Goal: Check status: Check status

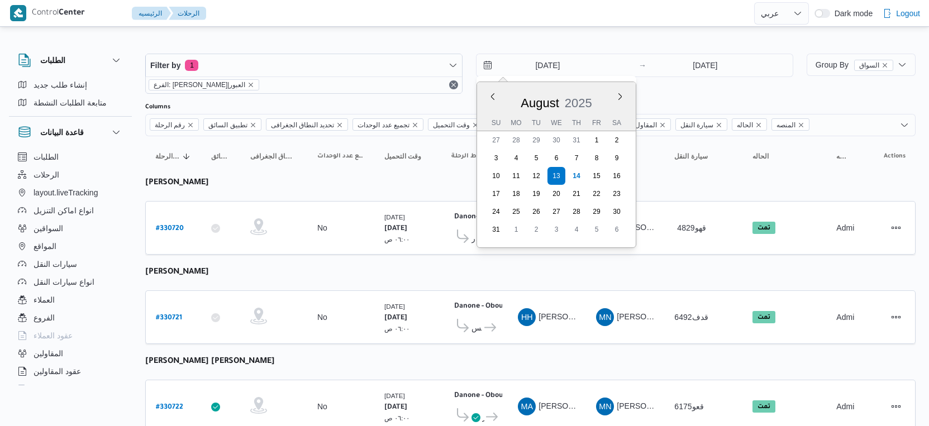
select select "ar"
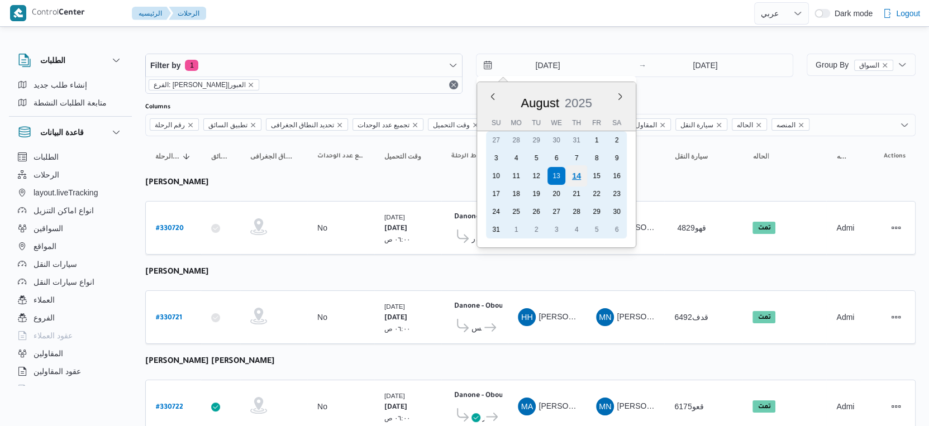
click at [577, 175] on div "14" at bounding box center [576, 175] width 21 height 21
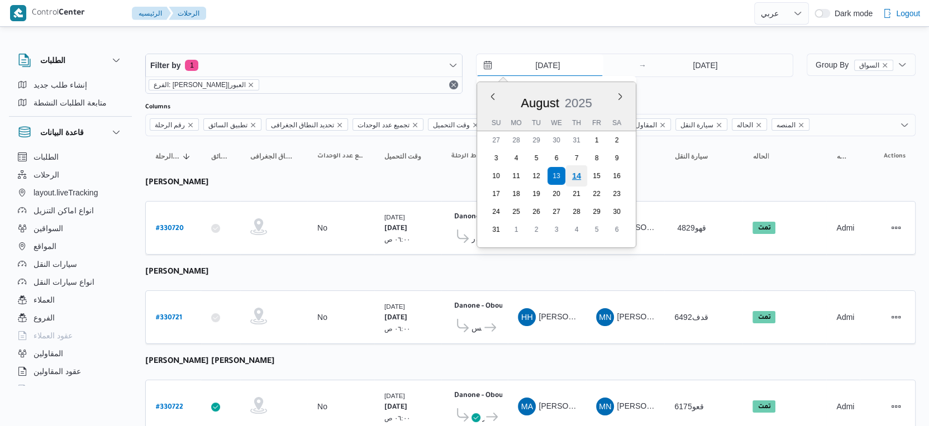
type input "14/8/2025"
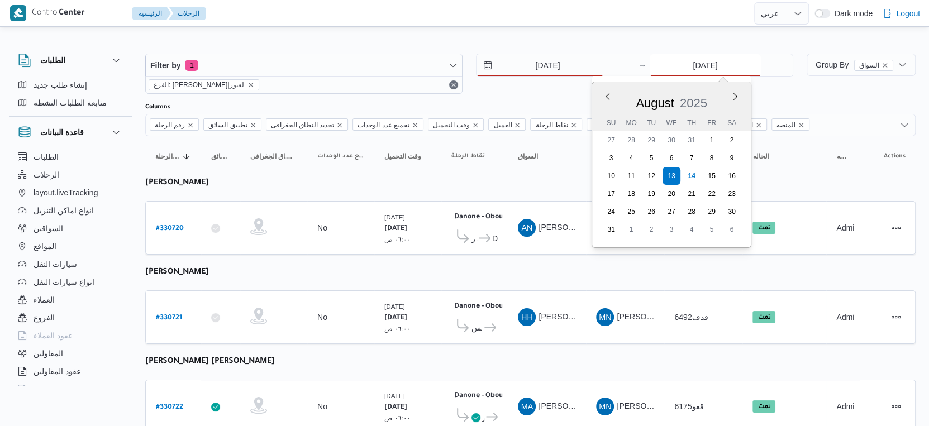
click at [700, 65] on input "[DATE]" at bounding box center [705, 65] width 111 height 22
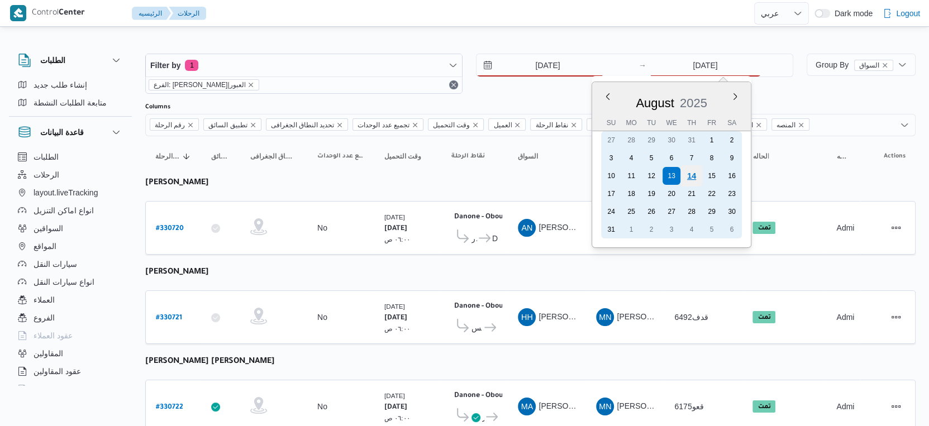
click at [691, 176] on div "14" at bounding box center [691, 175] width 21 height 21
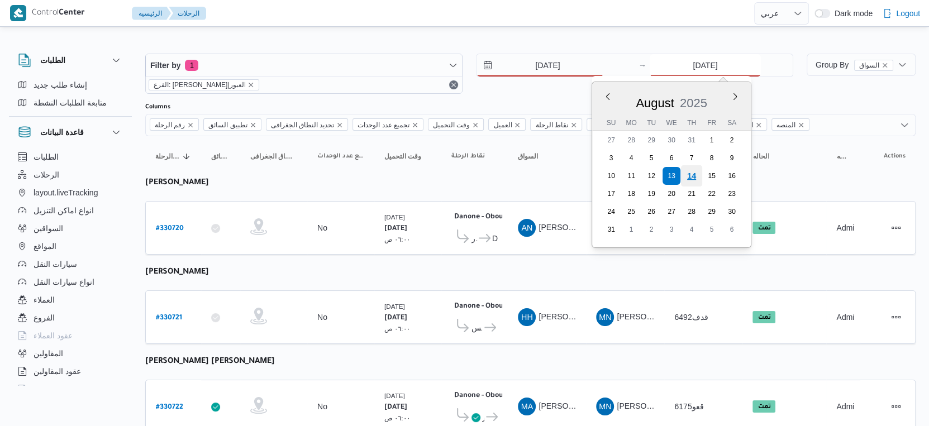
type input "[DATE]"
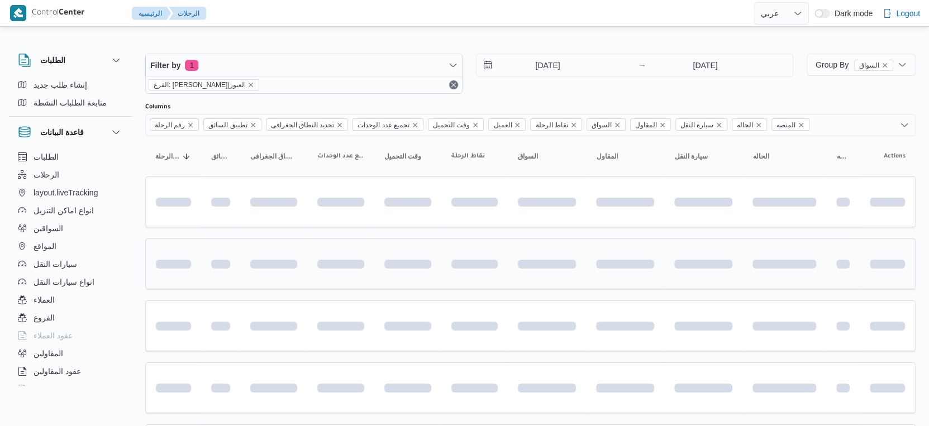
click at [490, 244] on div at bounding box center [474, 264] width 55 height 44
click at [454, 198] on span at bounding box center [448, 202] width 102 height 9
select select "ar"
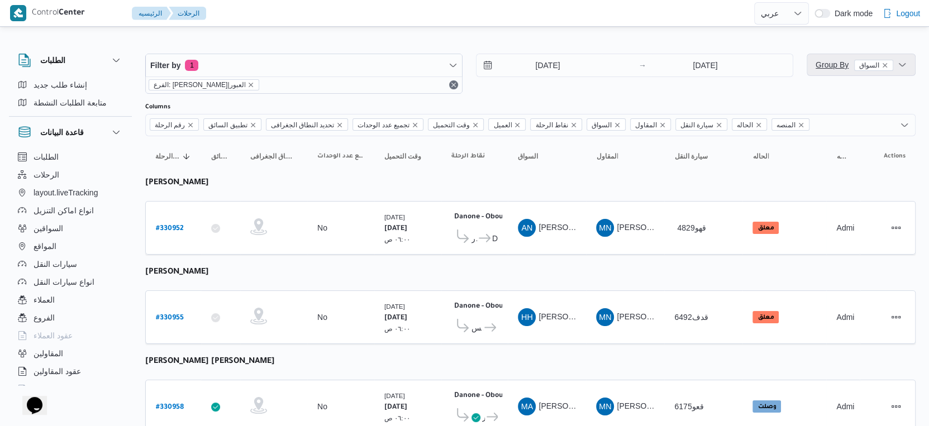
click at [845, 68] on span "Group By السواق" at bounding box center [855, 64] width 78 height 9
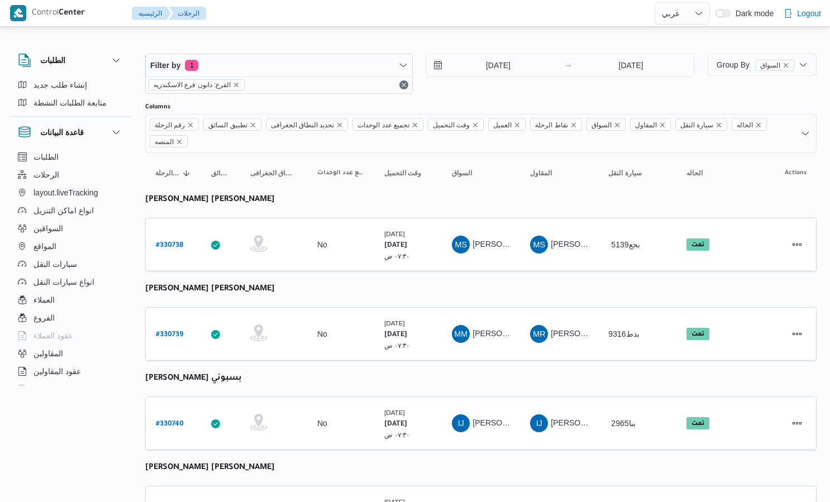
select select "ar"
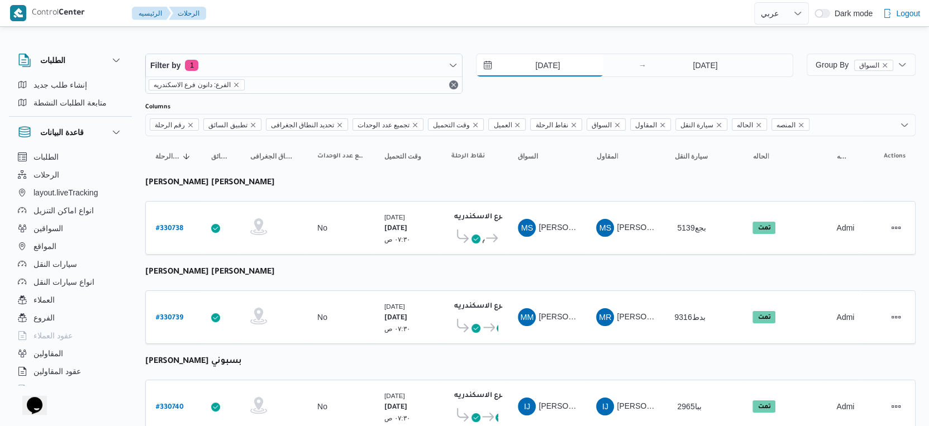
click at [567, 63] on input "13/8/2025" at bounding box center [540, 65] width 127 height 22
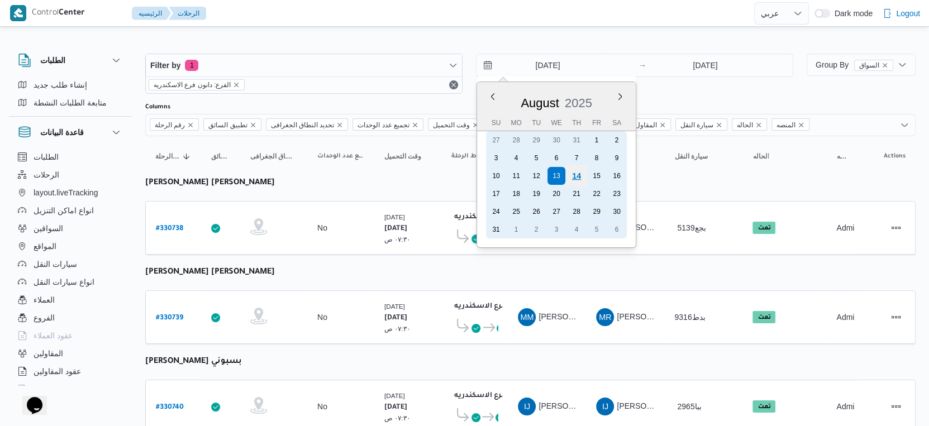
click at [582, 175] on div "14" at bounding box center [576, 175] width 21 height 21
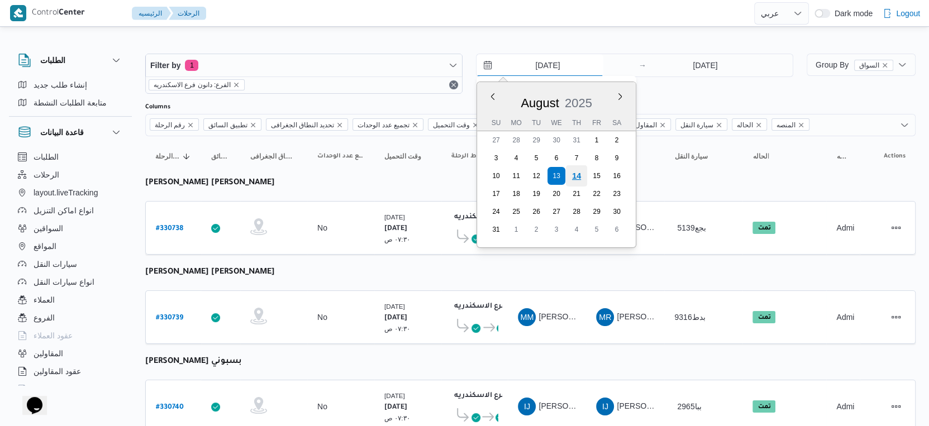
type input "[DATE]"
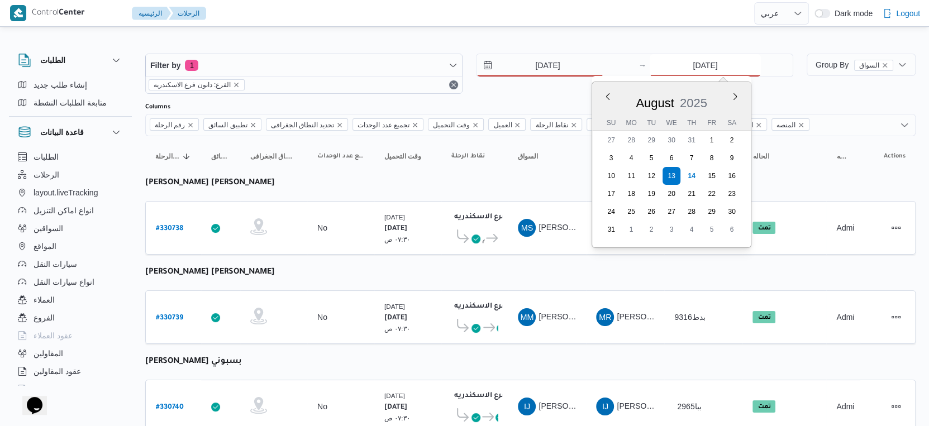
click at [699, 75] on input "13/8/2025" at bounding box center [705, 65] width 111 height 22
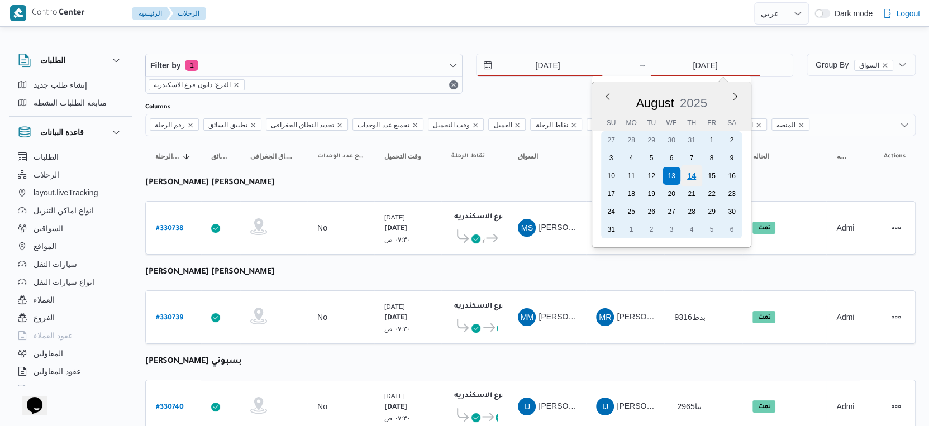
click at [693, 172] on div "14" at bounding box center [691, 175] width 21 height 21
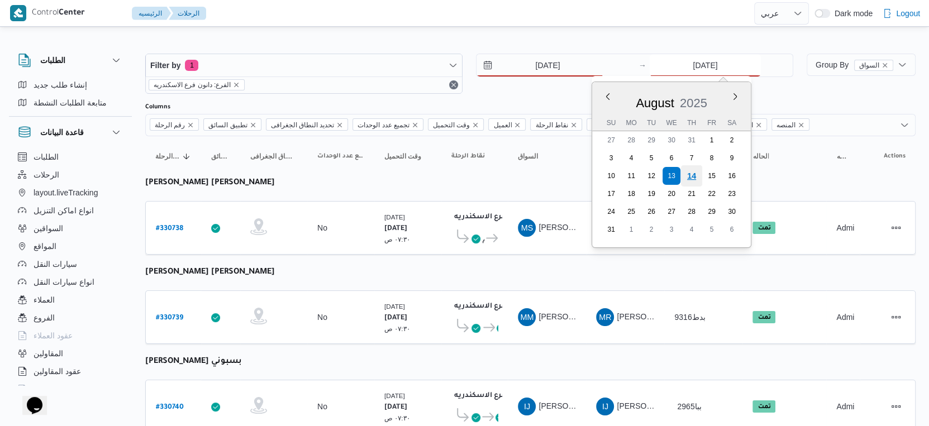
type input "[DATE]"
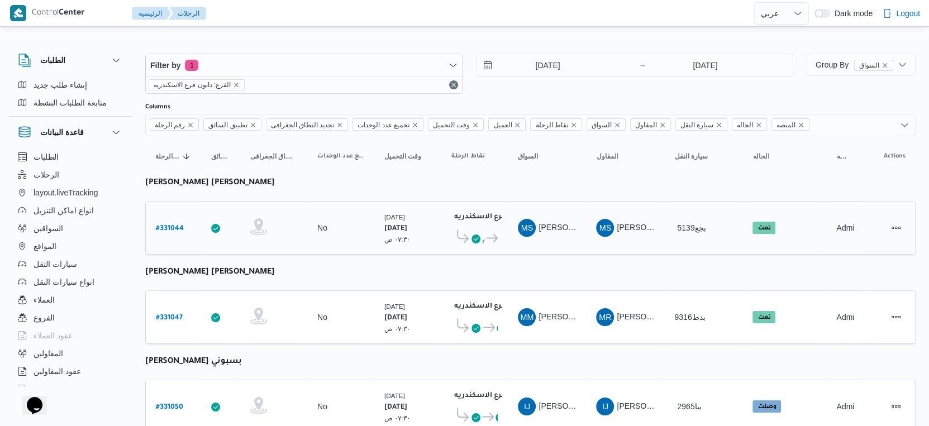
click at [483, 244] on span "قسم سيدى جابر دانون فرع الاسكندريه" at bounding box center [474, 238] width 46 height 17
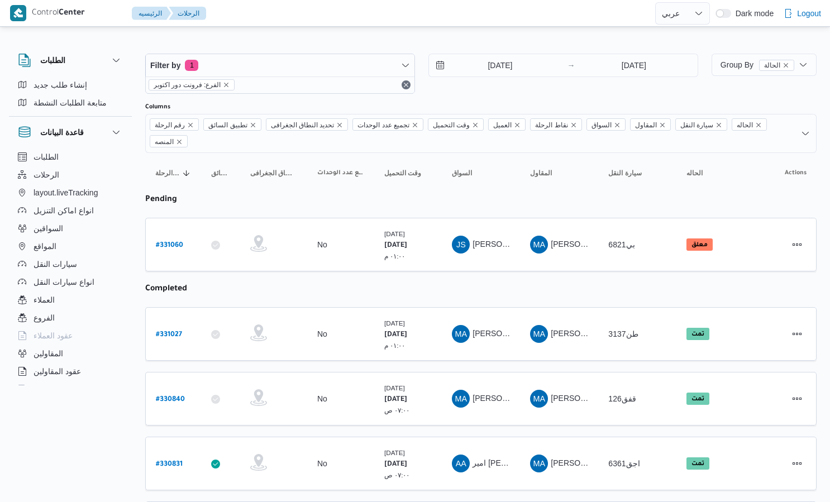
select select "ar"
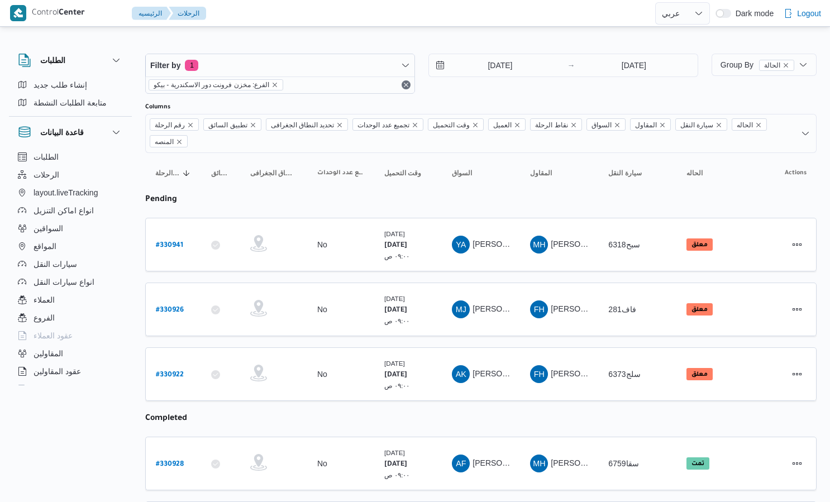
select select "ar"
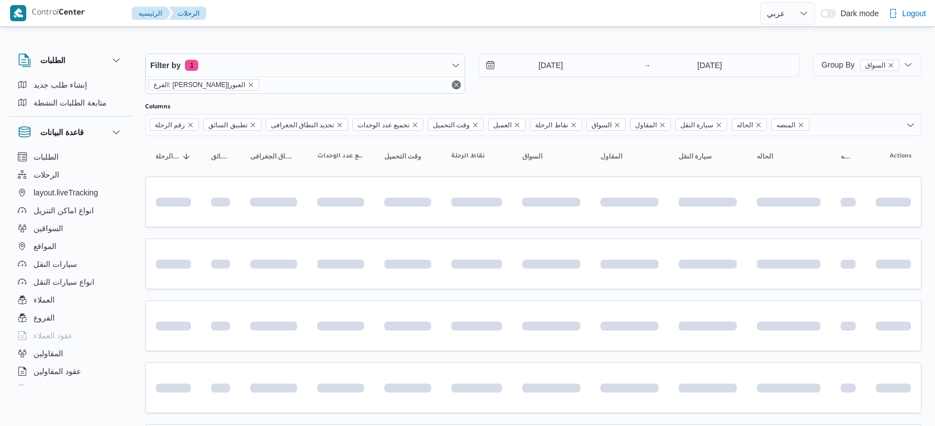
select select "ar"
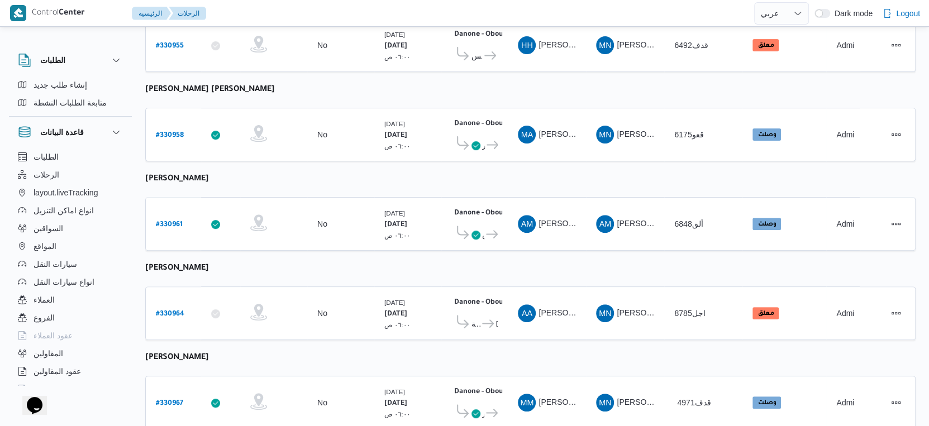
scroll to position [306, 0]
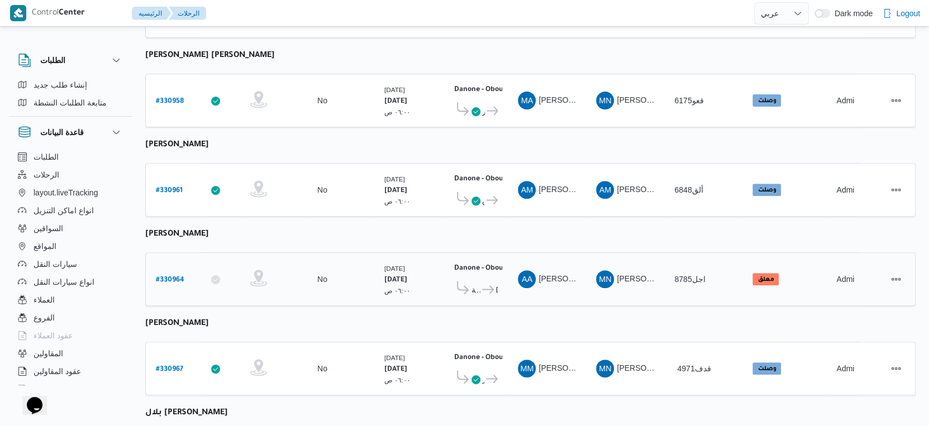
click at [174, 277] on b "# 330964" at bounding box center [170, 281] width 28 height 8
select select "ar"
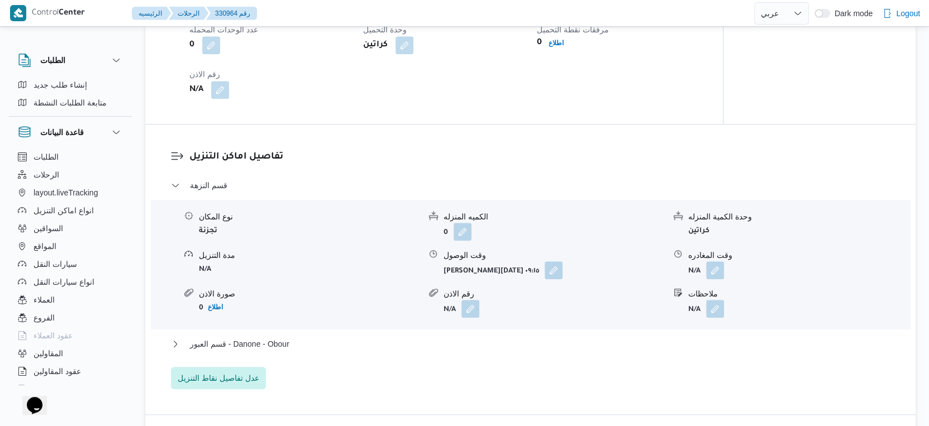
scroll to position [856, 0]
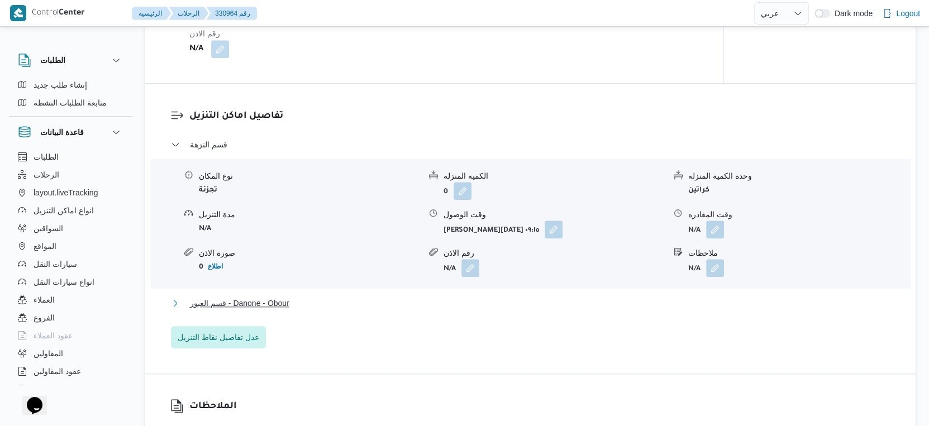
click at [344, 302] on button "قسم العبور - Danone - Obour" at bounding box center [531, 303] width 720 height 13
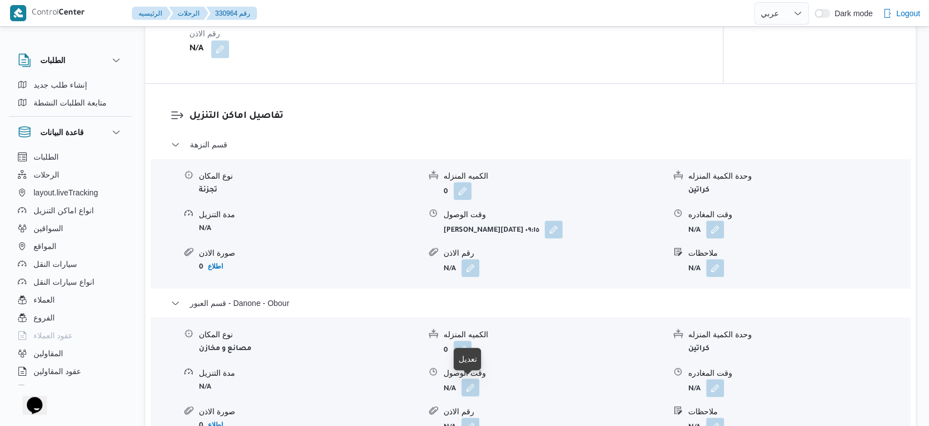
click at [470, 381] on button "button" at bounding box center [470, 388] width 18 height 18
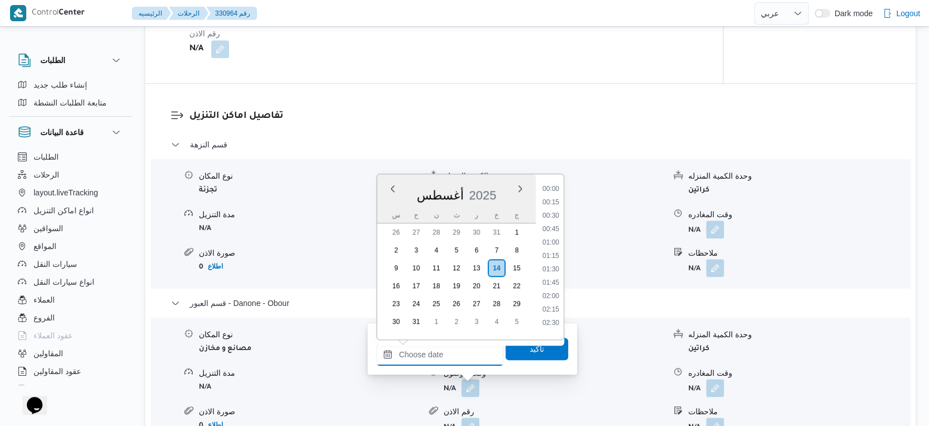
click at [463, 351] on input "وقت الوصول" at bounding box center [440, 355] width 127 height 22
click at [555, 226] on li "15:45" at bounding box center [551, 226] width 26 height 11
type input "[DATE] ١٥:٤٥"
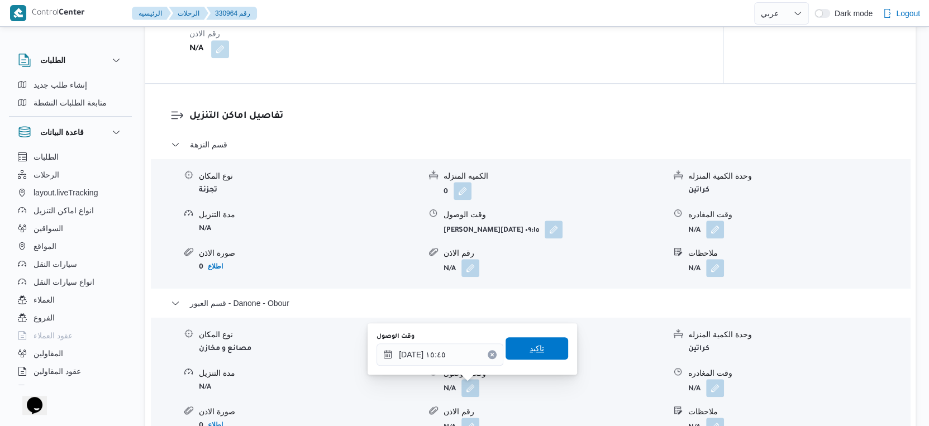
click at [544, 348] on span "تاكيد" at bounding box center [537, 348] width 63 height 22
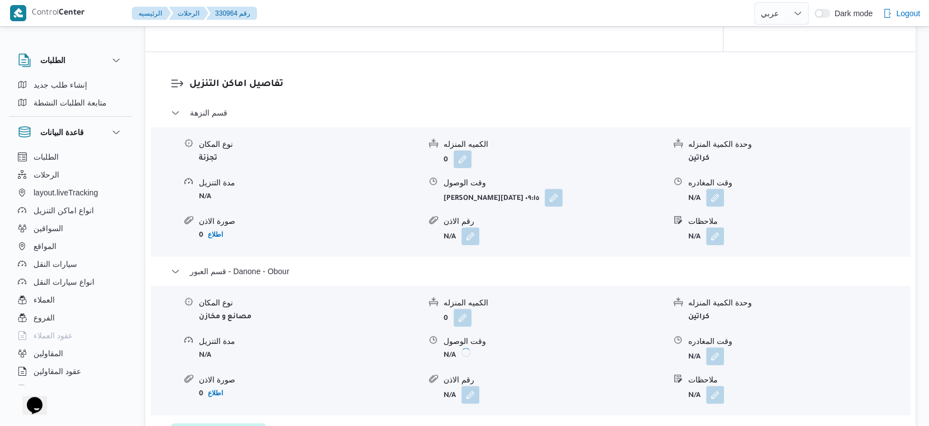
scroll to position [890, 0]
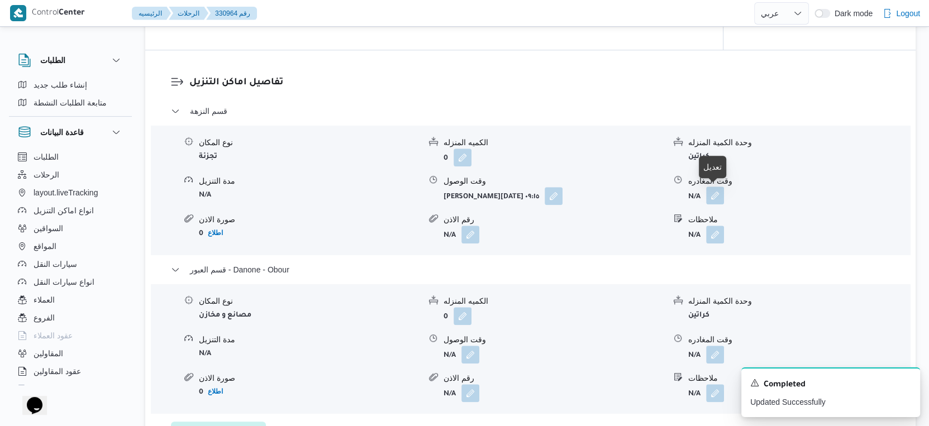
click at [722, 199] on button "button" at bounding box center [715, 196] width 18 height 18
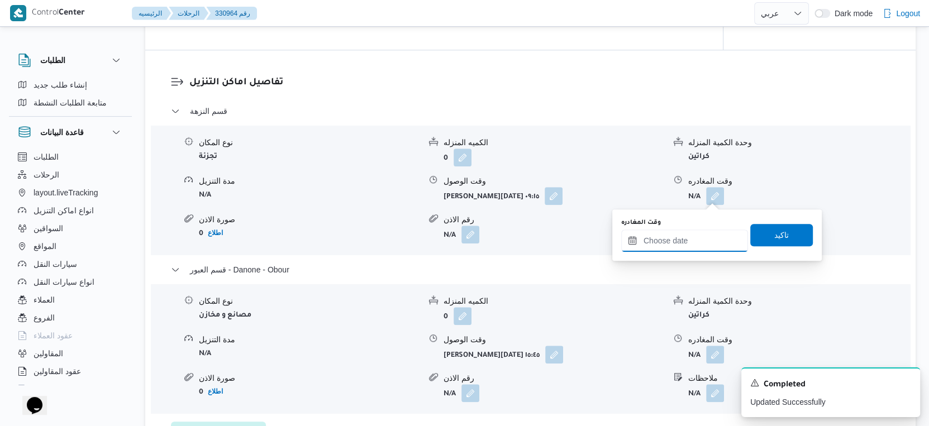
click at [683, 239] on input "وقت المغادره" at bounding box center [684, 241] width 127 height 22
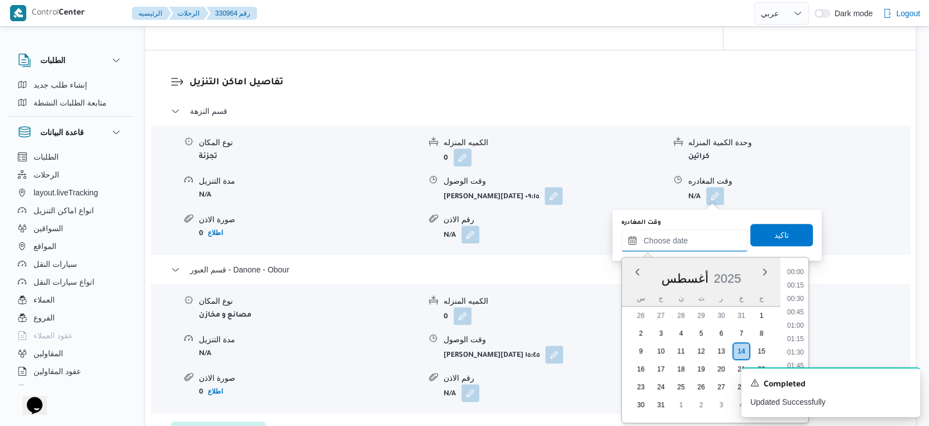
scroll to position [807, 0]
click at [797, 279] on li "15:15" at bounding box center [796, 282] width 26 height 11
type input "[DATE] ١٥:١٥"
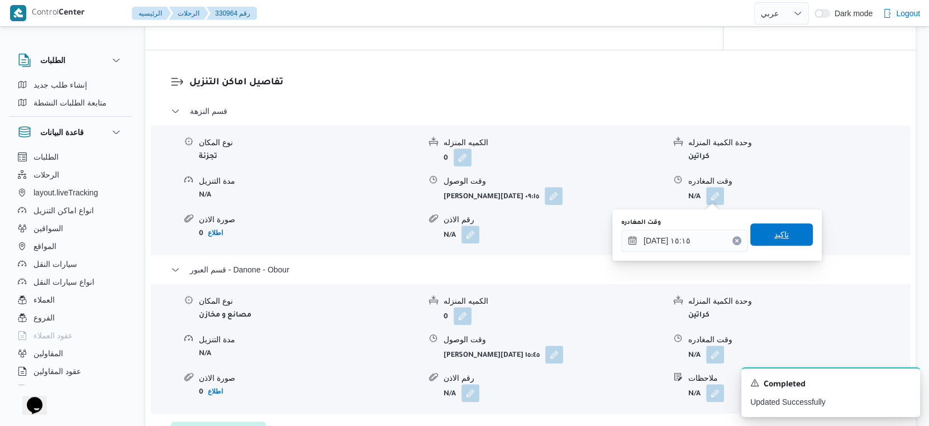
click at [790, 240] on span "تاكيد" at bounding box center [781, 234] width 63 height 22
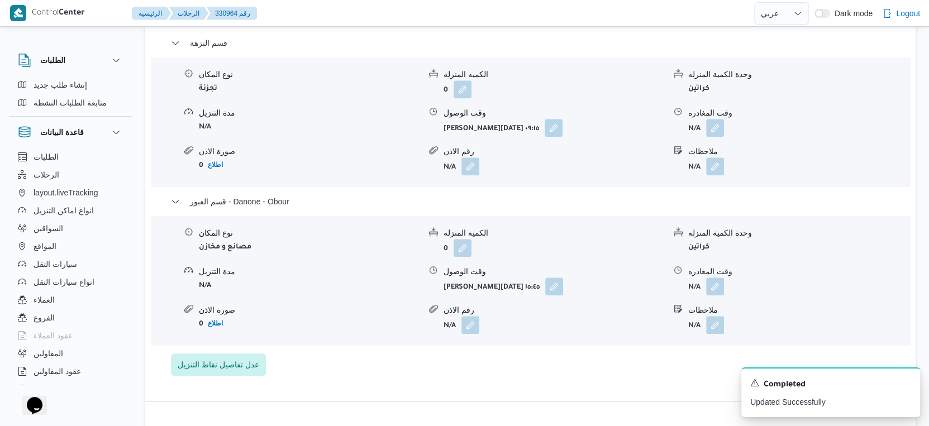
scroll to position [960, 0]
click at [711, 279] on button "button" at bounding box center [715, 284] width 18 height 18
click at [503, 353] on div "قسم النزهة نوع المكان تجزئة الكميه المنزله 0 وحدة الكمية المنزله كراتين مدة الت…" at bounding box center [531, 205] width 720 height 340
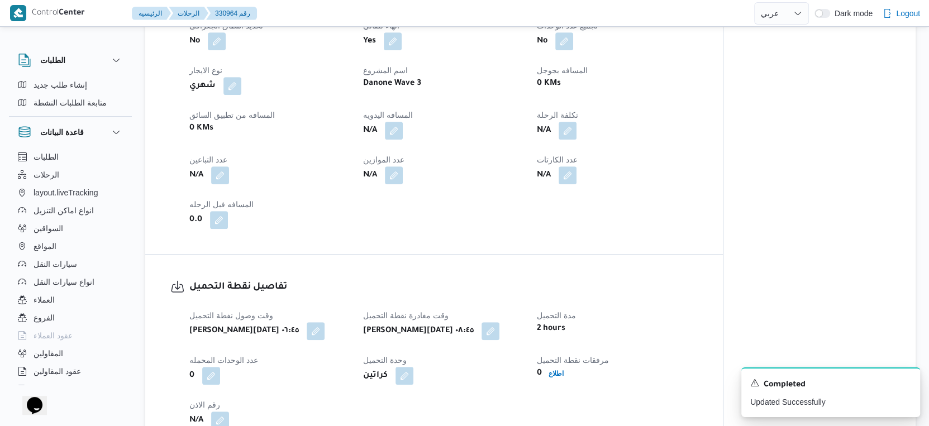
scroll to position [484, 0]
click at [635, 222] on div "العميل Danone الفرع دانون|العبور نوع الرحله تجزئة تاريخ ووقت التحميل خميس ١٤ أغ…" at bounding box center [444, 79] width 522 height 313
click at [398, 131] on button "button" at bounding box center [394, 131] width 18 height 18
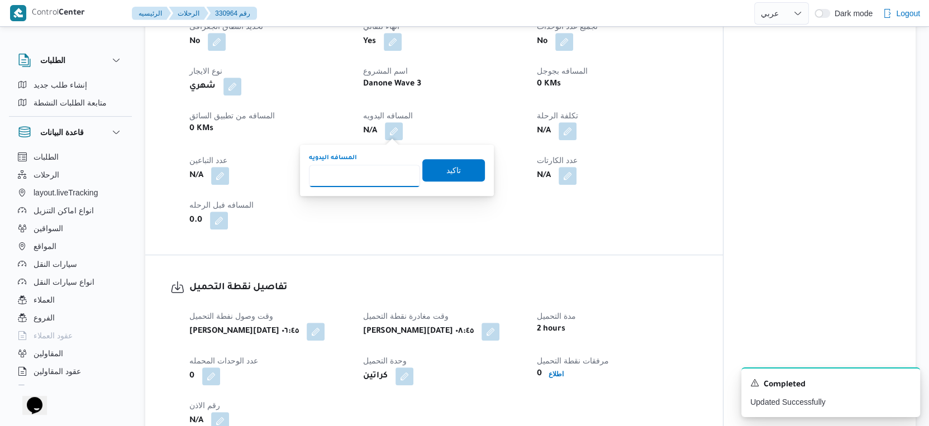
click at [372, 178] on input "المسافه اليدويه" at bounding box center [364, 176] width 111 height 22
type input "44"
click at [449, 166] on span "تاكيد" at bounding box center [453, 169] width 15 height 13
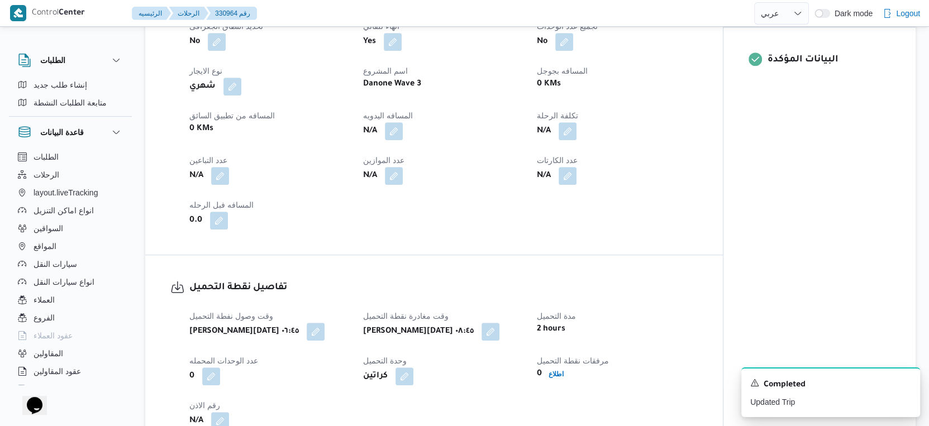
drag, startPoint x: 450, startPoint y: 166, endPoint x: 421, endPoint y: 170, distance: 29.3
click at [421, 170] on div "N/A" at bounding box center [443, 176] width 163 height 20
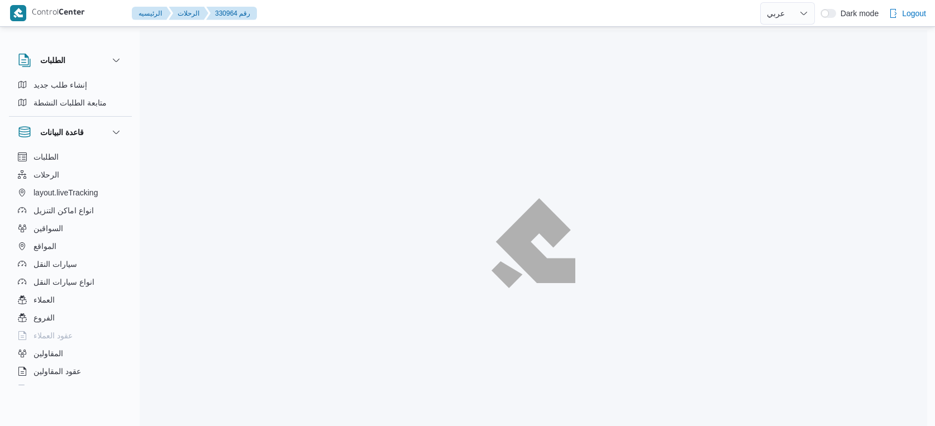
select select "ar"
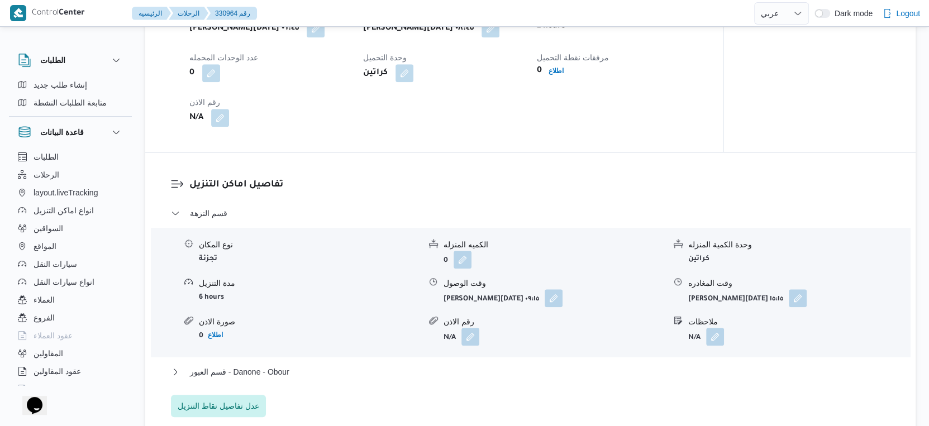
scroll to position [833, 0]
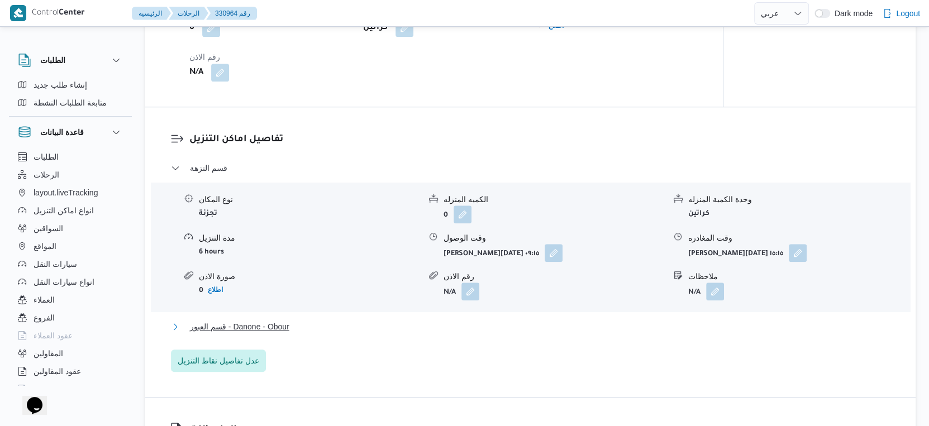
click at [379, 321] on button "قسم العبور - Danone - Obour" at bounding box center [531, 326] width 720 height 13
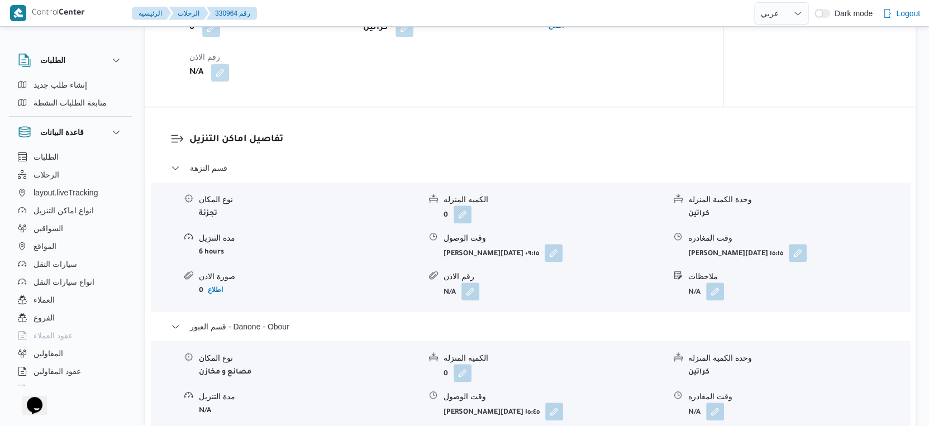
select select "ar"
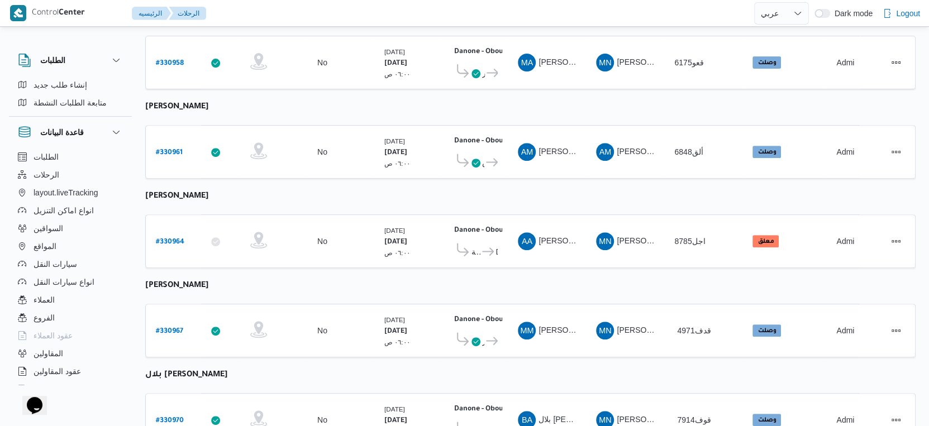
scroll to position [387, 0]
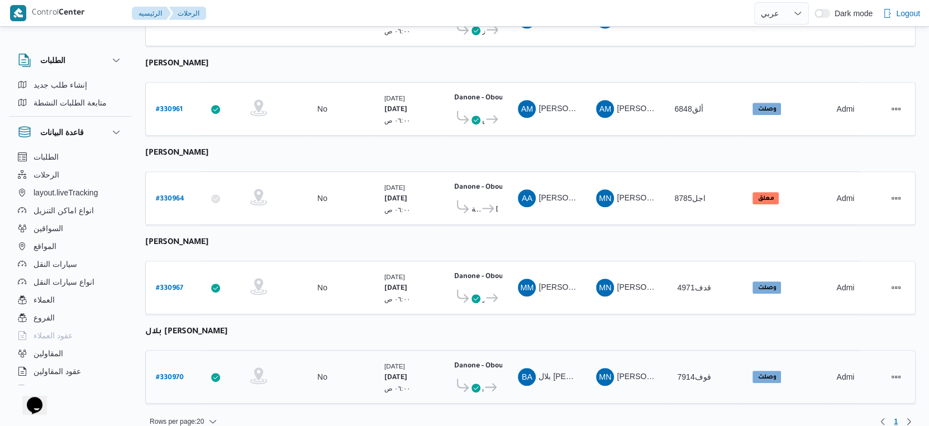
click at [170, 374] on b "# 330970" at bounding box center [170, 378] width 28 height 8
select select "ar"
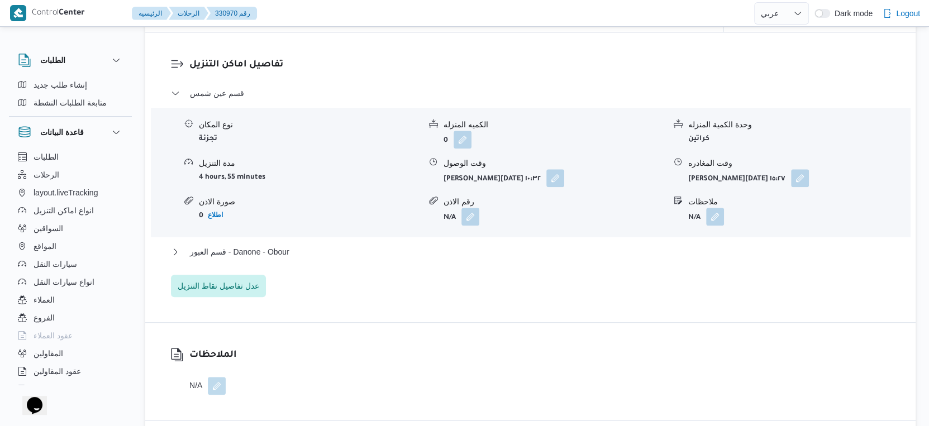
scroll to position [915, 0]
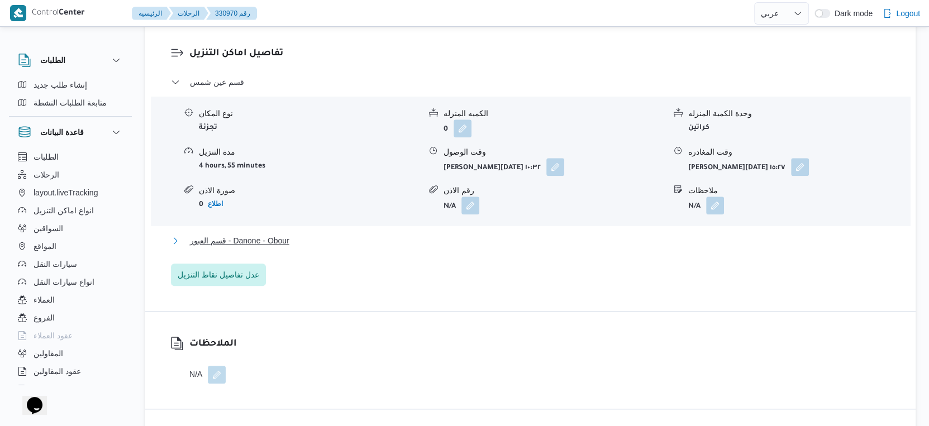
click at [360, 247] on button "قسم العبور - Danone - Obour" at bounding box center [531, 240] width 720 height 13
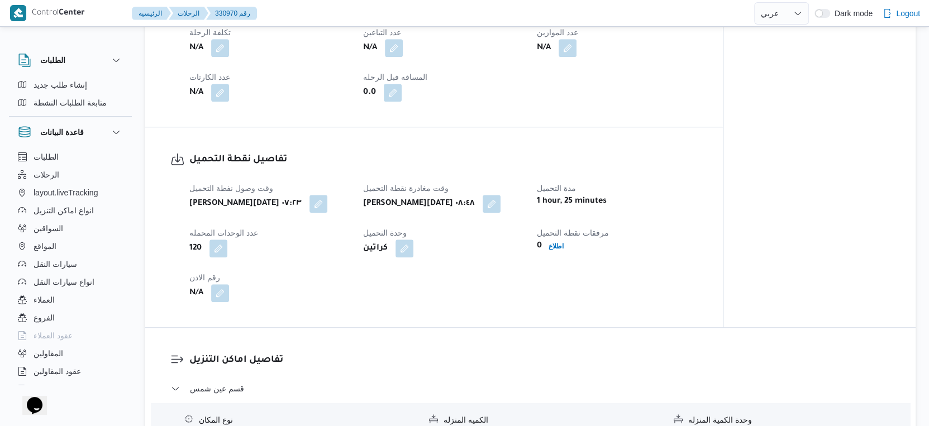
scroll to position [583, 0]
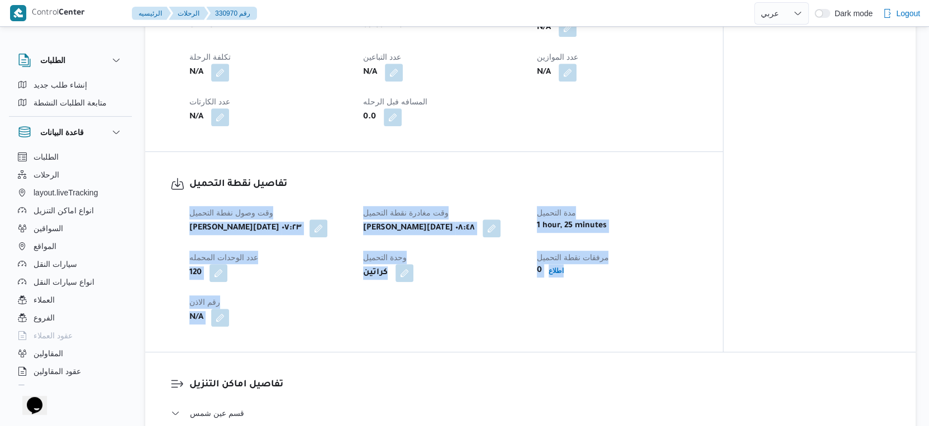
drag, startPoint x: 735, startPoint y: 161, endPoint x: 527, endPoint y: 189, distance: 209.1
click at [527, 189] on div "تفاصيل نقطة التحميل وقت وصول نفطة التحميل [PERSON_NAME][DATE] ٠٧:٢٣ وقت مغادرة …" at bounding box center [434, 252] width 578 height 200
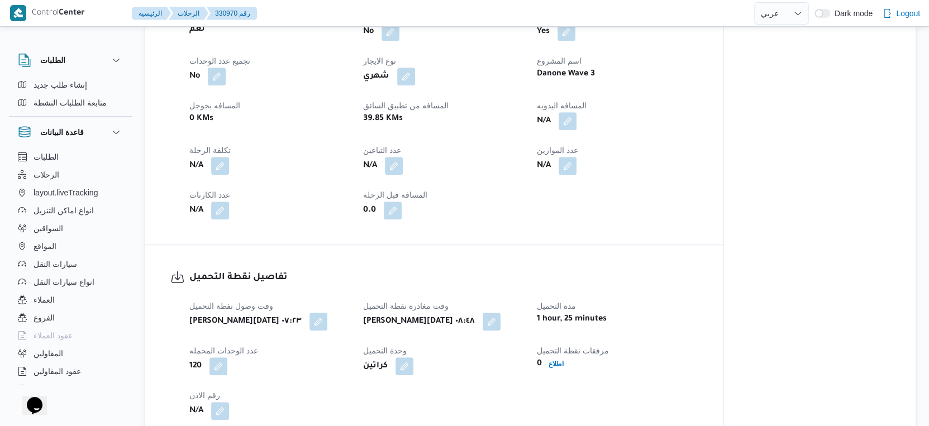
scroll to position [488, 0]
click at [568, 131] on button "button" at bounding box center [568, 122] width 18 height 18
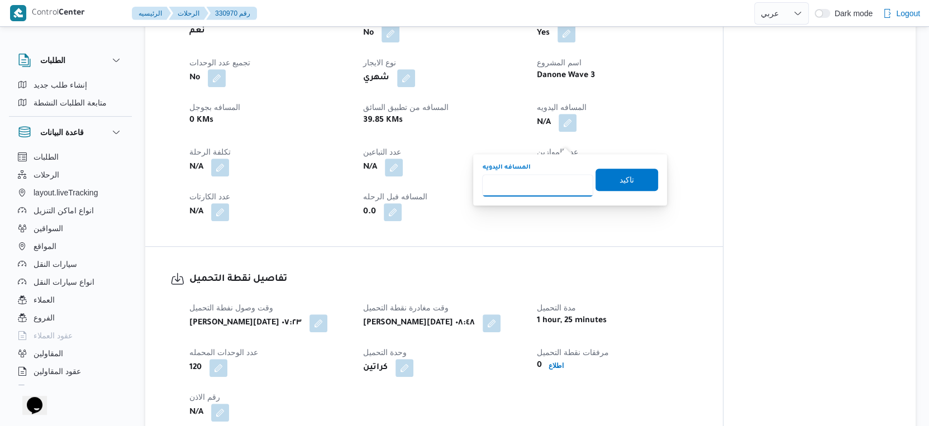
click at [532, 185] on input "المسافه اليدويه" at bounding box center [537, 185] width 111 height 22
type input "48"
click at [627, 182] on span "تاكيد" at bounding box center [627, 179] width 63 height 22
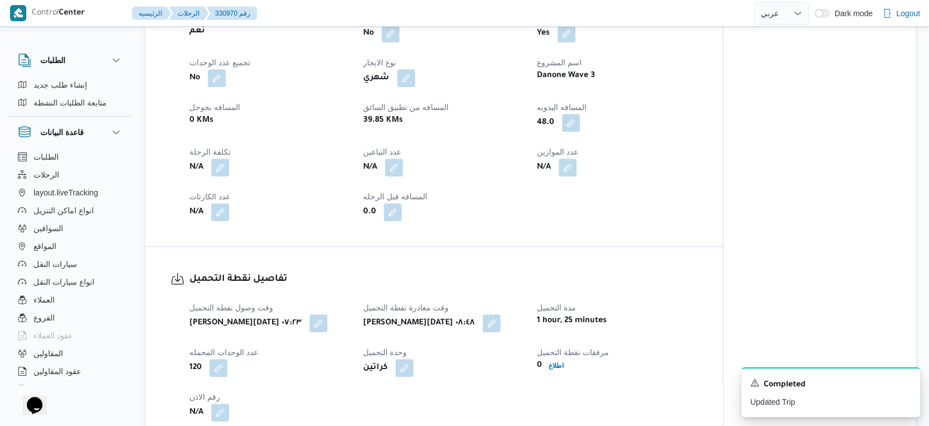
click at [626, 178] on div "N/A" at bounding box center [617, 168] width 163 height 20
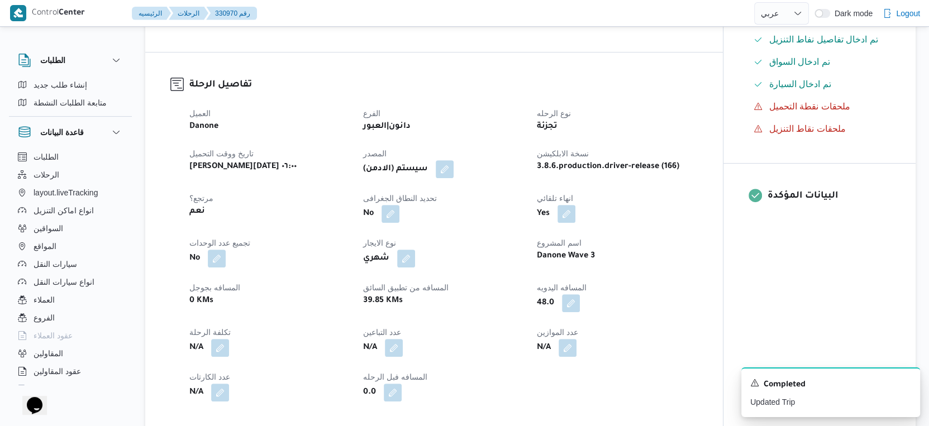
scroll to position [310, 0]
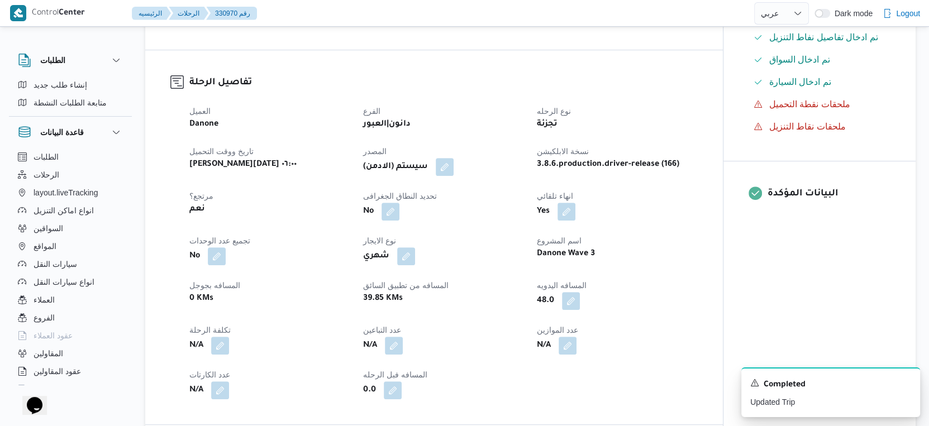
select select "ar"
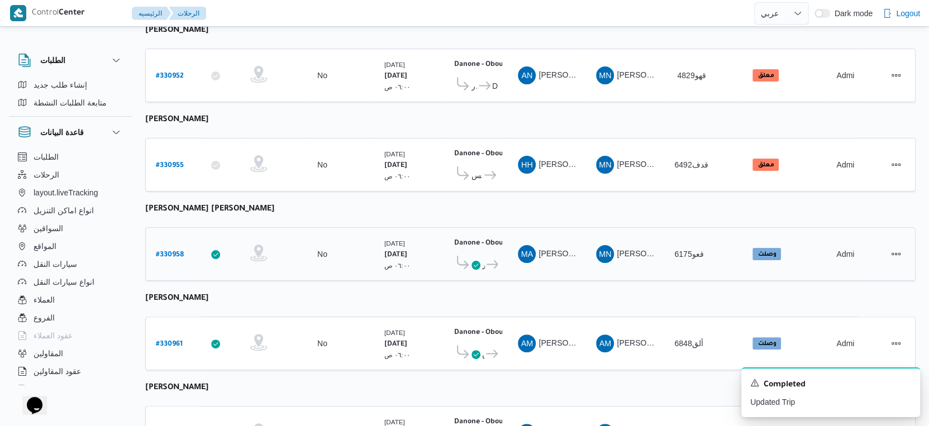
scroll to position [149, 0]
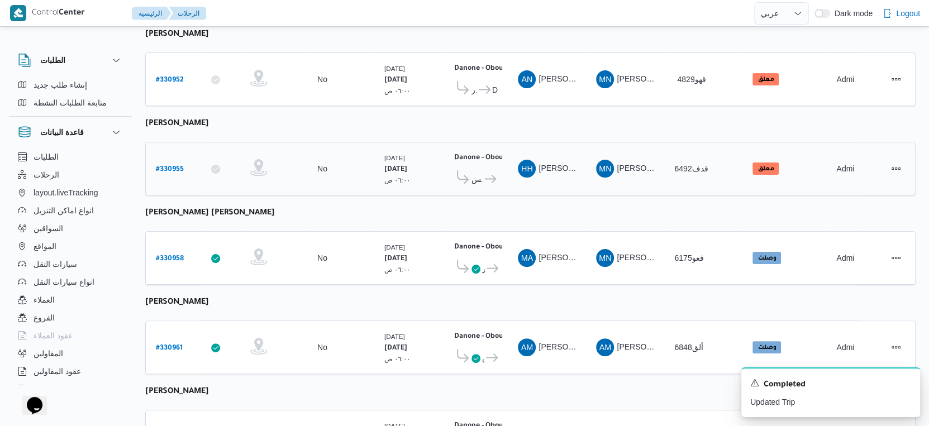
click at [173, 166] on b "# 330955" at bounding box center [170, 170] width 28 height 8
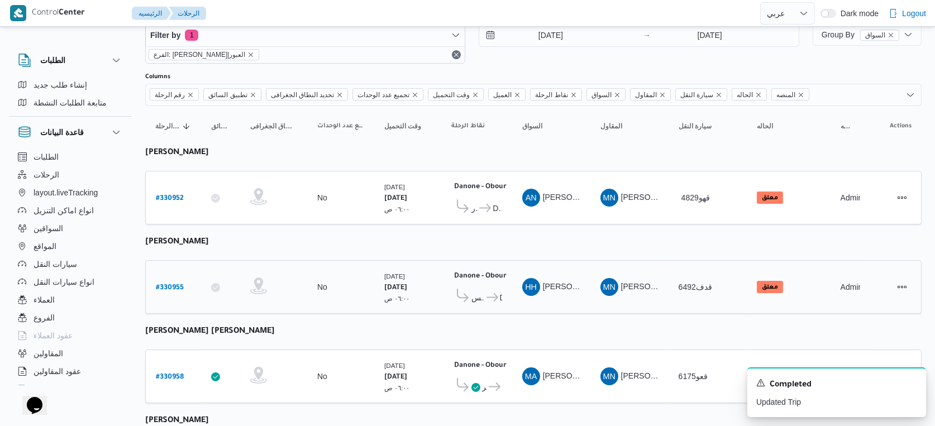
select select "ar"
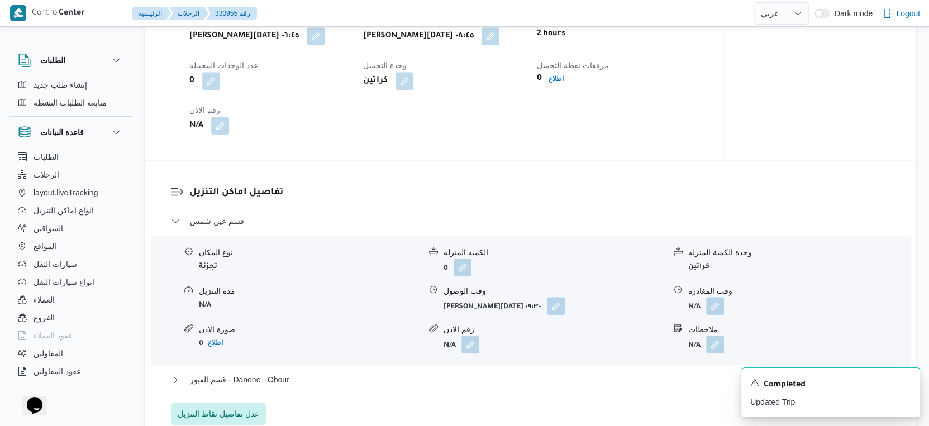
scroll to position [774, 0]
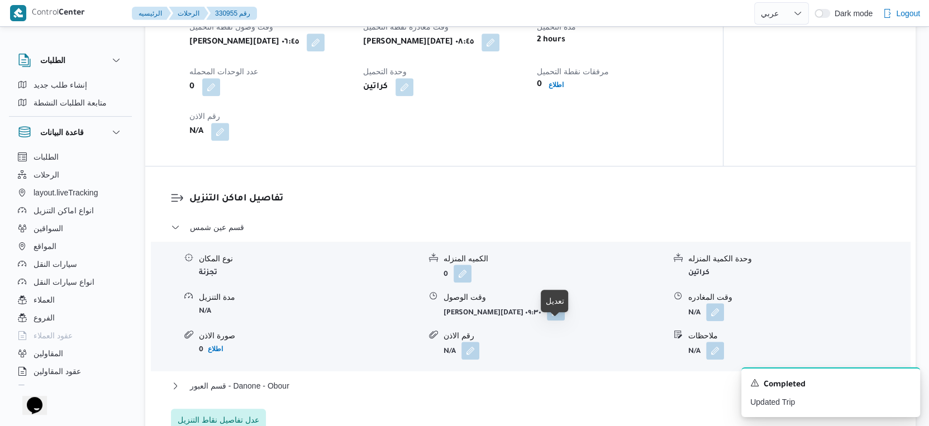
click at [558, 321] on button "button" at bounding box center [556, 312] width 18 height 18
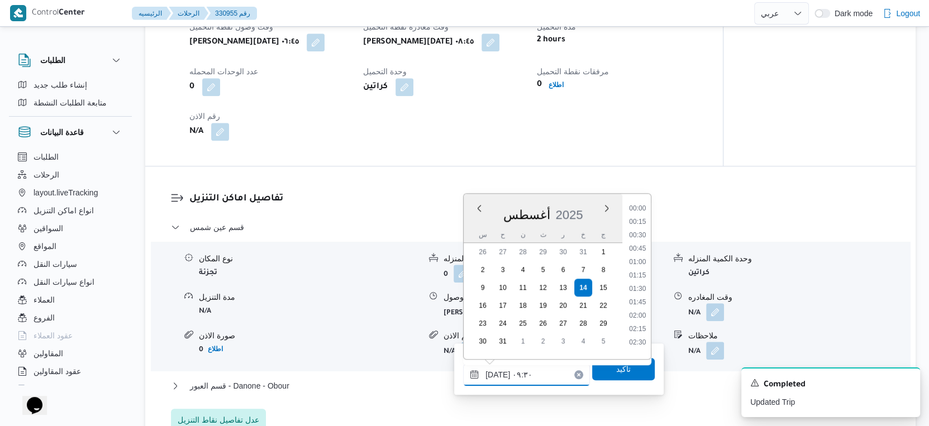
click at [522, 374] on input "[DATE] ٠٩:٣٠" at bounding box center [526, 375] width 127 height 22
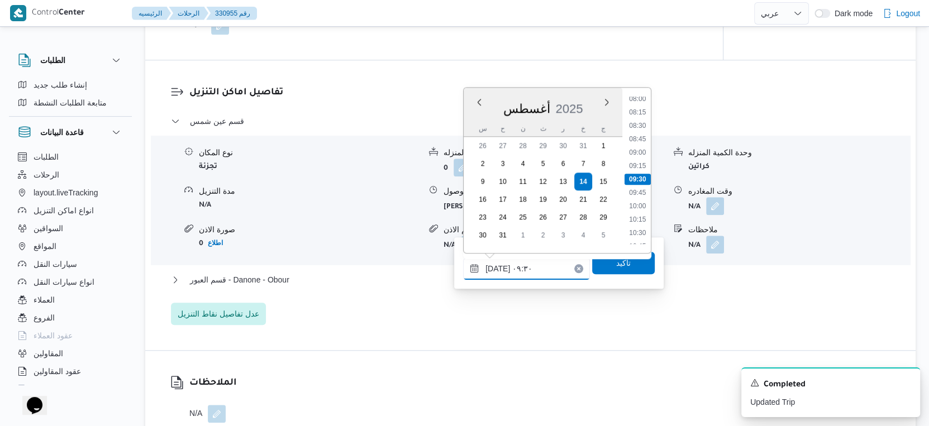
scroll to position [910, 0]
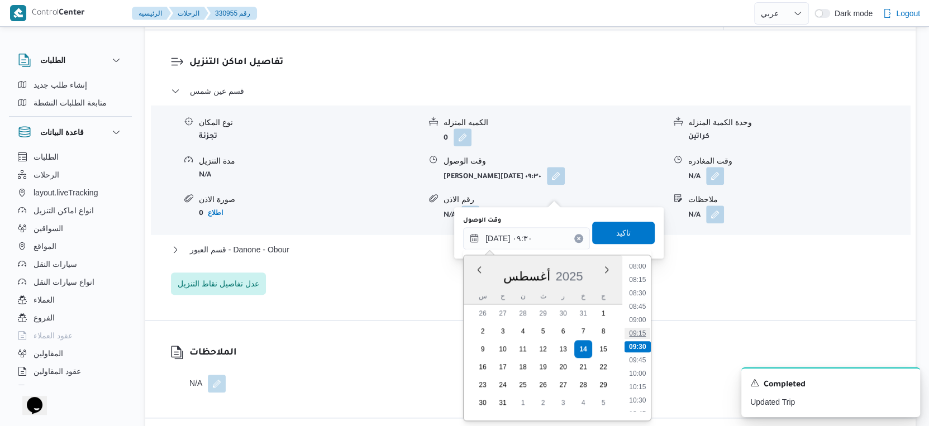
click at [636, 330] on li "09:15" at bounding box center [638, 333] width 26 height 11
type input "[DATE] ٠٩:١٥"
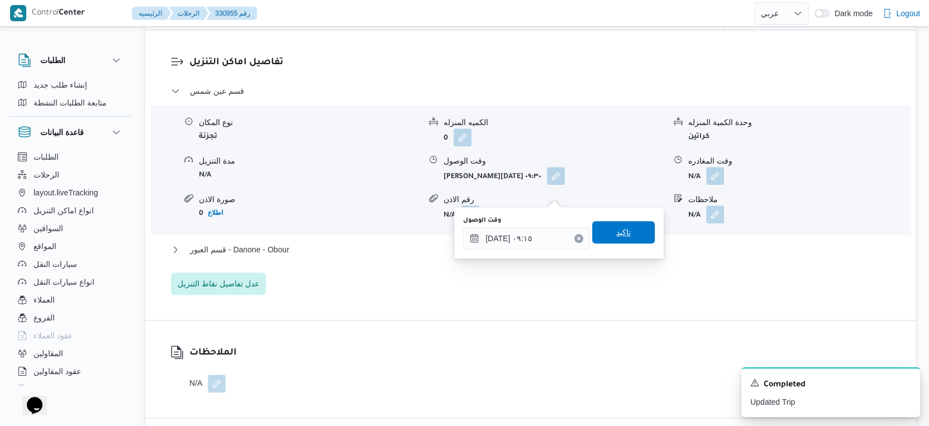
click at [625, 232] on span "تاكيد" at bounding box center [623, 232] width 63 height 22
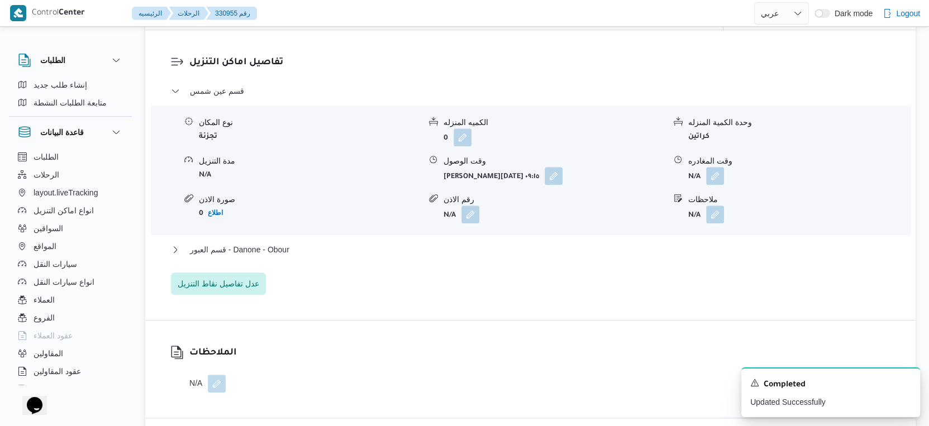
click at [362, 264] on div "قسم العبور - Danone - Obour" at bounding box center [531, 253] width 720 height 21
click at [361, 256] on button "قسم العبور - Danone - Obour" at bounding box center [531, 249] width 720 height 13
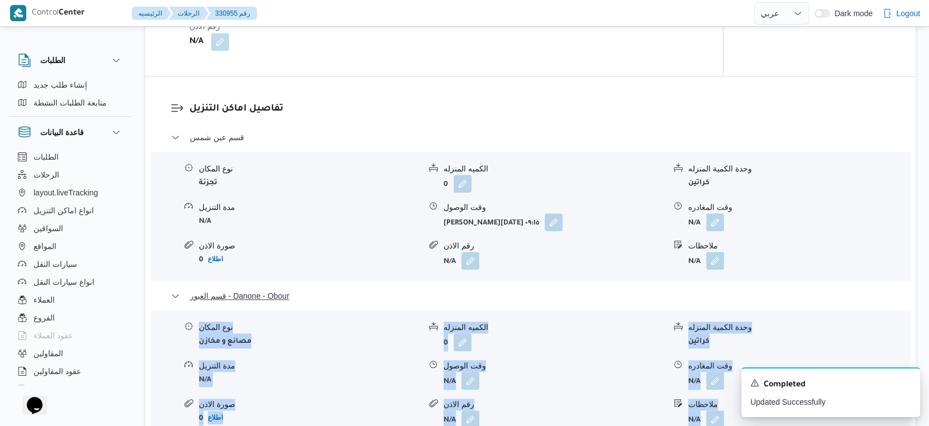
scroll to position [823, 0]
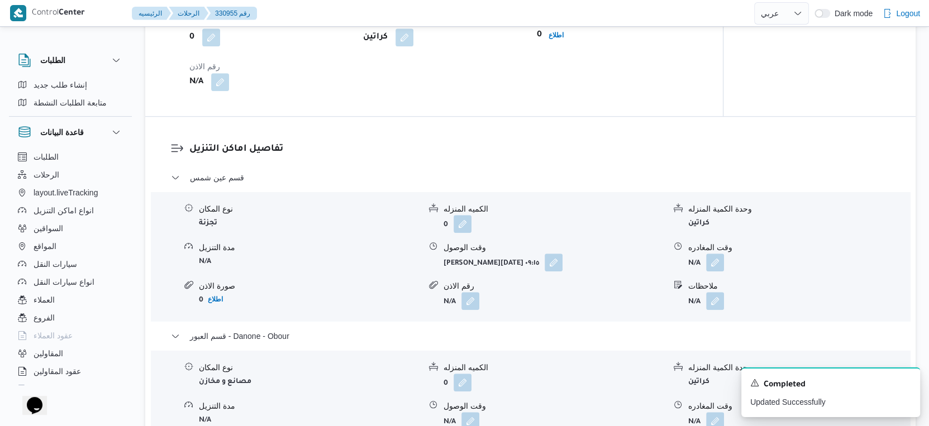
click at [379, 182] on dl "تفاصيل اماكن التنزيل قسم عين شمس نوع المكان تجزئة الكميه المنزله 0 وحدة الكمية …" at bounding box center [539, 326] width 701 height 369
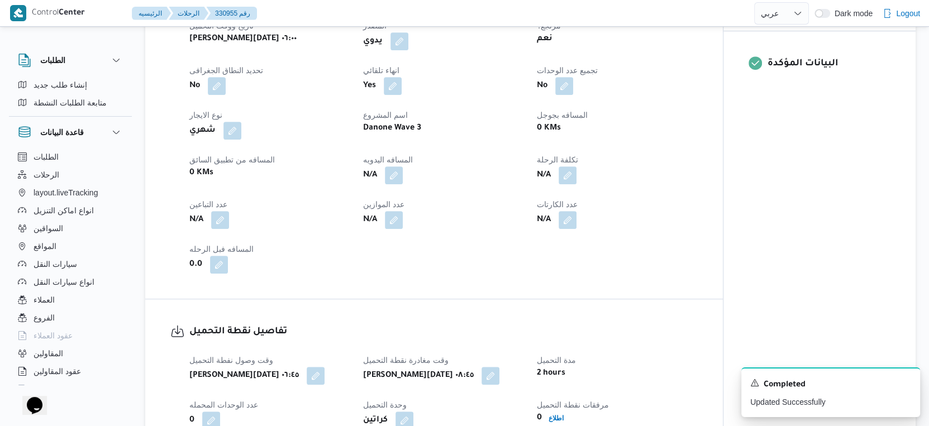
scroll to position [413, 0]
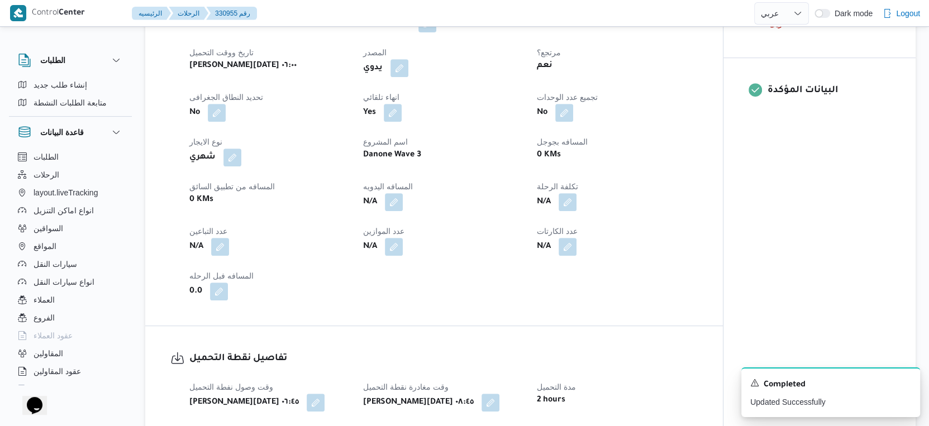
click at [668, 163] on div "0 KMs" at bounding box center [617, 155] width 163 height 16
click at [396, 211] on button "button" at bounding box center [394, 202] width 18 height 18
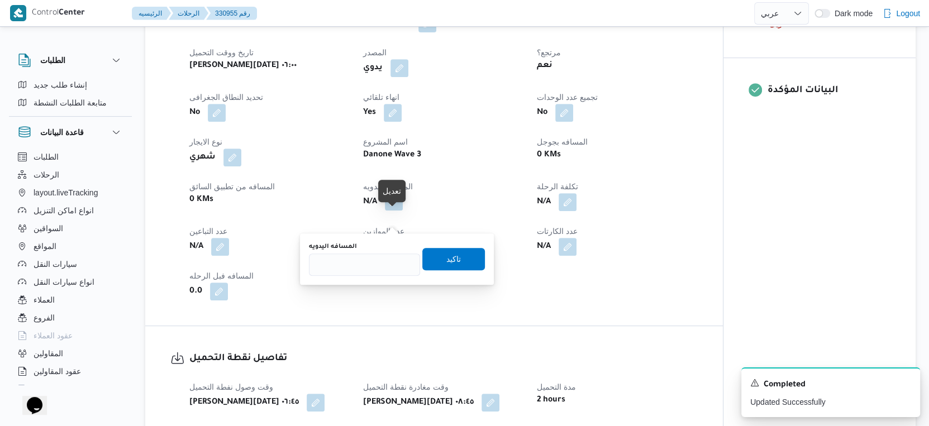
click at [396, 211] on button "button" at bounding box center [394, 202] width 18 height 18
click at [355, 264] on input "المسافه اليدويه" at bounding box center [364, 265] width 111 height 22
type input "51"
click at [452, 260] on span "تاكيد" at bounding box center [453, 258] width 63 height 22
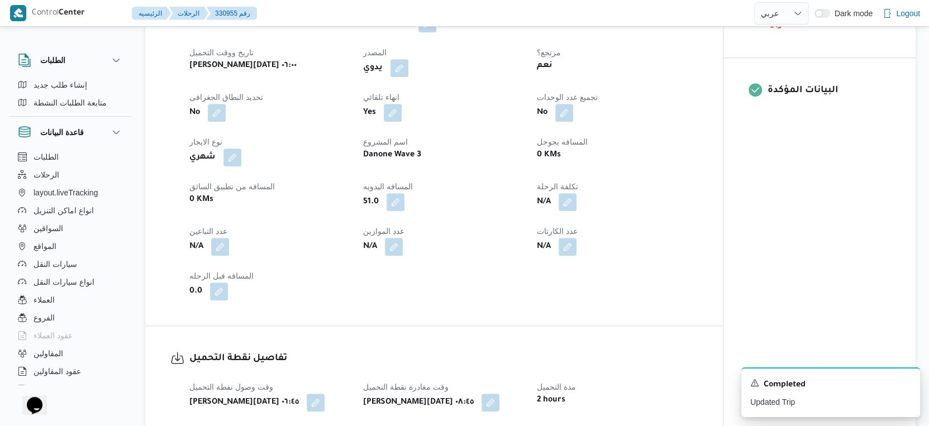
click at [452, 257] on div "N/A" at bounding box center [443, 247] width 163 height 20
drag, startPoint x: 452, startPoint y: 260, endPoint x: 444, endPoint y: 277, distance: 18.5
click at [444, 277] on div "العميل Danone الفرع دانون|العبور نوع الرحله تجزئة تاريخ ووقت التحميل [PERSON_NA…" at bounding box center [444, 150] width 522 height 313
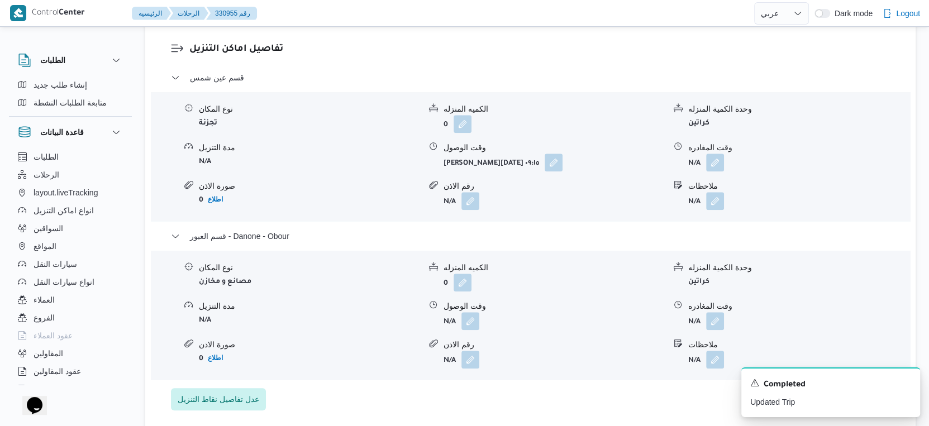
scroll to position [927, 0]
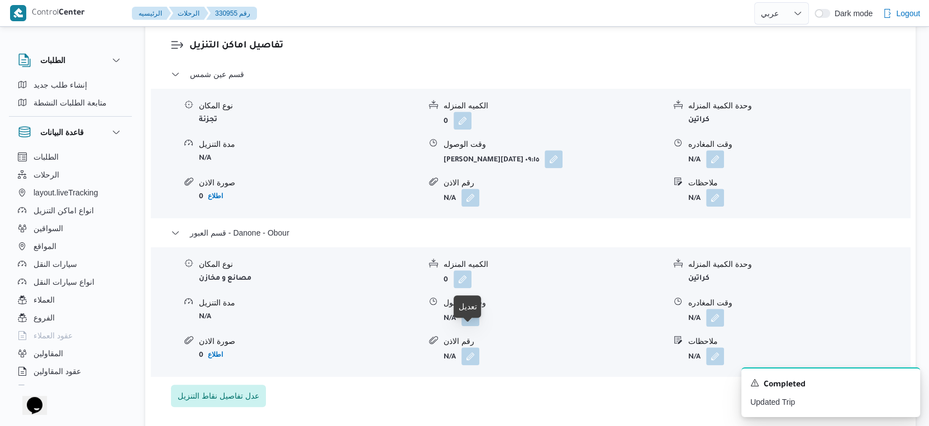
click at [471, 326] on button "button" at bounding box center [470, 317] width 18 height 18
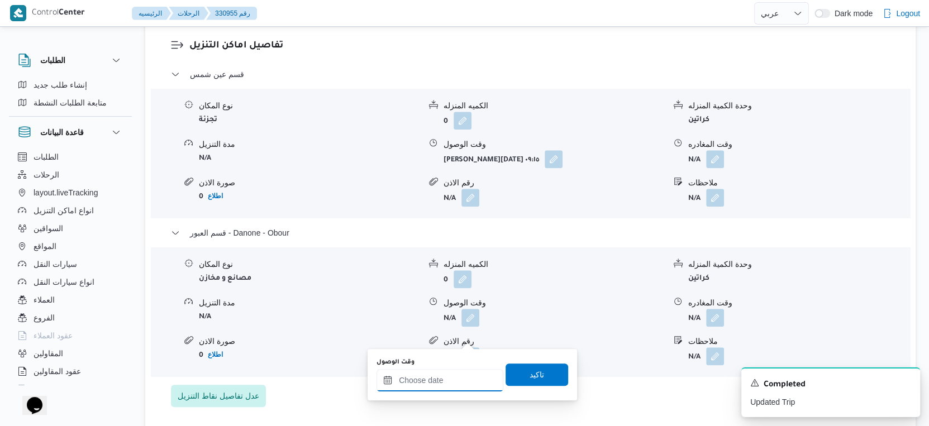
click at [444, 377] on input "وقت الوصول" at bounding box center [440, 380] width 127 height 22
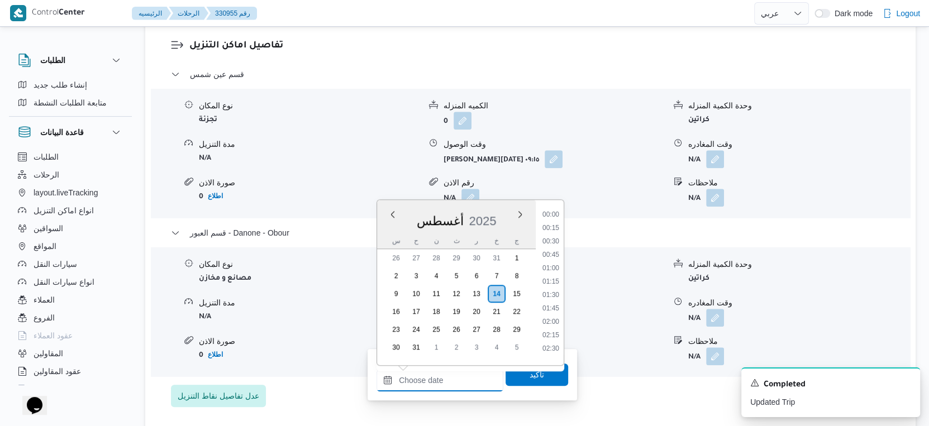
scroll to position [807, 0]
click at [556, 252] on li "15:45" at bounding box center [551, 251] width 26 height 11
type input "[DATE] ١٥:٤٥"
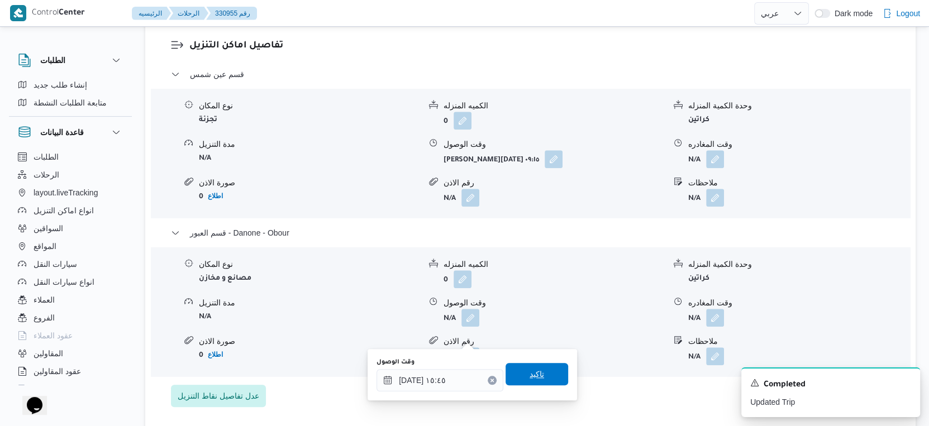
click at [532, 367] on span "تاكيد" at bounding box center [537, 374] width 63 height 22
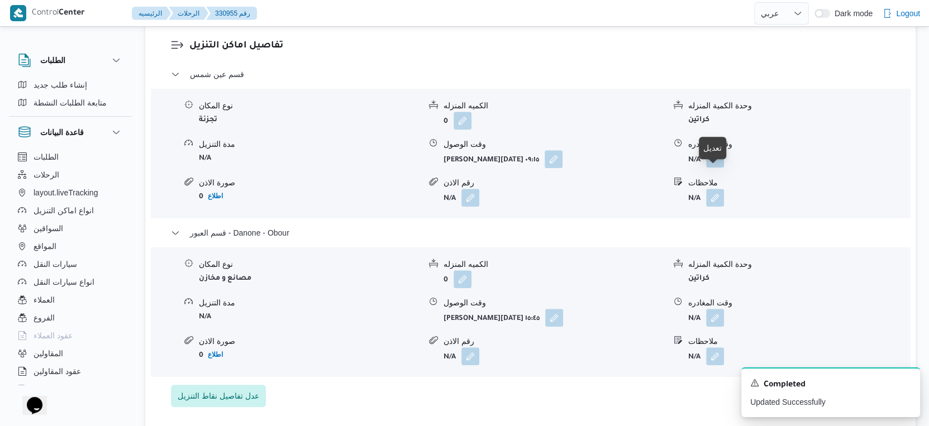
click at [713, 168] on button "button" at bounding box center [715, 159] width 18 height 18
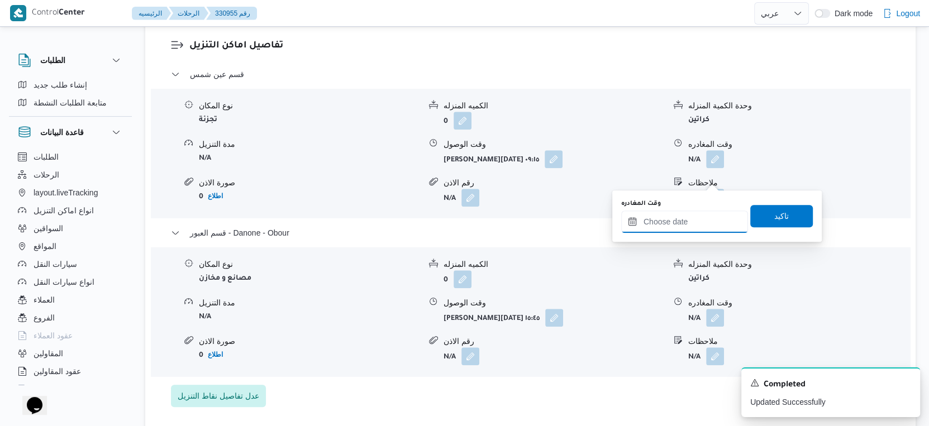
click at [671, 227] on input "وقت المغادره" at bounding box center [684, 222] width 127 height 22
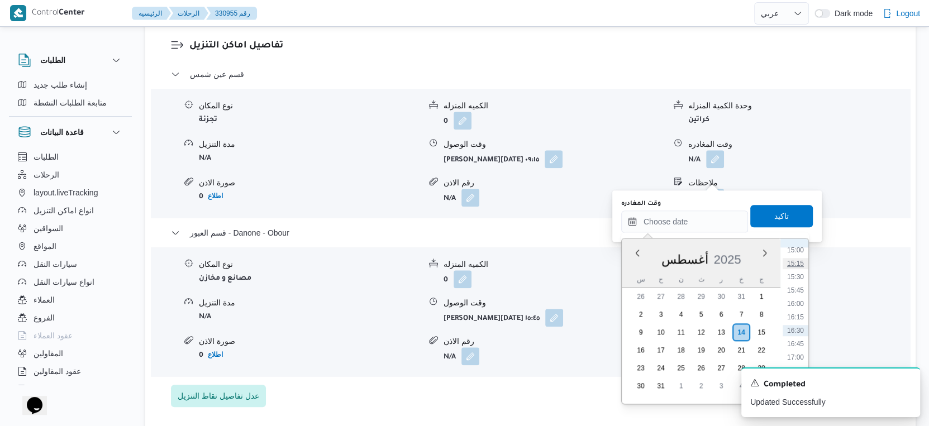
click at [799, 265] on li "15:15" at bounding box center [796, 263] width 26 height 11
type input "[DATE] ١٥:١٥"
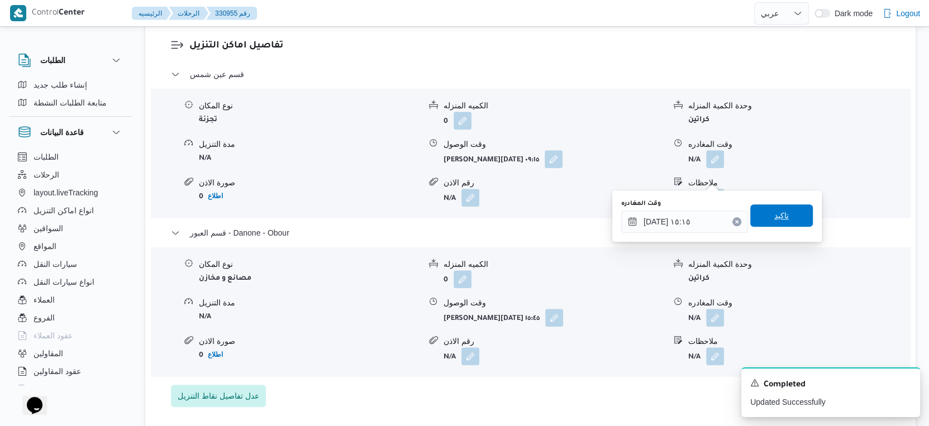
click at [788, 213] on span "تاكيد" at bounding box center [781, 215] width 63 height 22
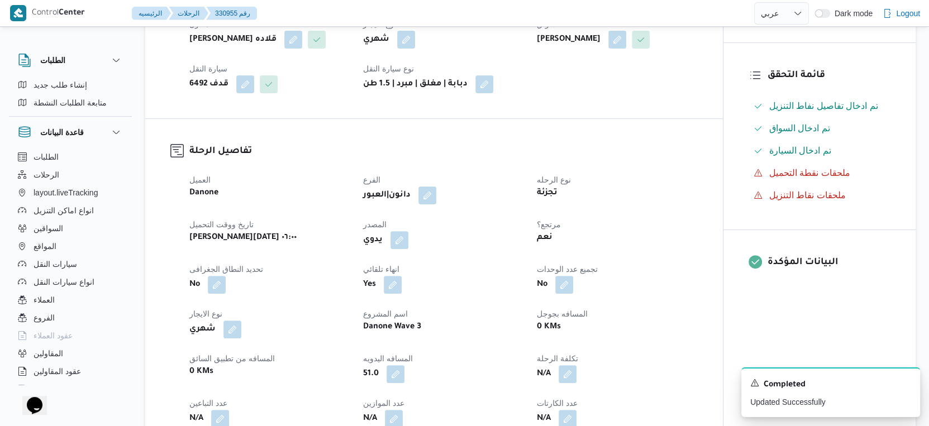
scroll to position [190, 0]
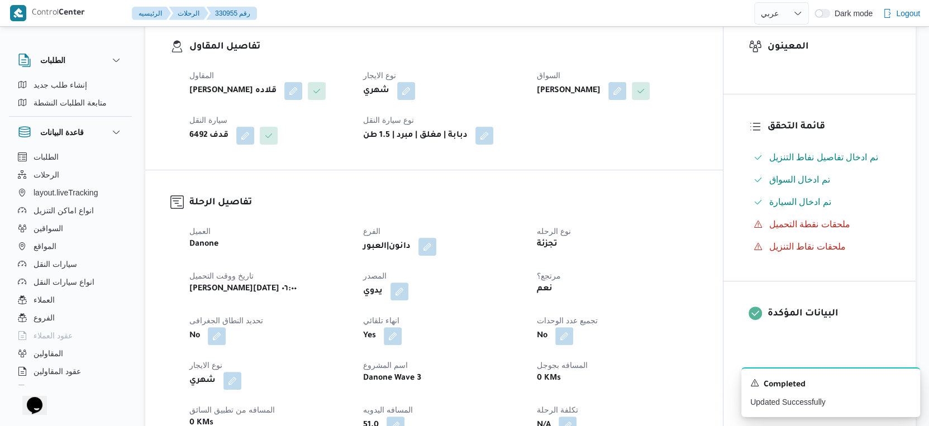
select select "ar"
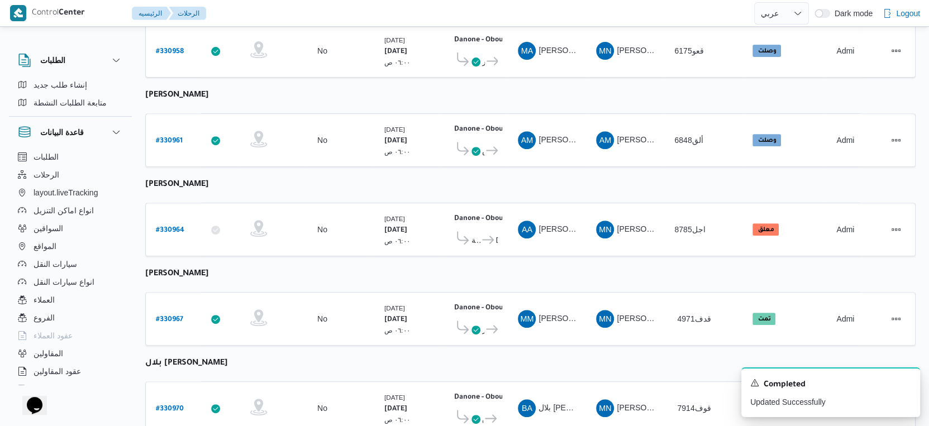
scroll to position [385, 0]
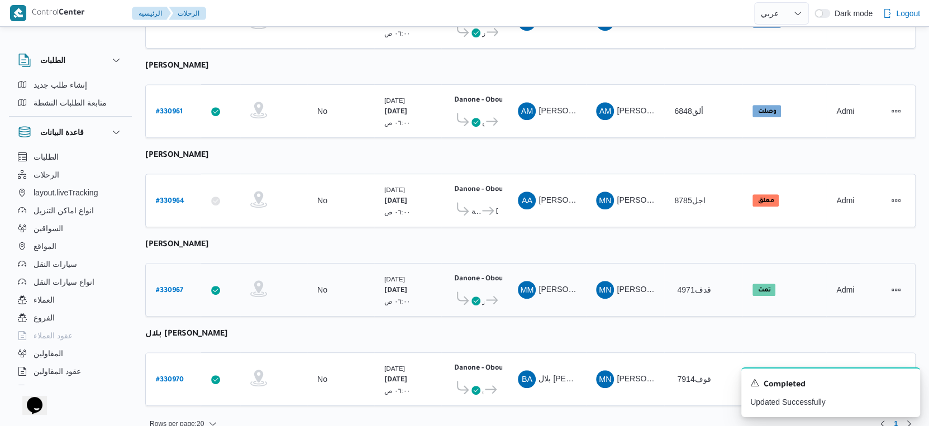
click at [169, 287] on b "# 330967" at bounding box center [169, 291] width 27 height 8
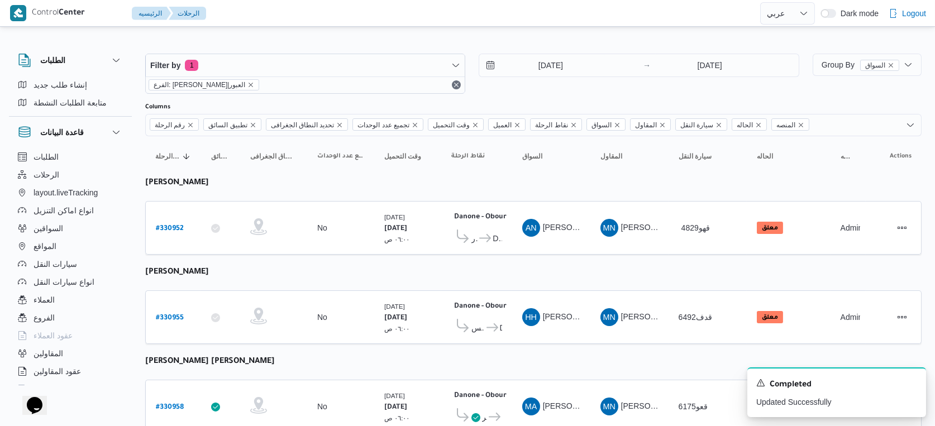
select select "ar"
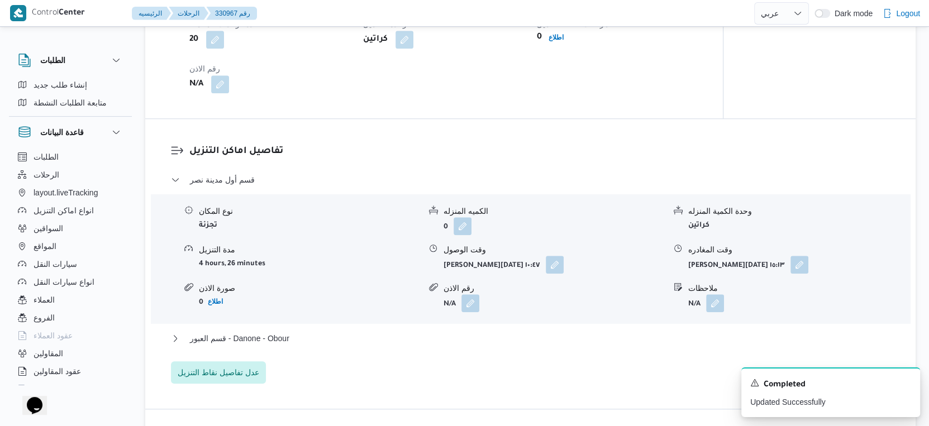
scroll to position [844, 0]
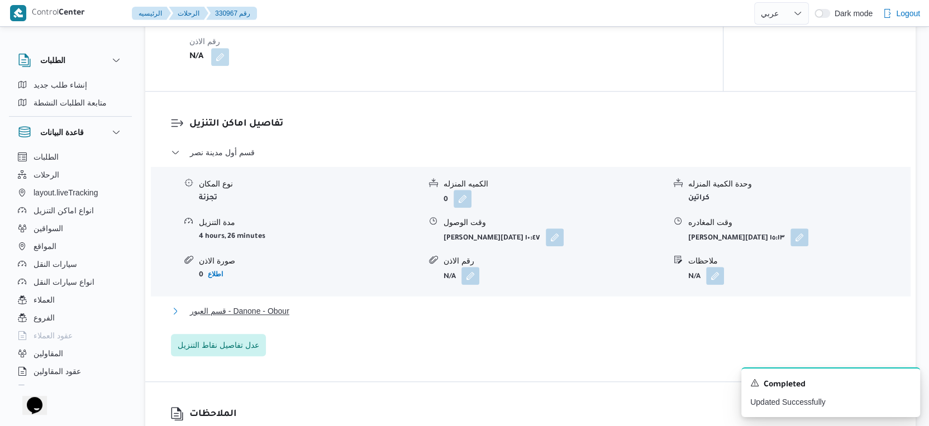
click at [259, 309] on span "قسم العبور - Danone - Obour" at bounding box center [239, 310] width 99 height 13
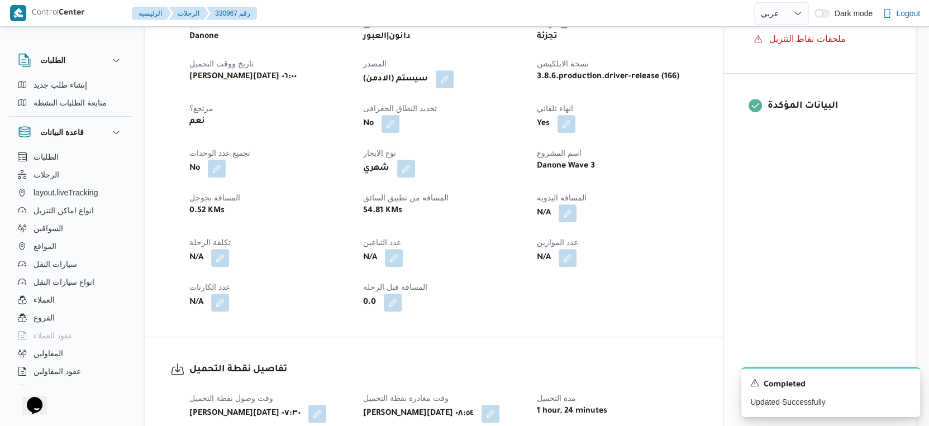
scroll to position [397, 0]
select select "ar"
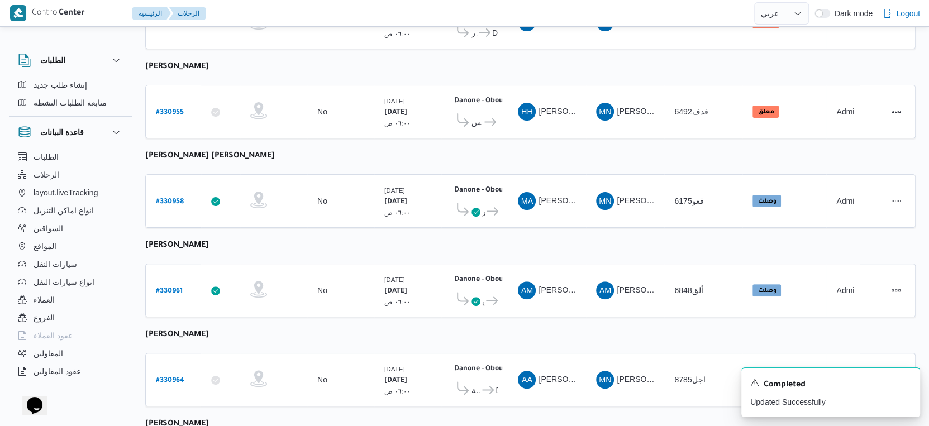
scroll to position [387, 0]
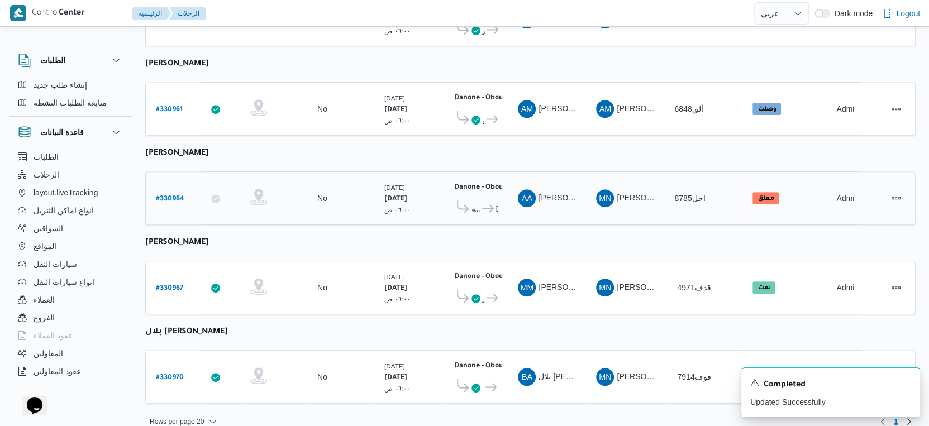
click at [180, 196] on b "# 330964" at bounding box center [170, 200] width 28 height 8
select select "ar"
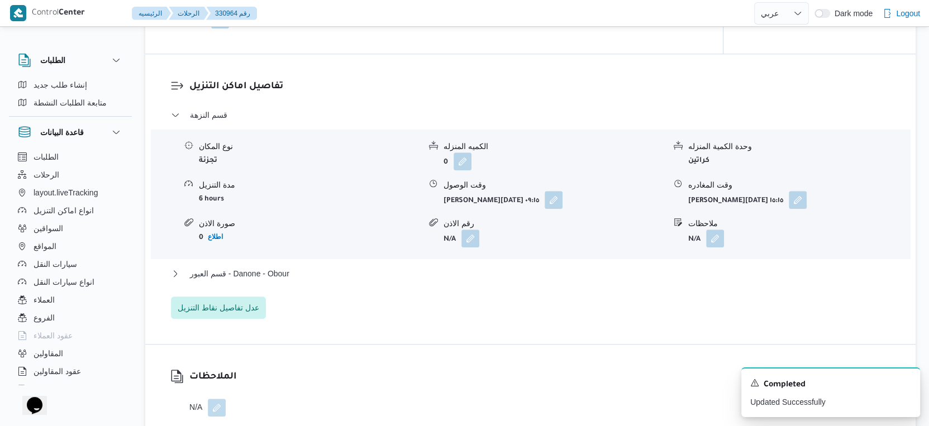
scroll to position [939, 0]
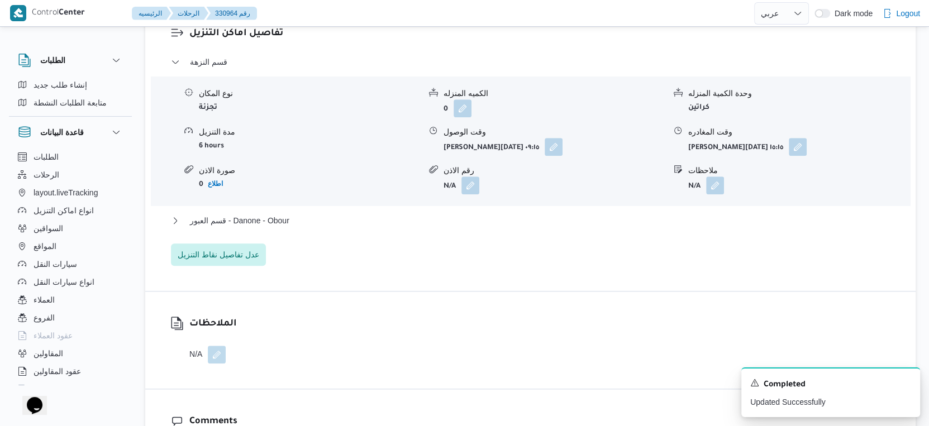
click at [381, 211] on div "قسم النزهة نوع المكان تجزئة الكميه المنزله 0 وحدة الكمية المنزله كراتين مدة الت…" at bounding box center [531, 160] width 720 height 211
click at [382, 217] on button "قسم العبور - Danone - Obour" at bounding box center [531, 220] width 720 height 13
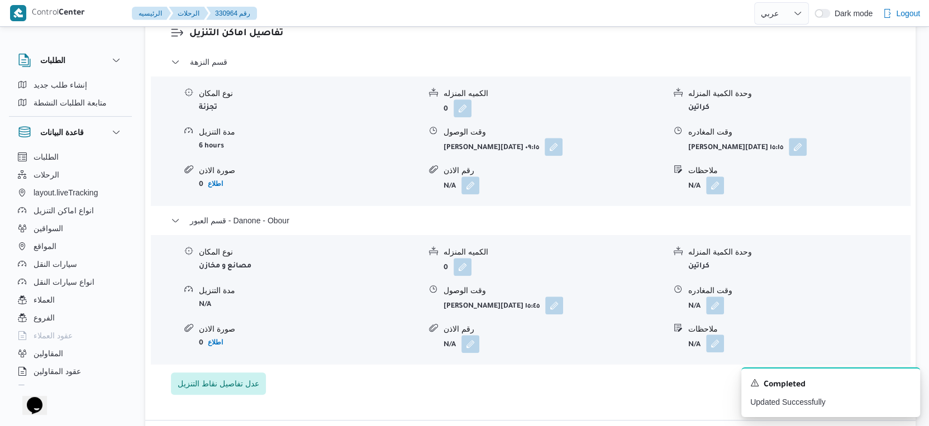
drag, startPoint x: 714, startPoint y: 302, endPoint x: 708, endPoint y: 338, distance: 36.7
click at [708, 338] on div "نوع المكان مصانع و مخازن الكميه المنزله 0 وحدة الكمية المنزله كراتين مدة التنزي…" at bounding box center [530, 299] width 768 height 127
click at [714, 305] on button "button" at bounding box center [715, 305] width 18 height 18
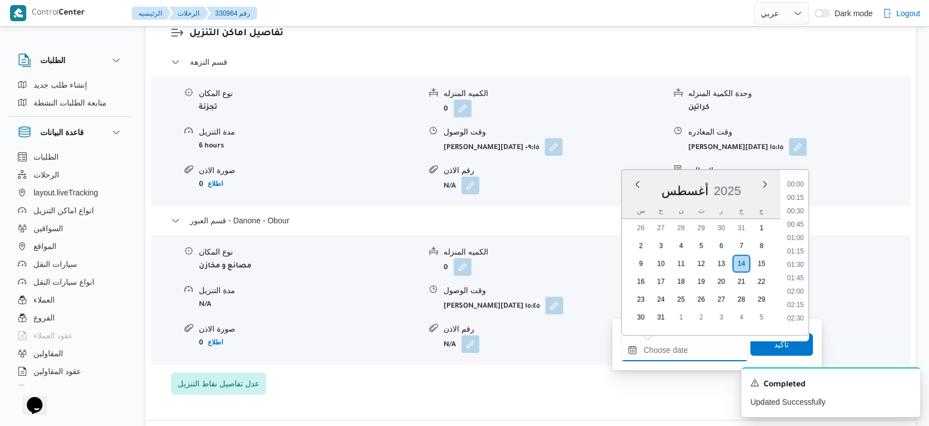
click at [691, 355] on input "وقت المغادره" at bounding box center [684, 350] width 127 height 22
click at [797, 233] on li "16:00" at bounding box center [796, 235] width 26 height 11
type input "[DATE] ١٦:٠٠"
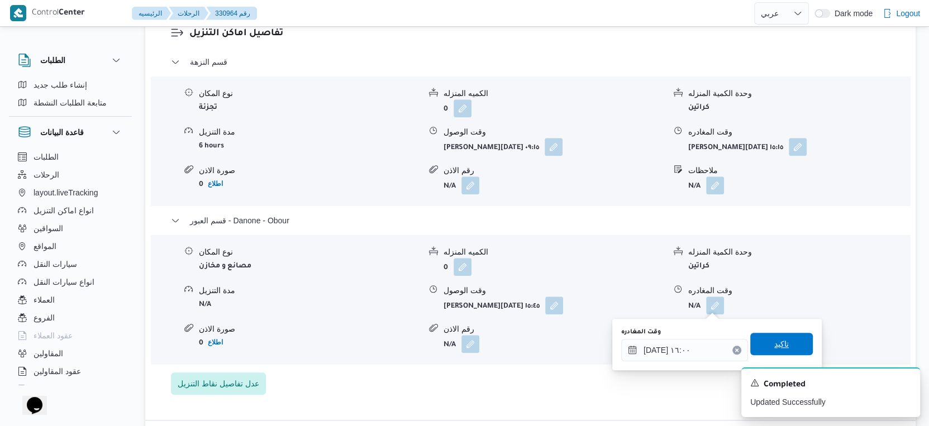
click at [774, 346] on span "تاكيد" at bounding box center [781, 343] width 15 height 13
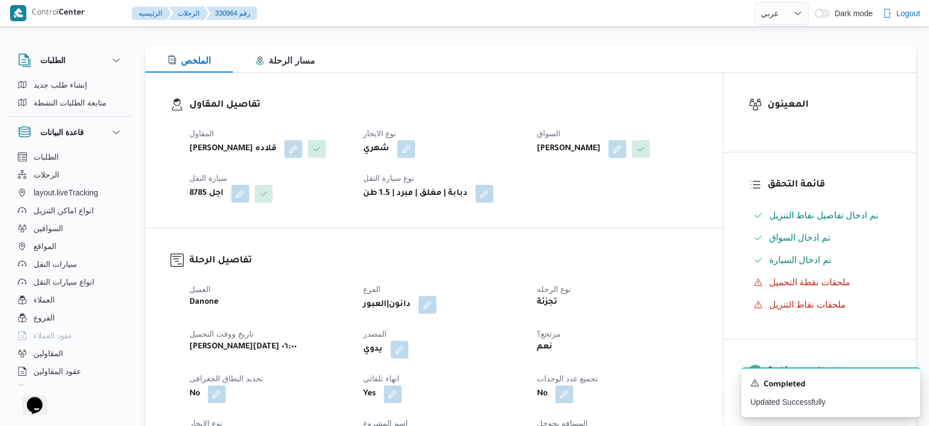
scroll to position [0, 0]
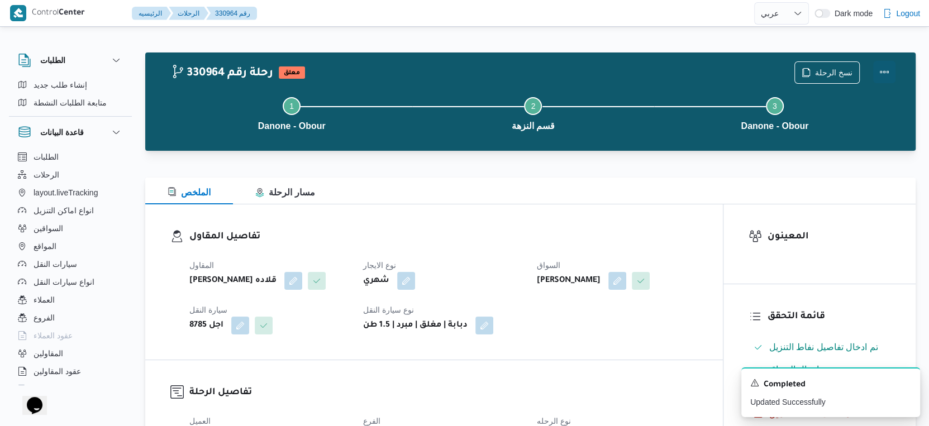
click at [890, 67] on button "Actions" at bounding box center [884, 72] width 22 height 22
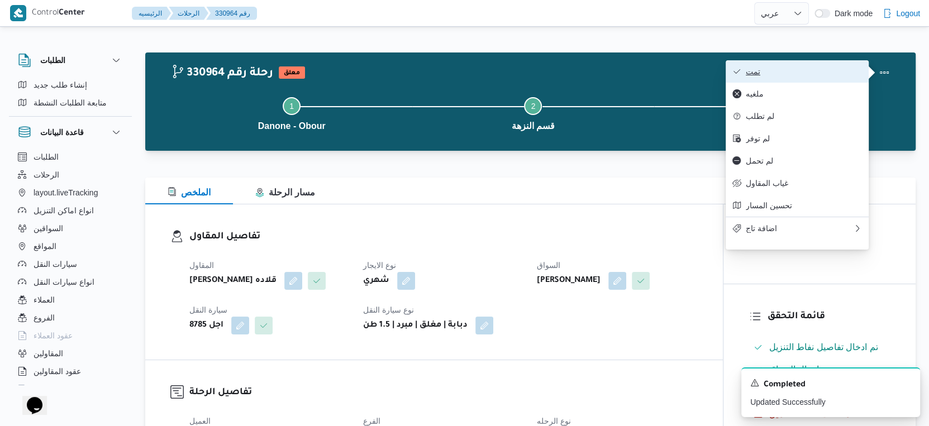
click at [827, 70] on span "تمت" at bounding box center [804, 71] width 116 height 9
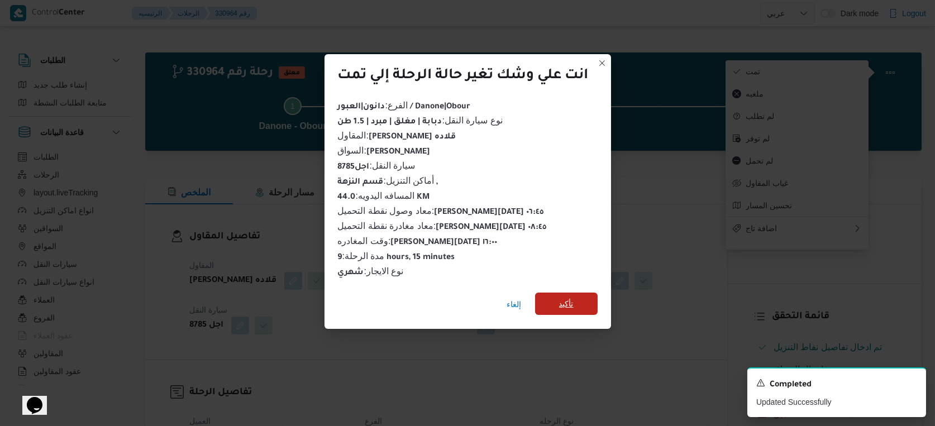
click at [559, 296] on span "تأكيد" at bounding box center [566, 304] width 63 height 22
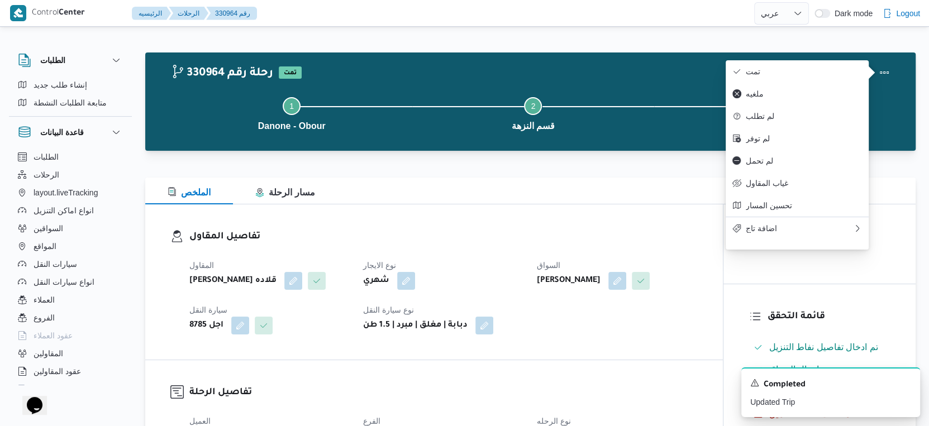
click at [559, 296] on div "المقاول مينا نجيب شفيق قلاده نوع الايجار شهري السواق البدراوي عبدالصادق رفاعي س…" at bounding box center [444, 296] width 522 height 89
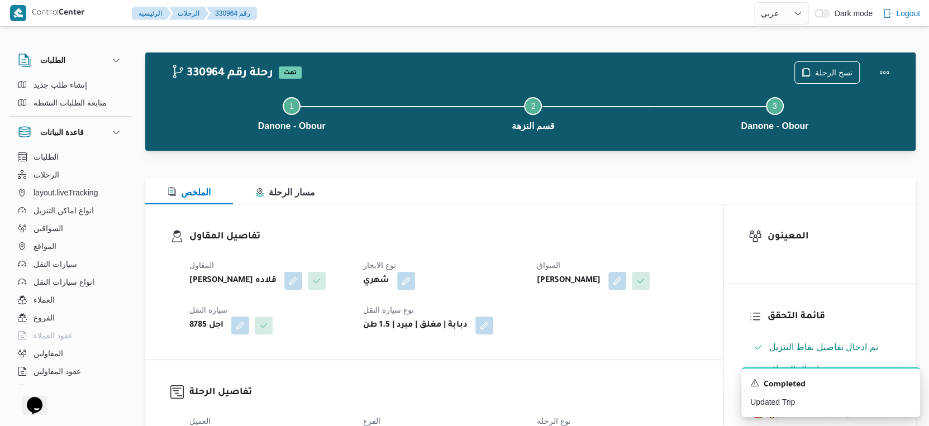
select select "ar"
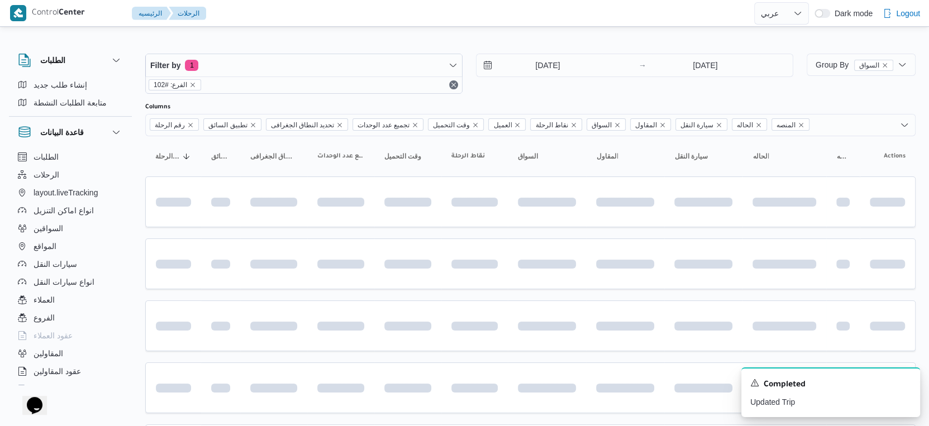
scroll to position [206, 0]
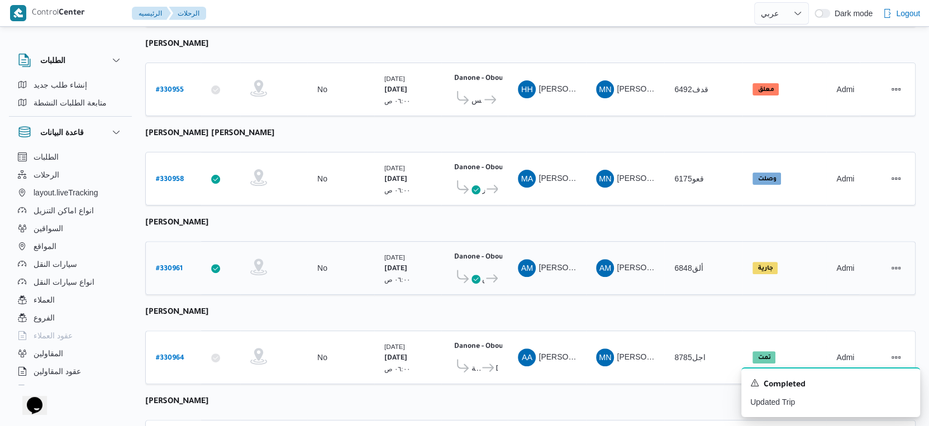
click at [481, 254] on div "Danone - Obour ٠٧:٤٨ م" at bounding box center [474, 256] width 46 height 15
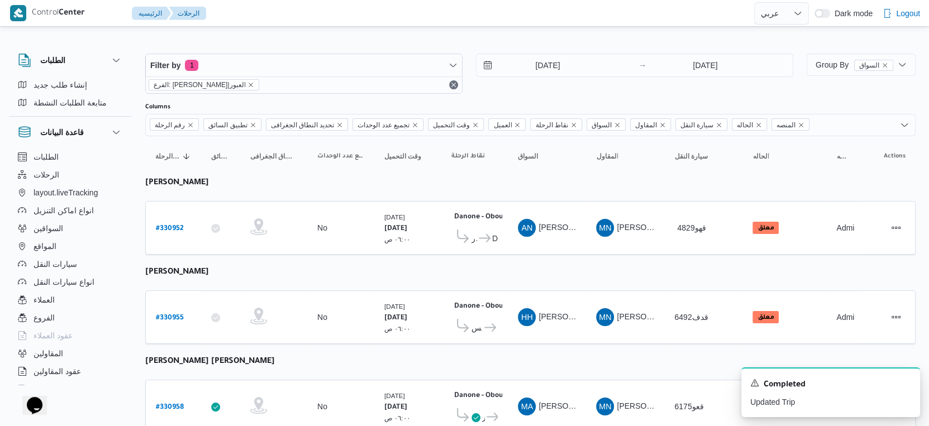
scroll to position [387, 0]
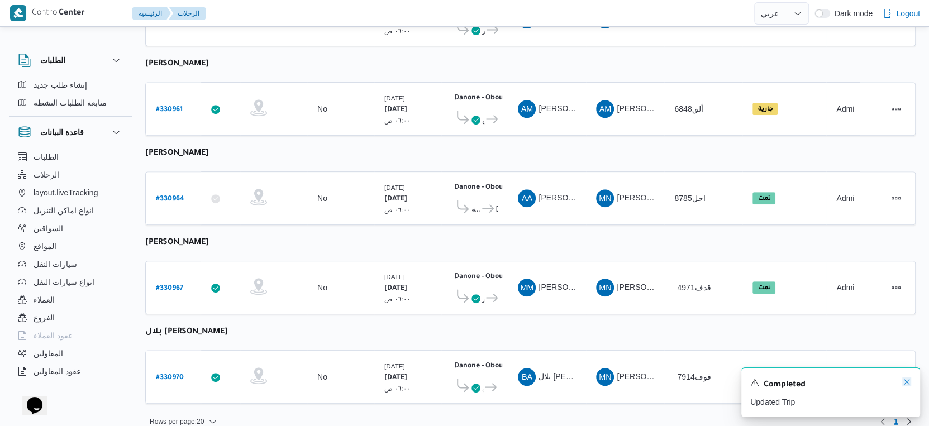
click at [907, 381] on icon "Dismiss toast" at bounding box center [906, 382] width 9 height 9
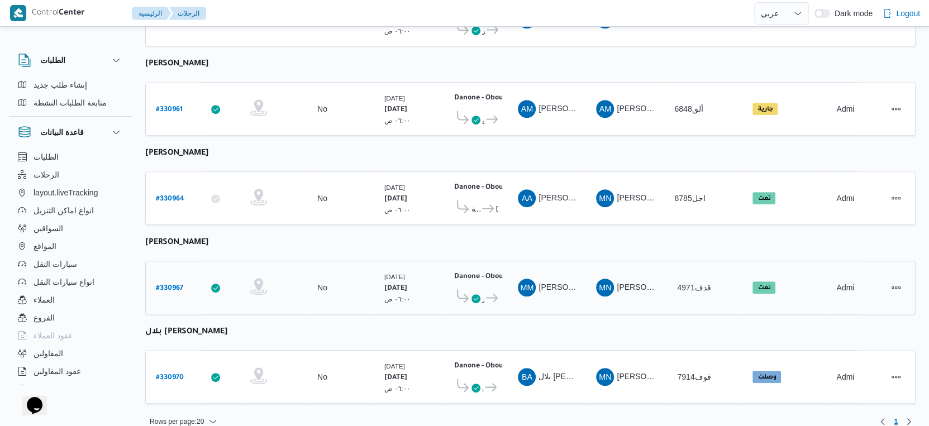
click at [172, 285] on b "# 330967" at bounding box center [169, 289] width 27 height 8
select select "ar"
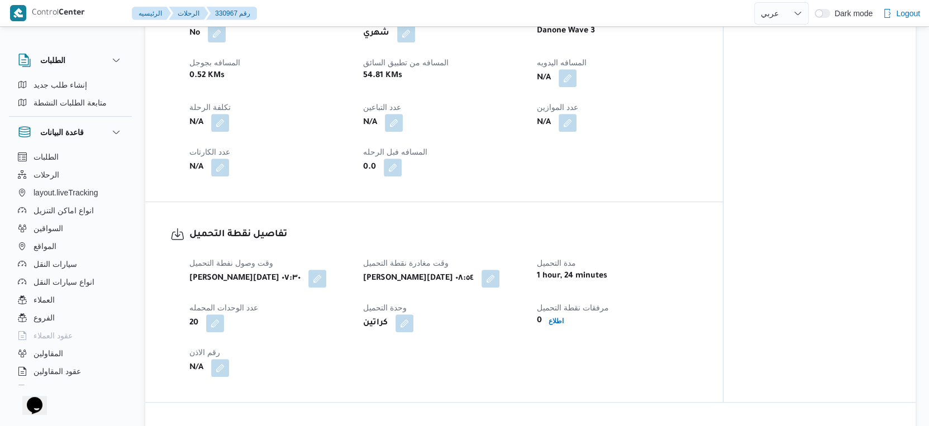
scroll to position [534, 0]
click at [717, 165] on div "تفاصيل الرحلة العميل Danone الفرع دانون|العبور نوع الرحله تجزئة تاريخ ووقت التح…" at bounding box center [434, 14] width 578 height 374
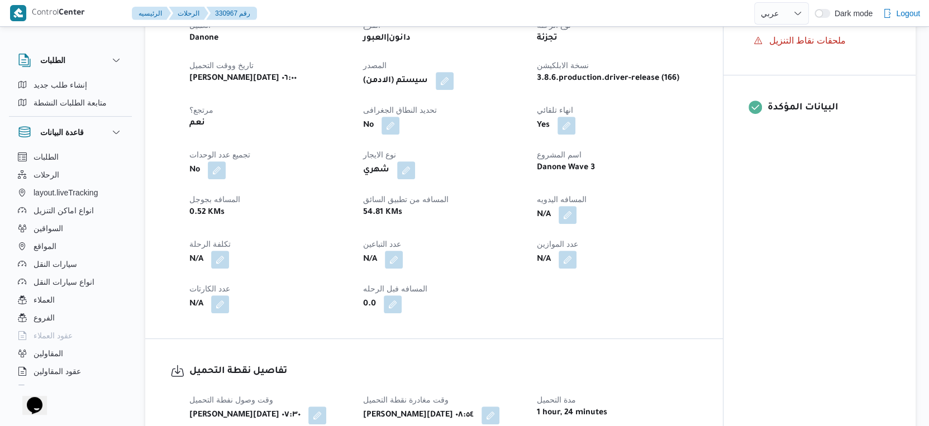
scroll to position [397, 0]
click at [568, 216] on button "button" at bounding box center [568, 213] width 18 height 18
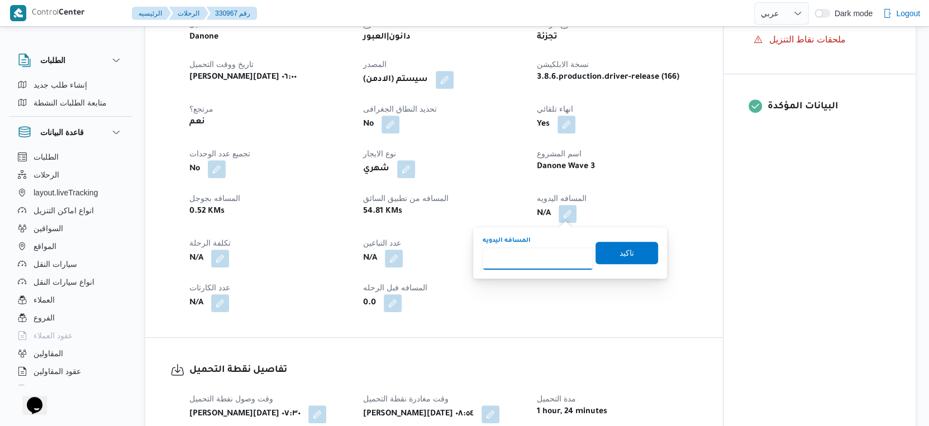
click at [515, 259] on input "المسافه اليدويه" at bounding box center [537, 258] width 111 height 22
type input "71"
click at [642, 244] on span "تاكيد" at bounding box center [627, 252] width 63 height 22
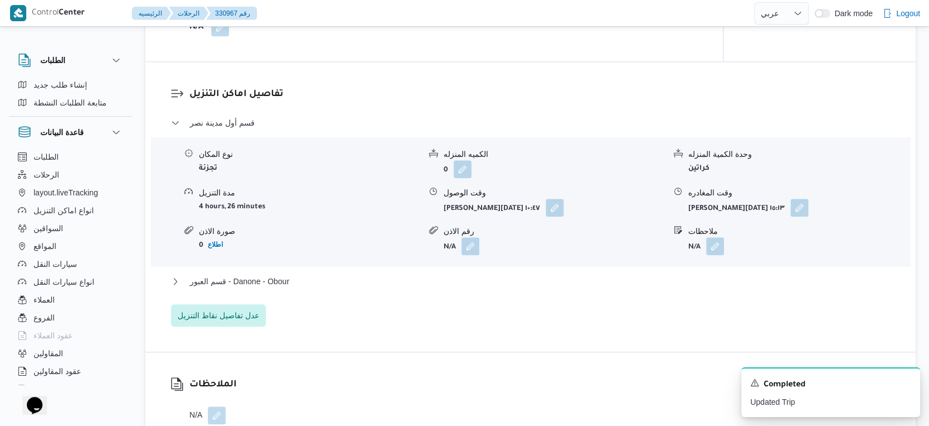
scroll to position [890, 0]
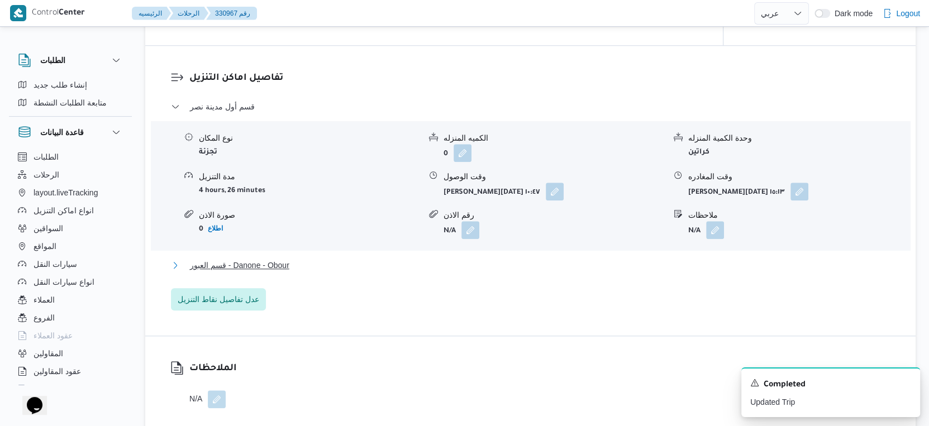
click at [425, 264] on button "قسم العبور - Danone - Obour" at bounding box center [531, 265] width 720 height 13
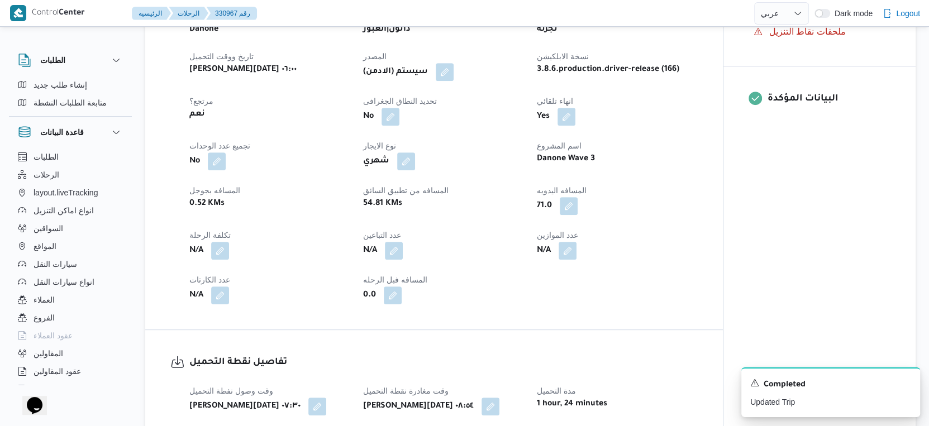
scroll to position [401, 0]
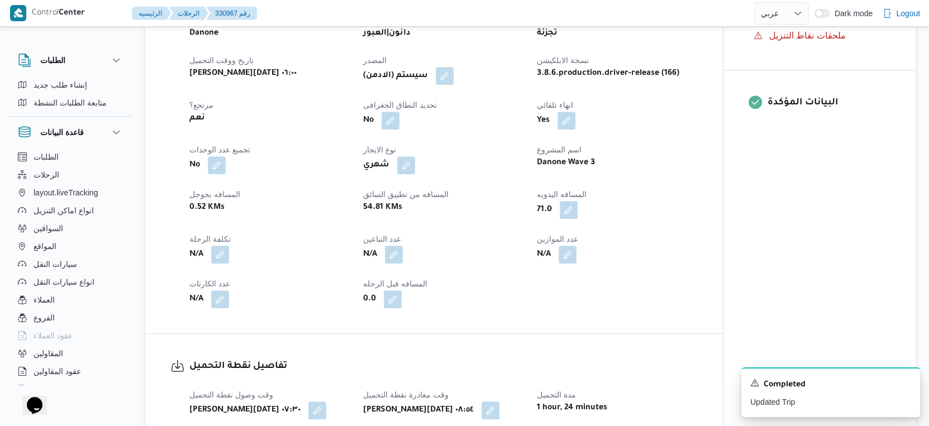
click at [707, 177] on div "تفاصيل الرحلة العميل Danone الفرع دانون|العبور نوع الرحله تجزئة تاريخ ووقت التح…" at bounding box center [434, 146] width 578 height 374
click at [568, 213] on button "button" at bounding box center [569, 210] width 18 height 18
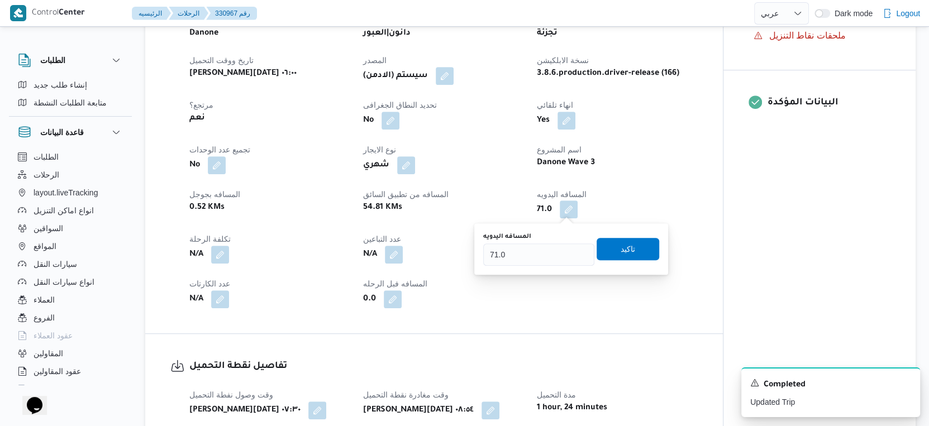
click at [568, 213] on button "button" at bounding box center [569, 210] width 18 height 18
click at [533, 252] on input "71.0" at bounding box center [538, 255] width 111 height 22
type input "79"
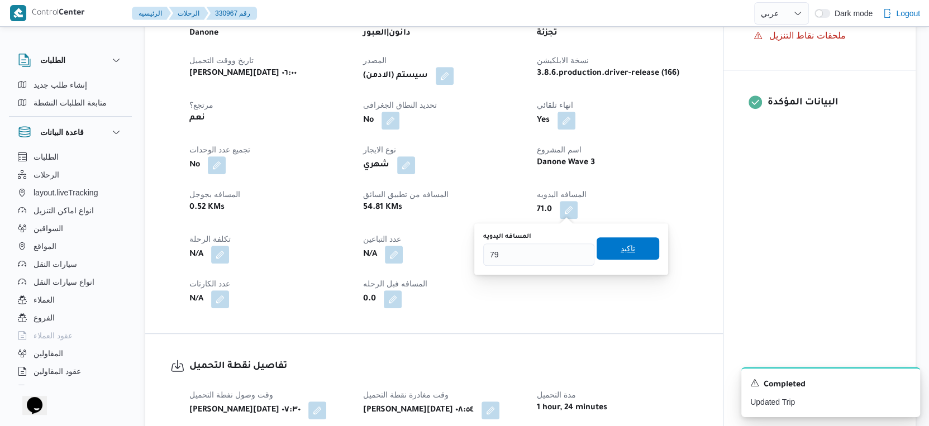
click at [621, 247] on span "تاكيد" at bounding box center [628, 248] width 15 height 13
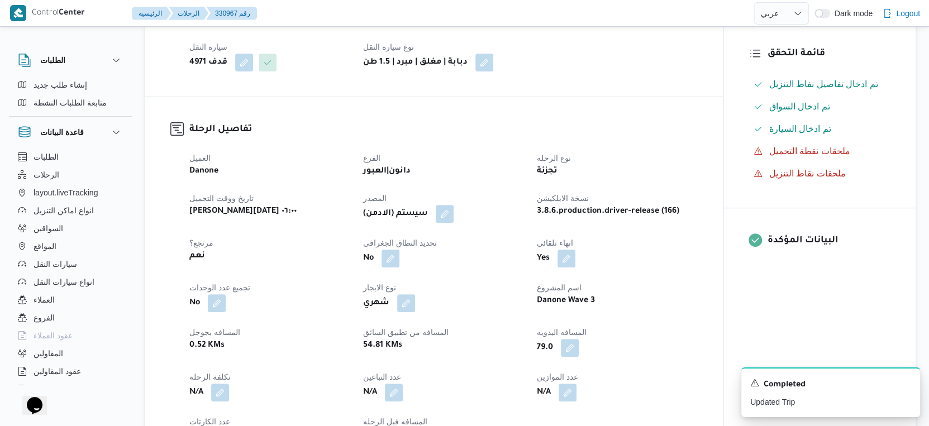
scroll to position [302, 0]
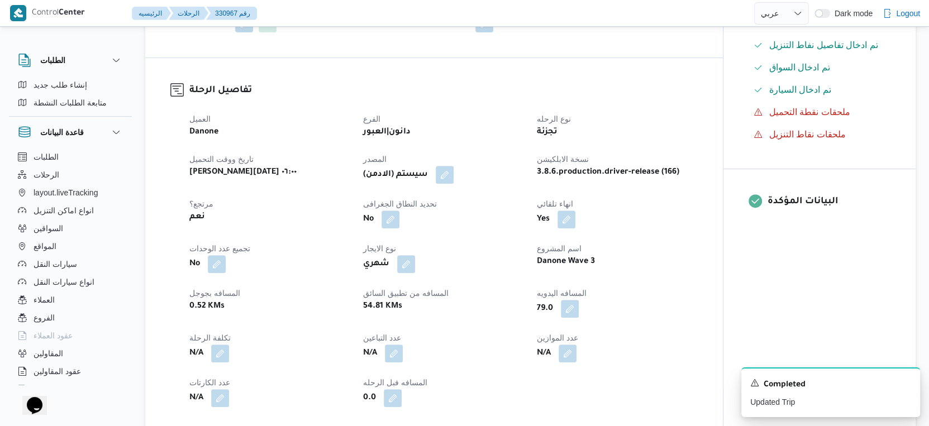
select select "ar"
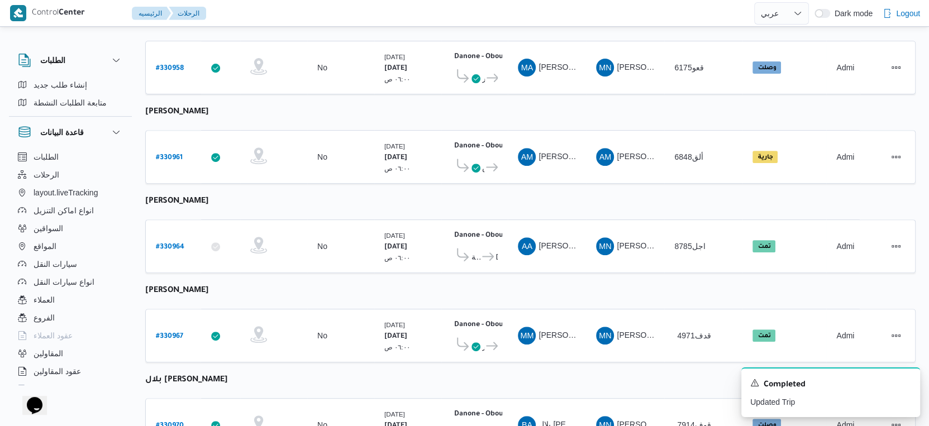
scroll to position [387, 0]
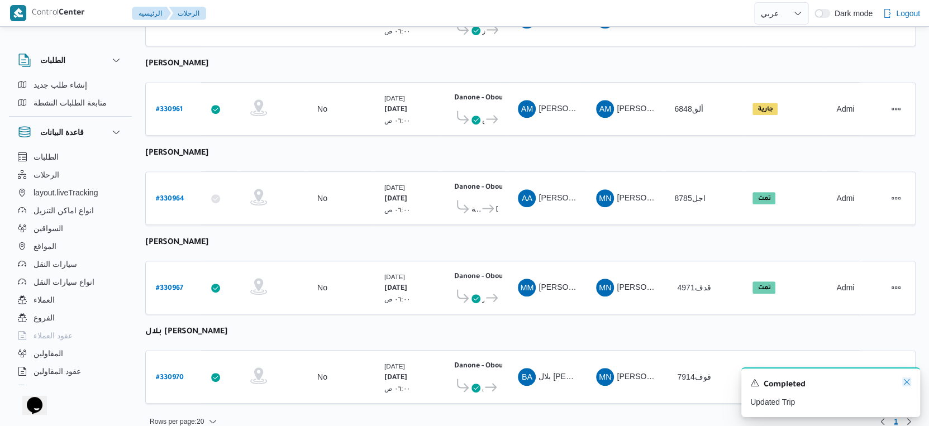
click at [907, 387] on icon "Dismiss toast" at bounding box center [906, 382] width 9 height 9
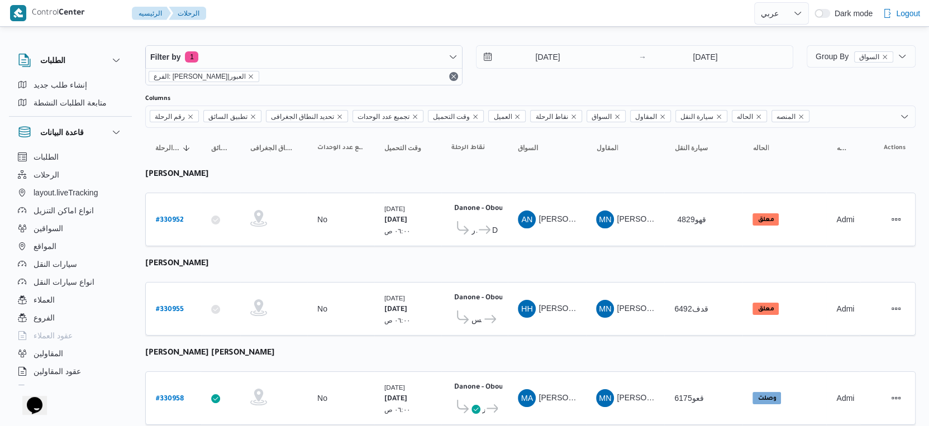
scroll to position [0, 0]
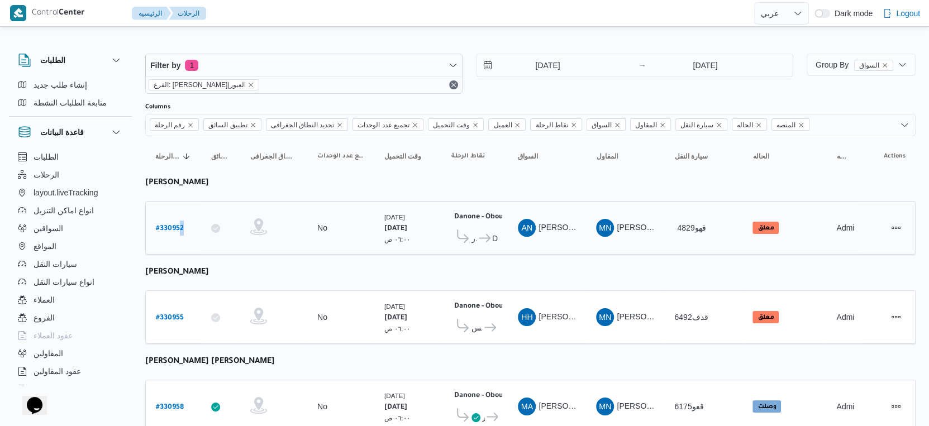
drag, startPoint x: 200, startPoint y: 203, endPoint x: 178, endPoint y: 224, distance: 30.8
click at [178, 224] on td "رقم الرحلة # 330952" at bounding box center [173, 228] width 56 height 54
click at [178, 225] on b "# 330952" at bounding box center [170, 229] width 28 height 8
select select "ar"
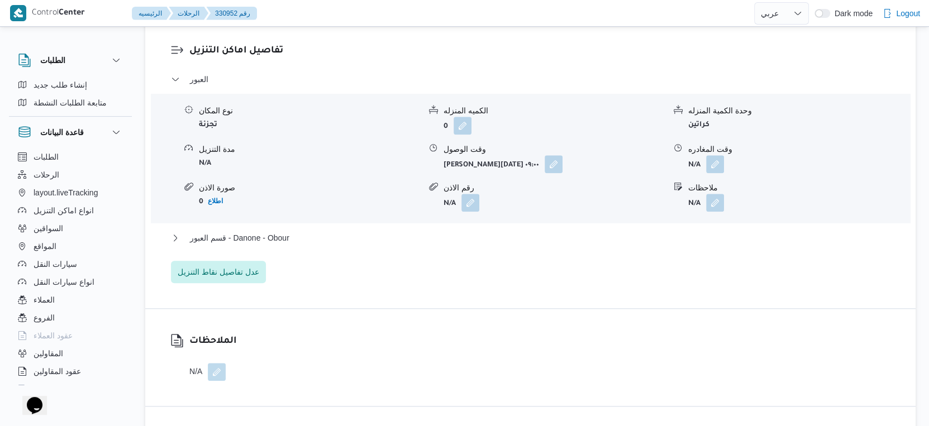
scroll to position [923, 0]
click at [335, 244] on button "قسم العبور - Danone - Obour" at bounding box center [531, 236] width 720 height 13
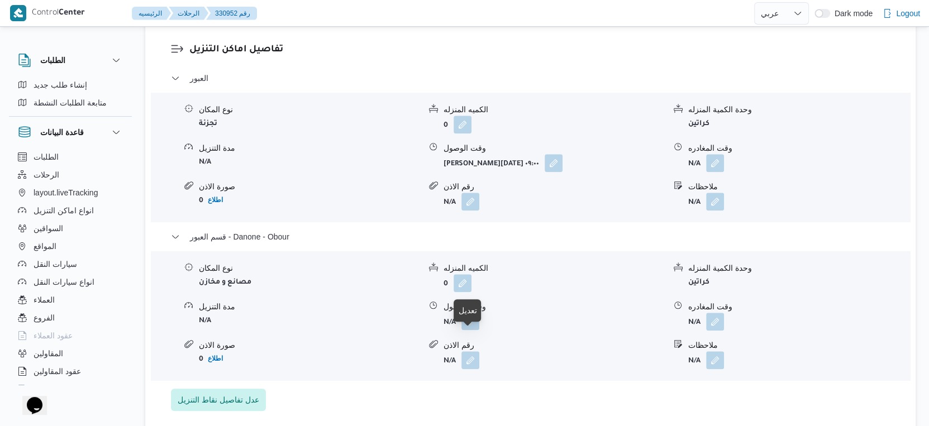
click at [468, 330] on button "button" at bounding box center [470, 321] width 18 height 18
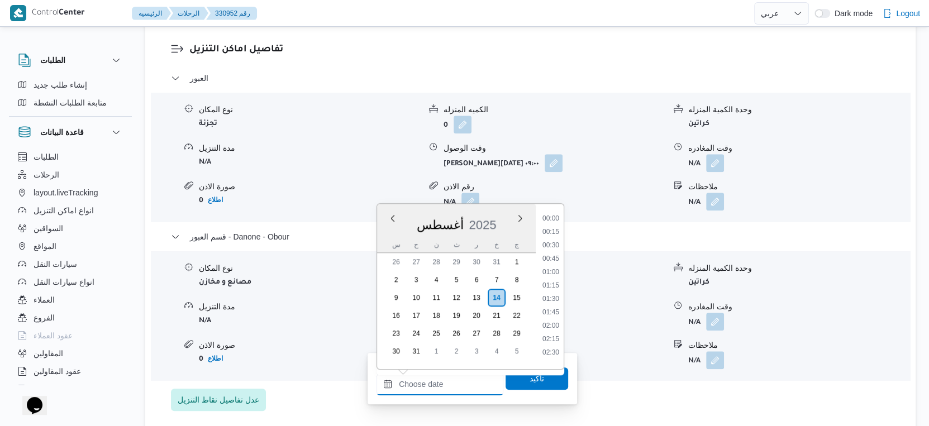
click at [445, 379] on input "وقت الوصول" at bounding box center [440, 384] width 127 height 22
click at [551, 228] on li "15:30" at bounding box center [551, 228] width 26 height 11
type input "١٤/٠٨/٢٠٢٥ ١٥:٣٠"
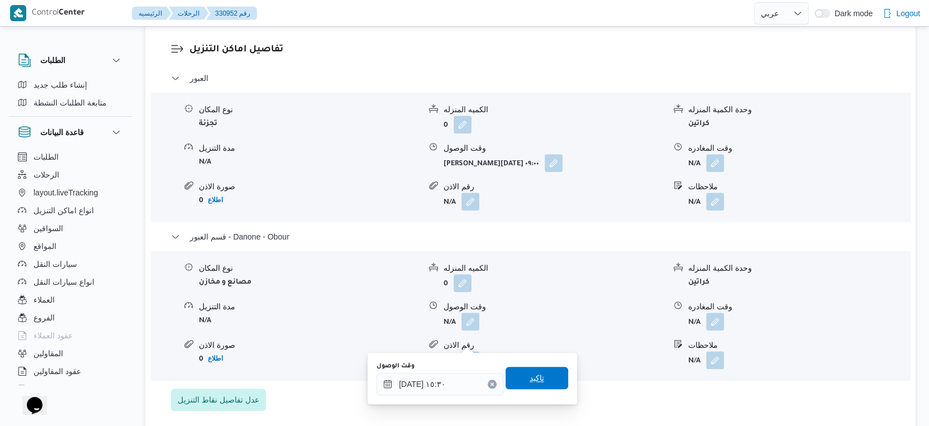
click at [531, 377] on span "تاكيد" at bounding box center [537, 378] width 15 height 13
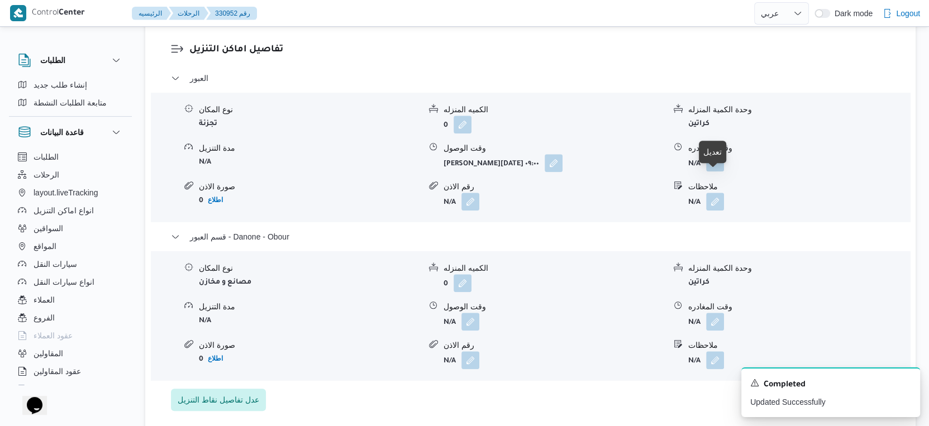
click at [711, 172] on button "button" at bounding box center [715, 163] width 18 height 18
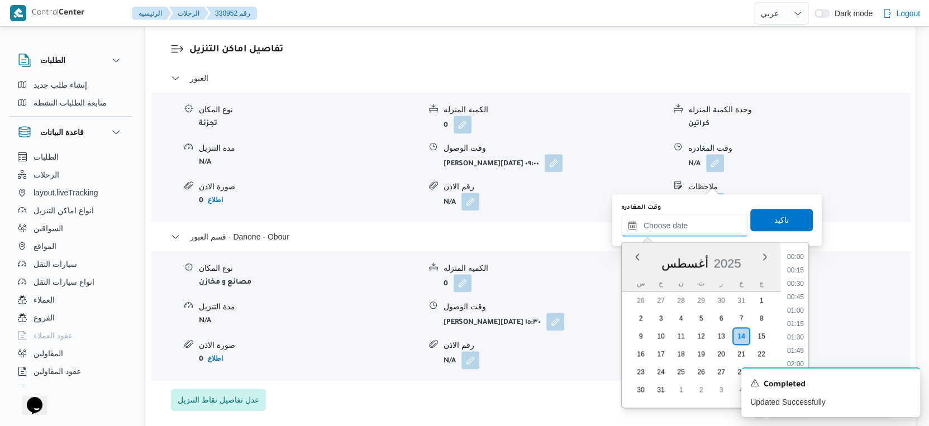
click at [685, 225] on input "وقت المغادره" at bounding box center [684, 226] width 127 height 22
click at [797, 294] on li "15:00" at bounding box center [796, 298] width 26 height 11
type input "١٤/٠٨/٢٠٢٥ ١٥:٠٠"
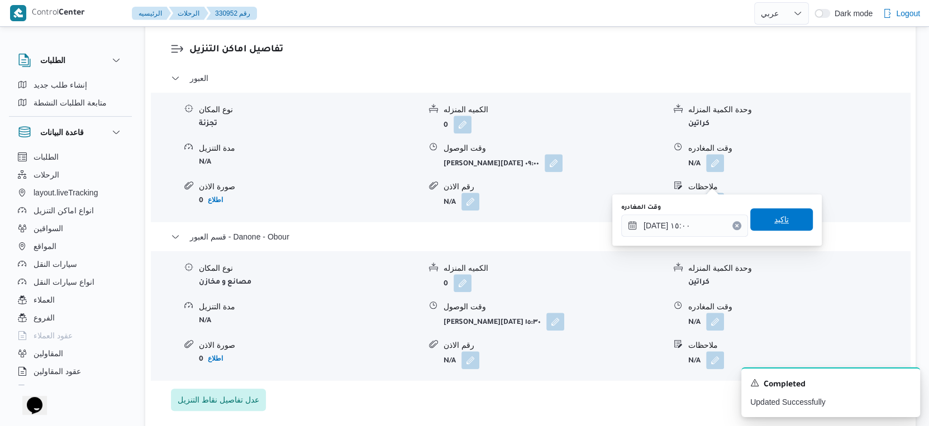
click at [780, 215] on span "تاكيد" at bounding box center [781, 219] width 63 height 22
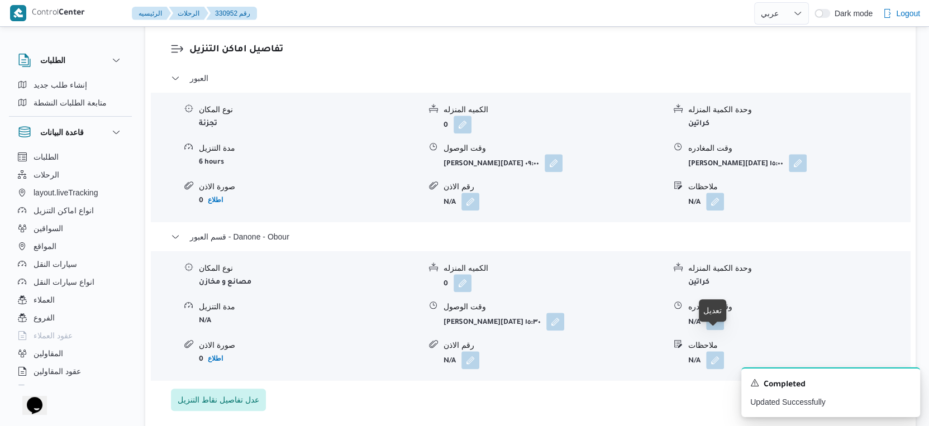
click at [713, 330] on button "button" at bounding box center [715, 321] width 18 height 18
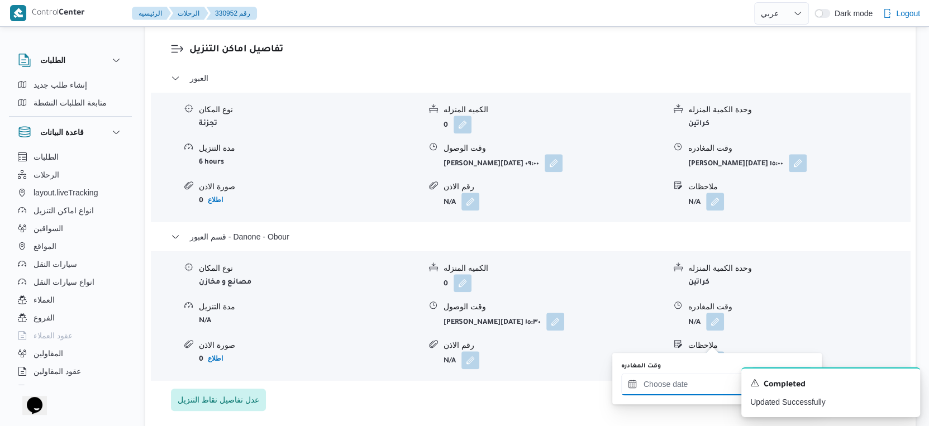
click at [693, 374] on input "وقت المغادره" at bounding box center [684, 384] width 127 height 22
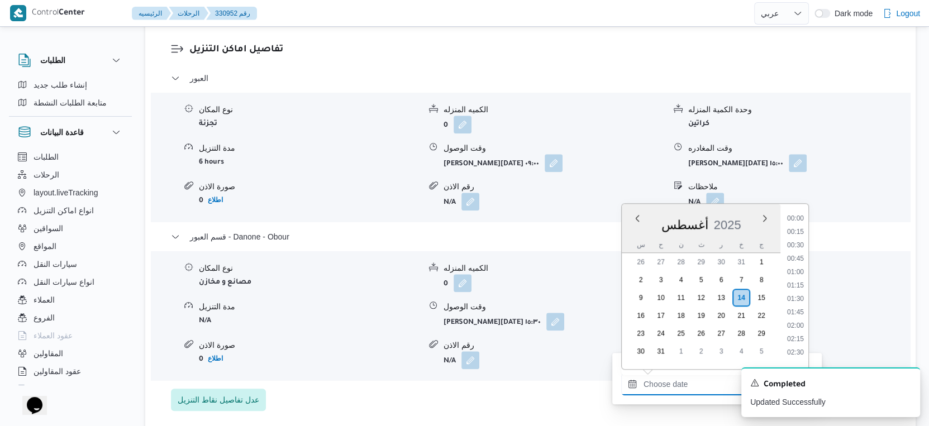
scroll to position [821, 0]
click at [797, 279] on li "16:30" at bounding box center [796, 282] width 26 height 11
type input "١٤/٠٨/٢٠٢٥ ١٦:٣٠"
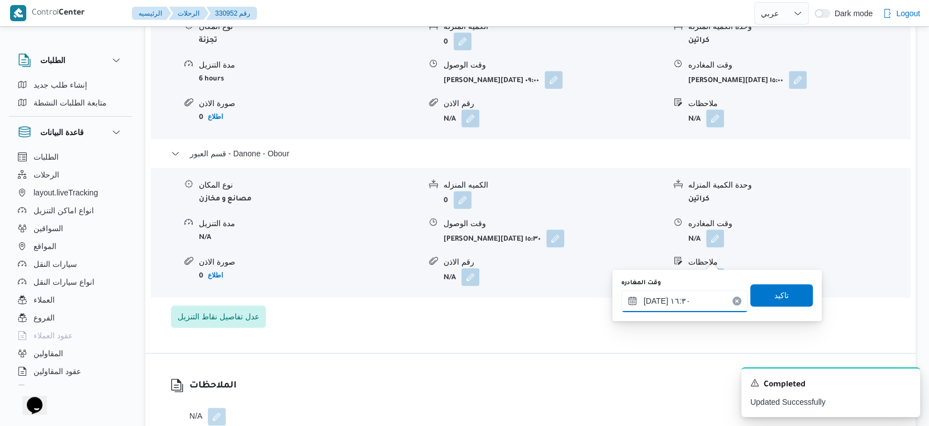
scroll to position [1068, 0]
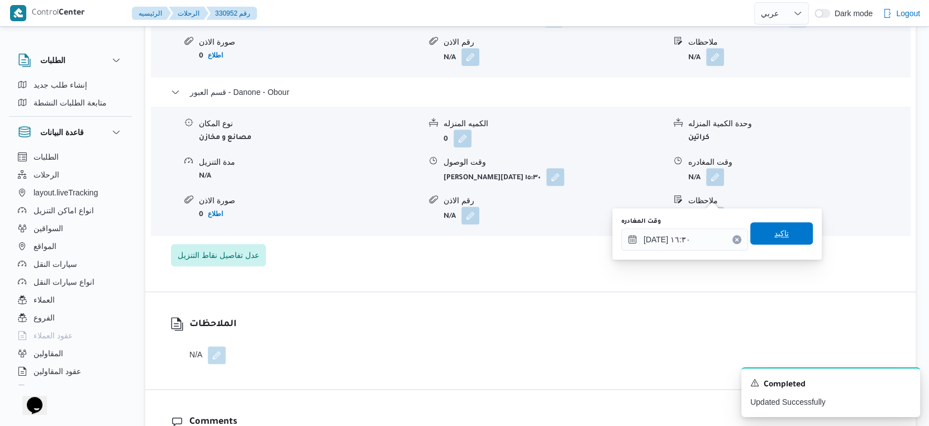
click at [785, 240] on span "تاكيد" at bounding box center [781, 233] width 63 height 22
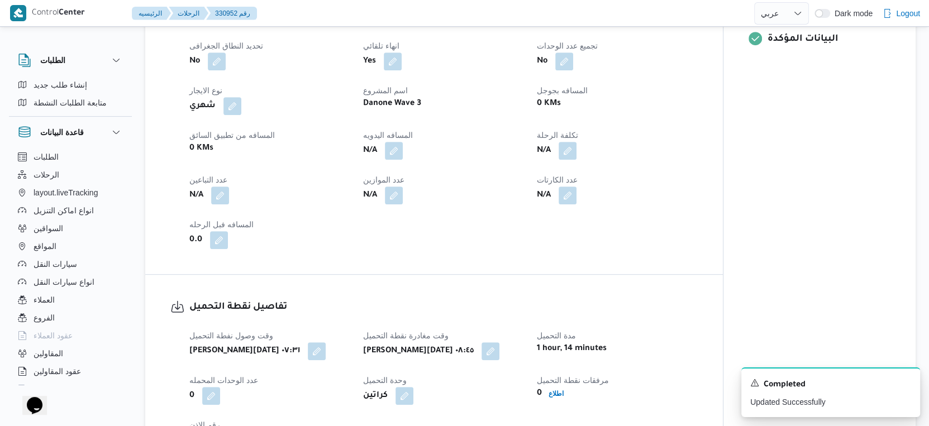
scroll to position [459, 0]
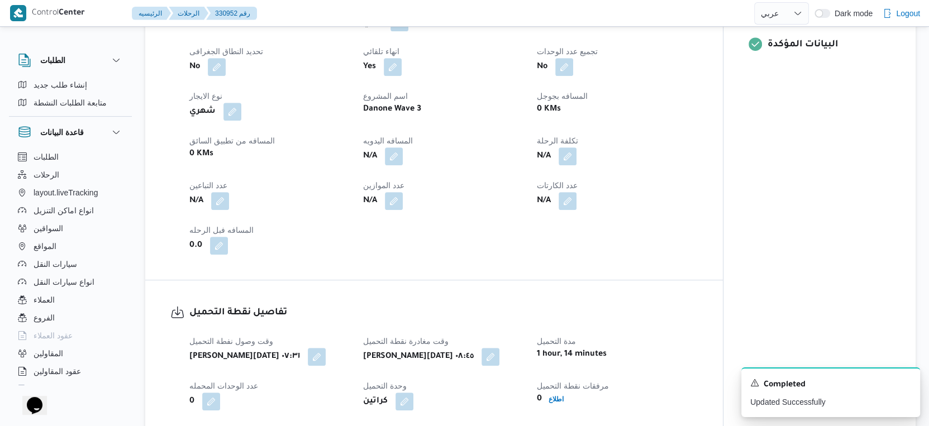
click at [670, 166] on div "N/A" at bounding box center [617, 156] width 163 height 20
click at [394, 165] on button "button" at bounding box center [394, 156] width 18 height 18
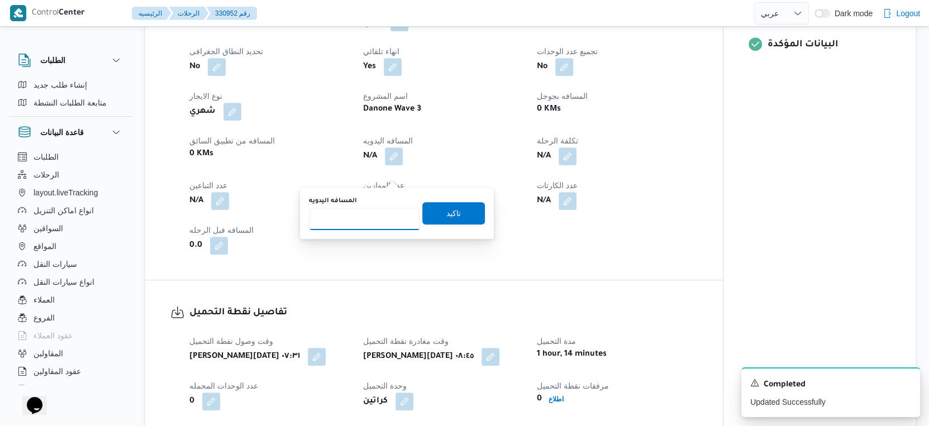
click at [359, 227] on input "المسافه اليدويه" at bounding box center [364, 219] width 111 height 22
type input "49"
click at [449, 211] on span "تاكيد" at bounding box center [453, 212] width 15 height 13
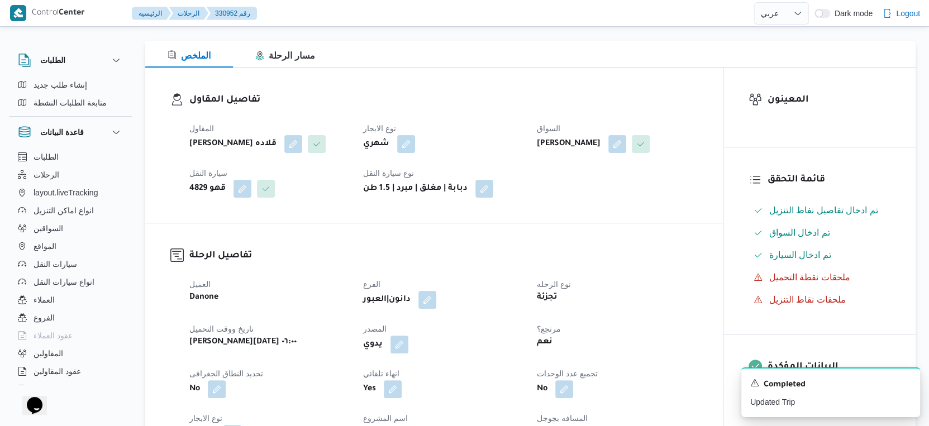
scroll to position [0, 0]
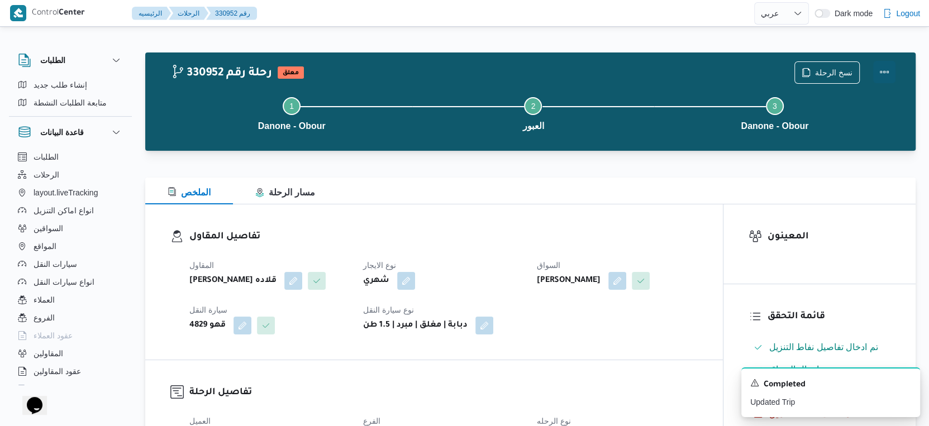
click at [886, 67] on button "Actions" at bounding box center [884, 72] width 22 height 22
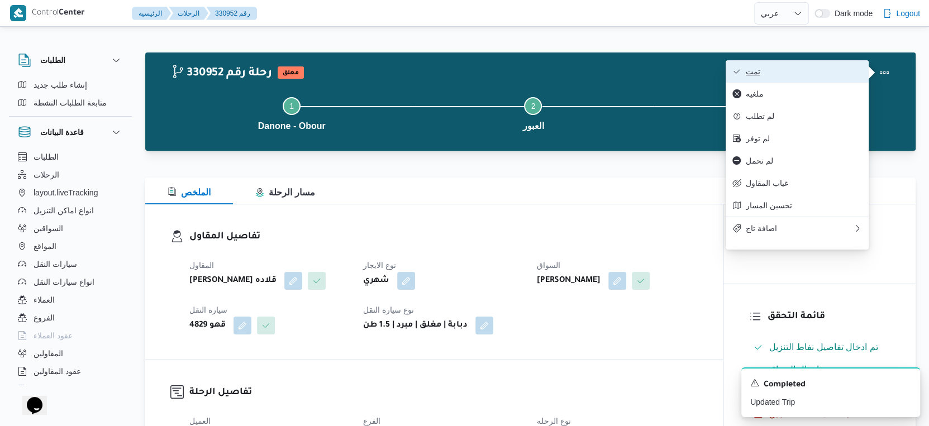
click at [839, 62] on button "تمت" at bounding box center [797, 71] width 143 height 22
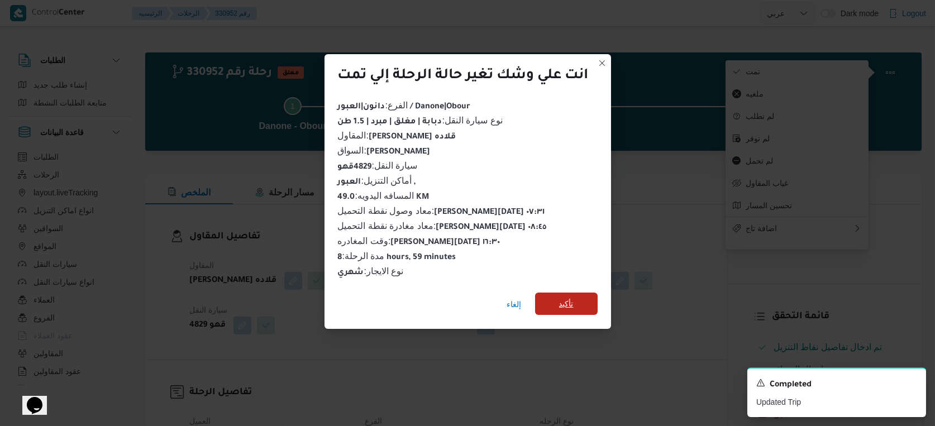
click at [560, 297] on span "تأكيد" at bounding box center [566, 303] width 15 height 13
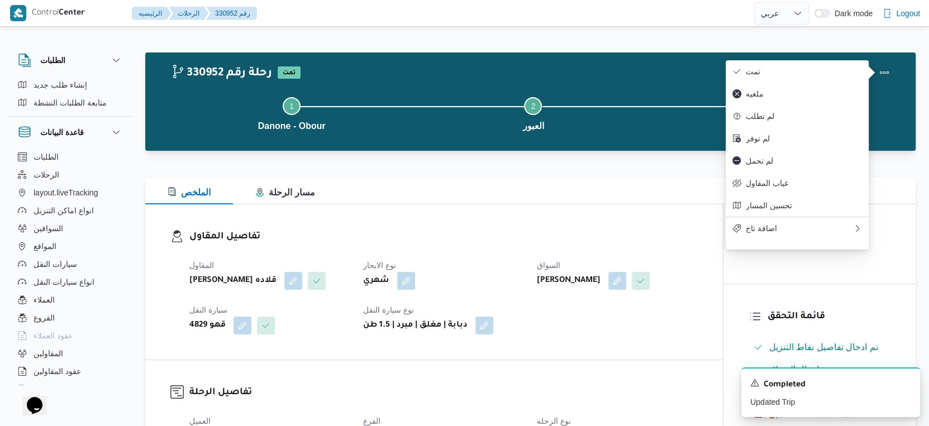
click at [335, 225] on div "تفاصيل المقاول المقاول مينا نجيب شفيق قلاده نوع الايجار شهري السواق عماد نجيب ع…" at bounding box center [434, 281] width 578 height 155
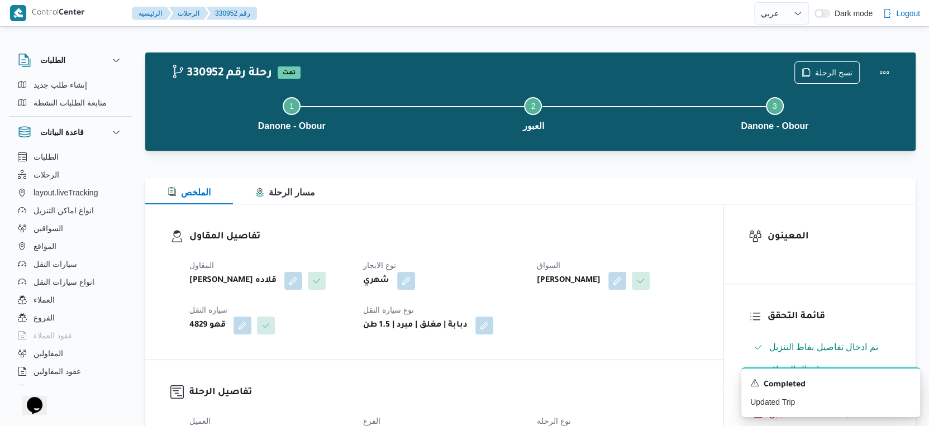
select select "ar"
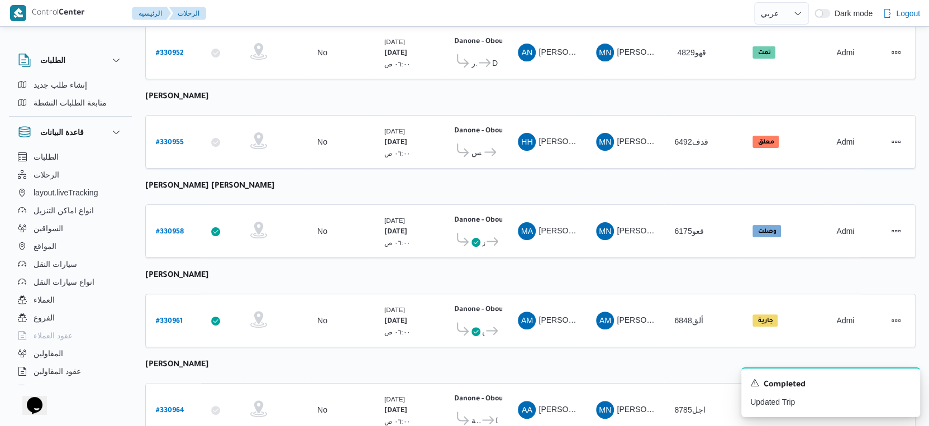
scroll to position [194, 0]
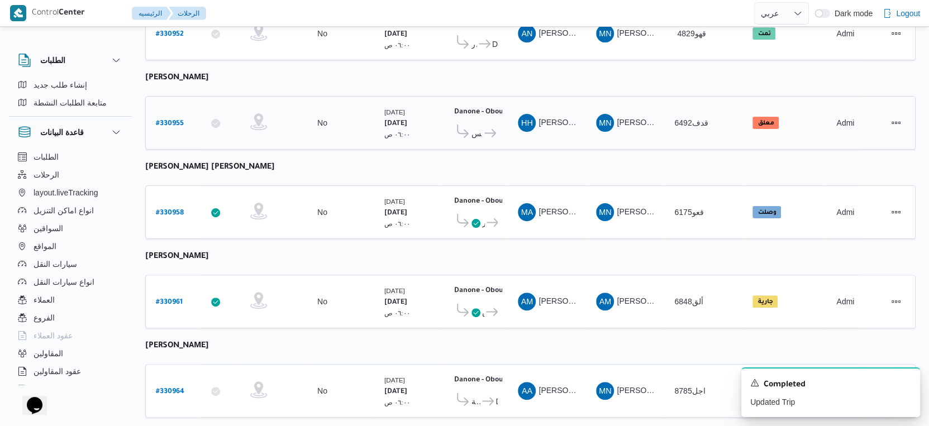
click at [182, 120] on b "# 330955" at bounding box center [170, 124] width 28 height 8
select select "ar"
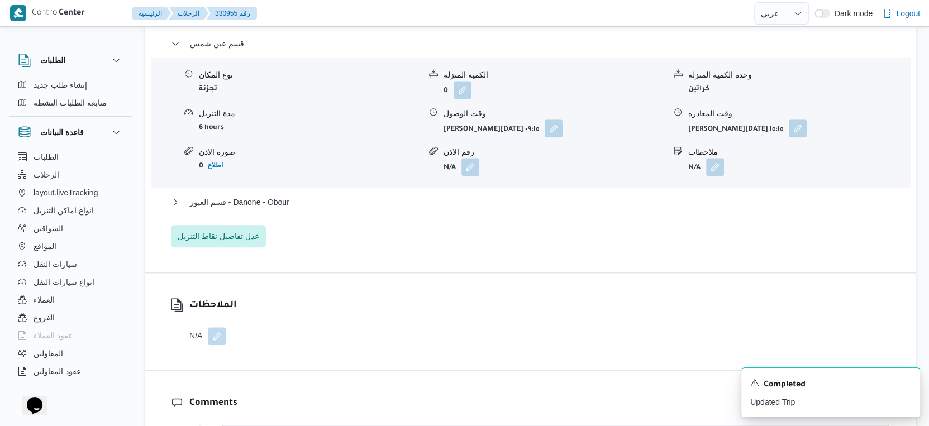
scroll to position [960, 0]
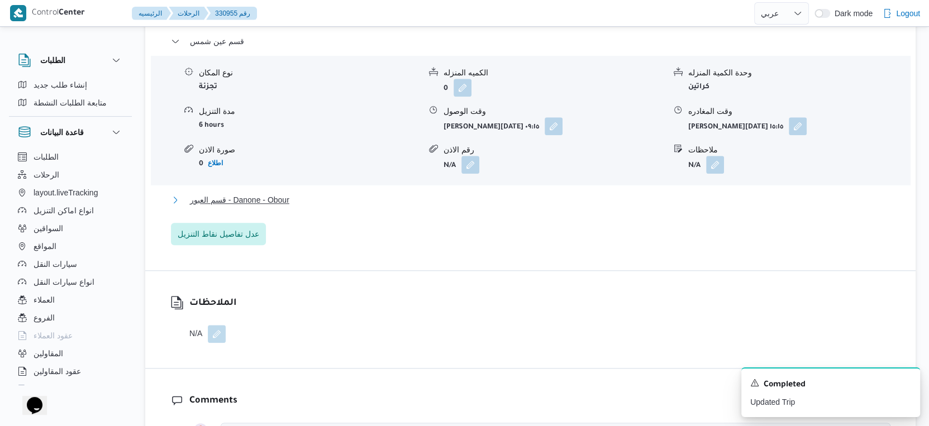
click at [425, 207] on button "قسم العبور - Danone - Obour" at bounding box center [531, 199] width 720 height 13
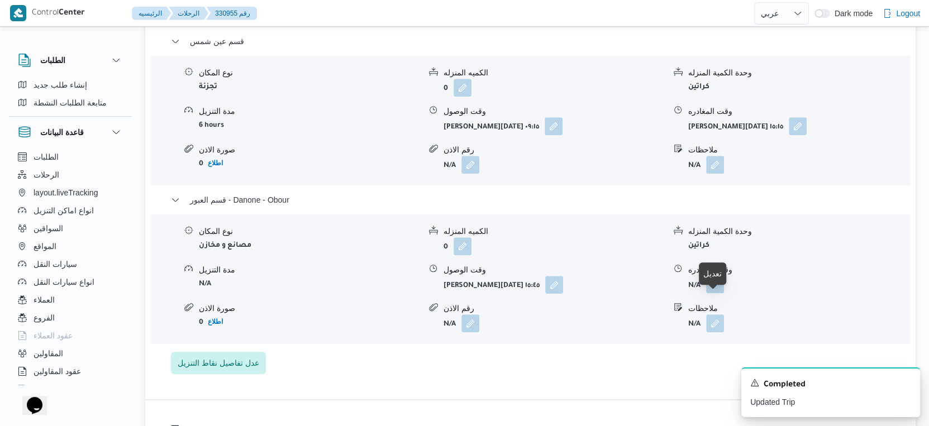
click at [712, 293] on button "button" at bounding box center [715, 284] width 18 height 18
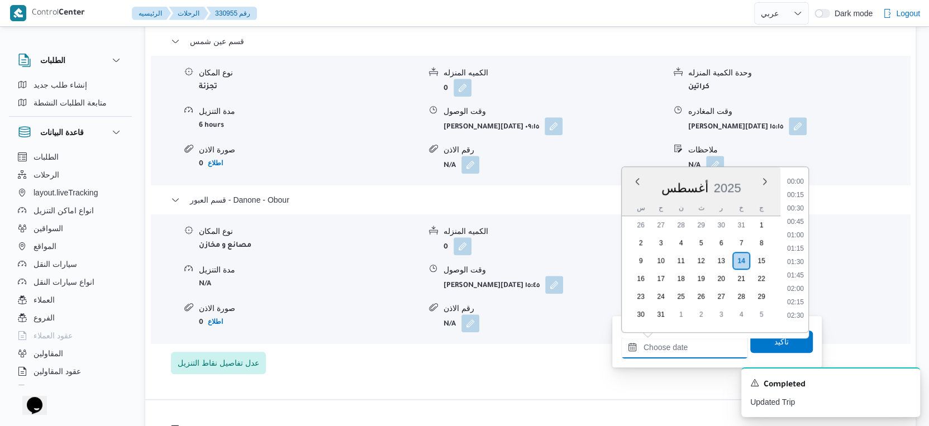
click at [696, 341] on input "وقت المغادره" at bounding box center [684, 347] width 127 height 22
click at [801, 235] on li "16:15" at bounding box center [796, 232] width 26 height 11
type input "١٤/٠٨/٢٠٢٥ ١٦:١٥"
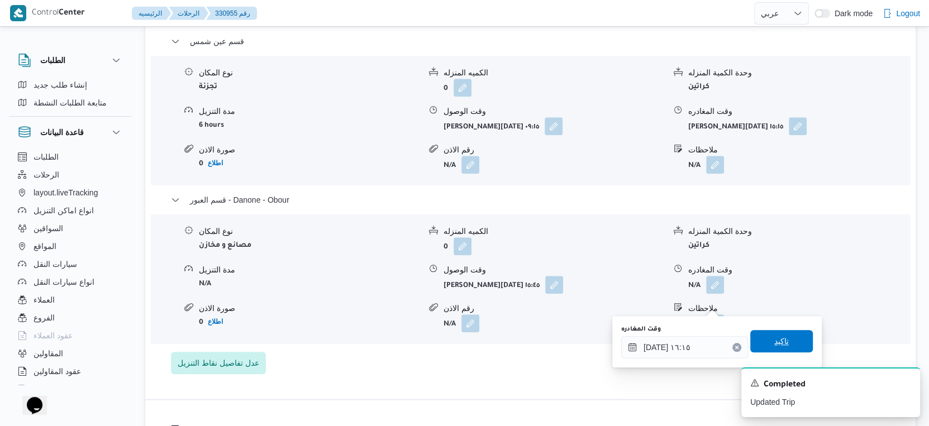
click at [774, 346] on span "تاكيد" at bounding box center [781, 341] width 15 height 13
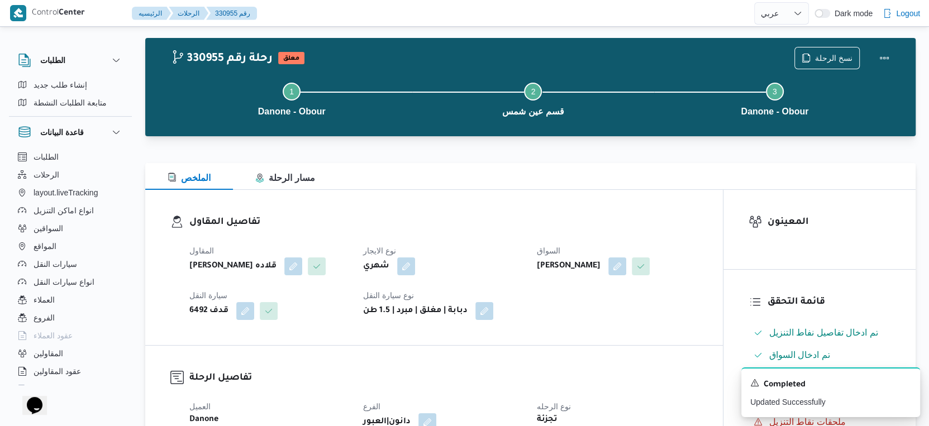
scroll to position [0, 0]
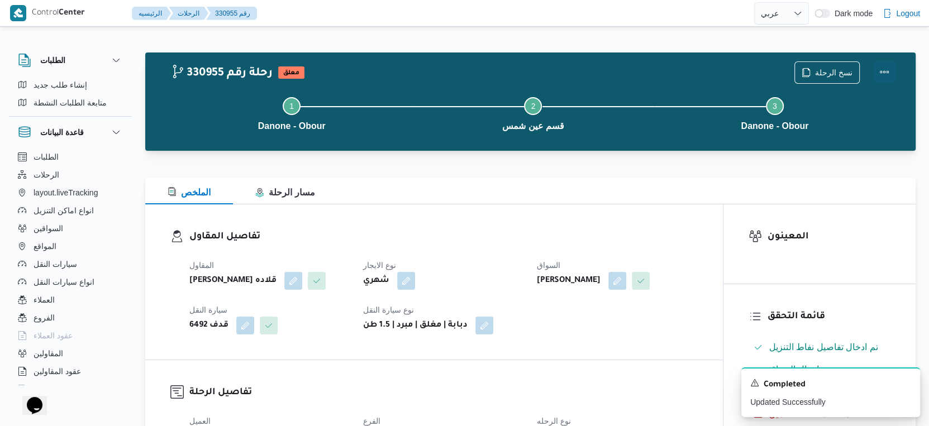
click at [885, 67] on button "Actions" at bounding box center [884, 72] width 22 height 22
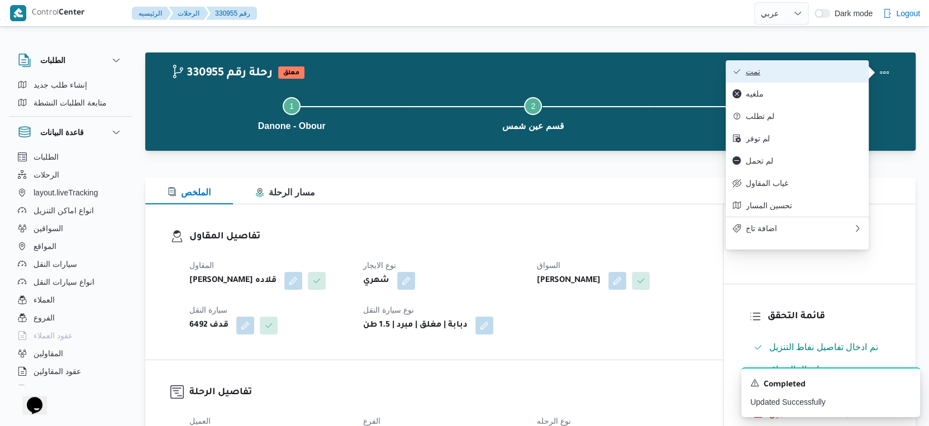
click at [827, 69] on span "تمت" at bounding box center [804, 71] width 116 height 9
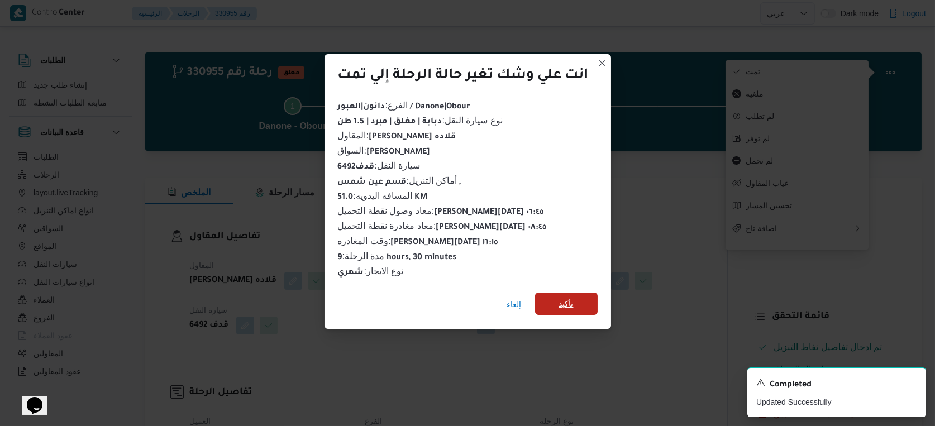
click at [569, 298] on span "تأكيد" at bounding box center [566, 303] width 15 height 13
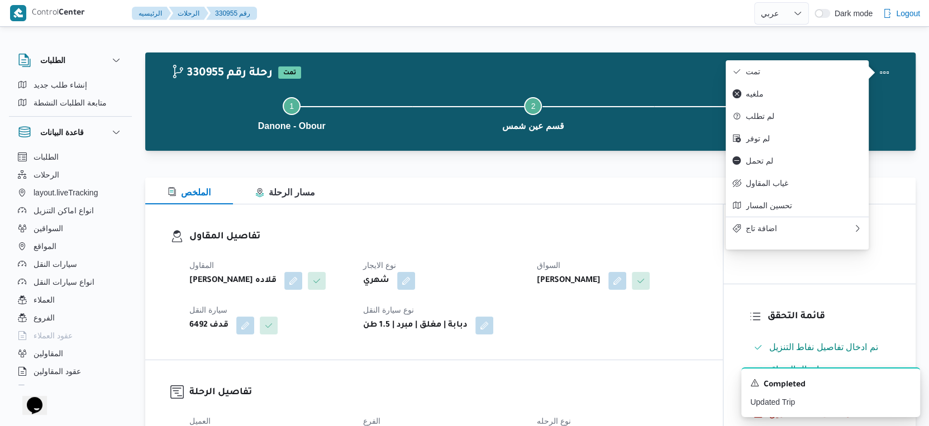
click at [482, 266] on dt "نوع الايجار" at bounding box center [443, 265] width 160 height 13
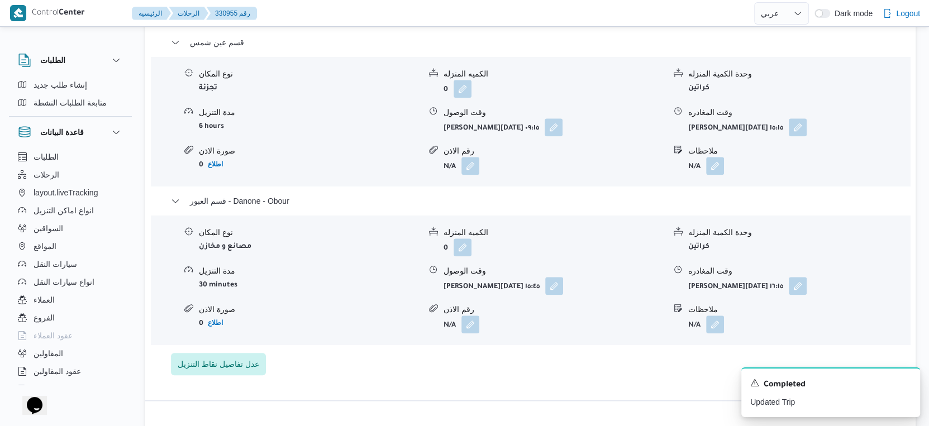
scroll to position [956, 0]
select select "ar"
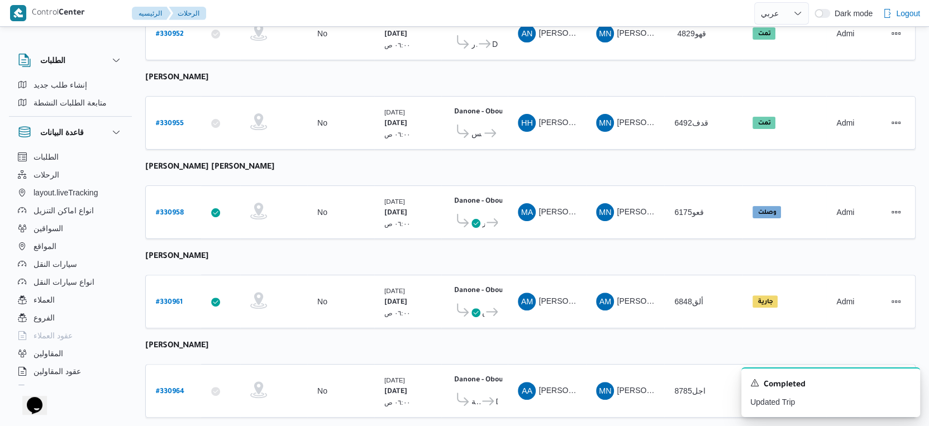
scroll to position [217, 0]
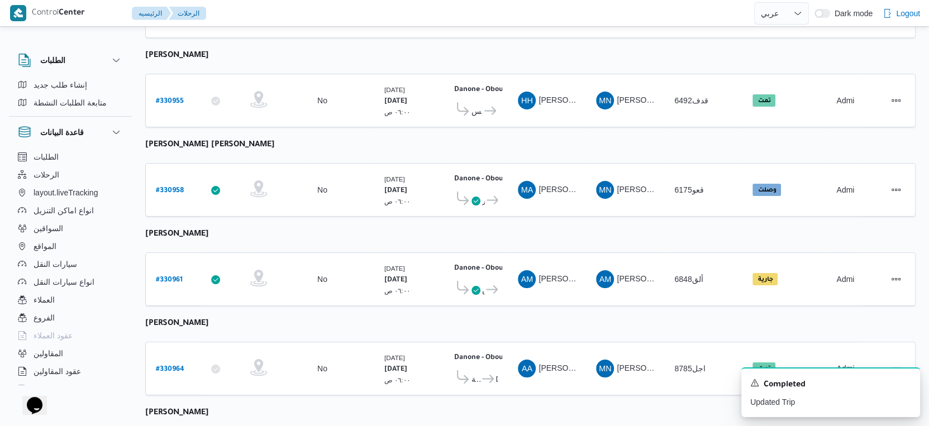
select select "ar"
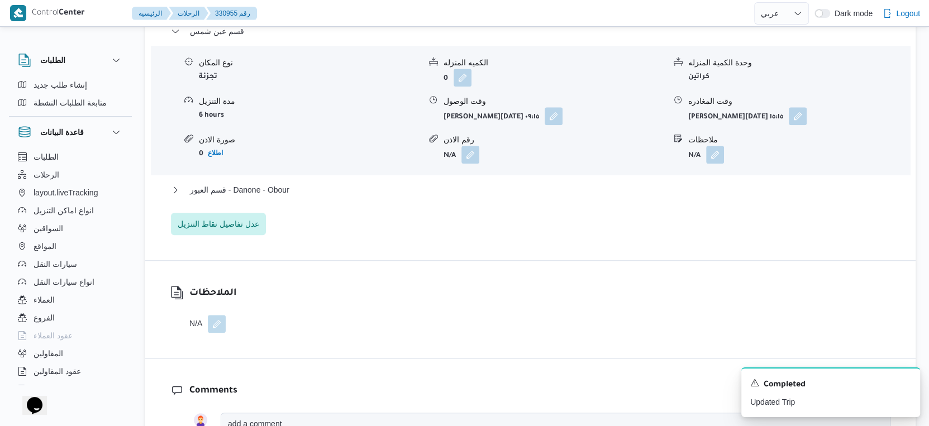
scroll to position [965, 0]
click at [306, 197] on button "قسم العبور - Danone - Obour" at bounding box center [531, 189] width 720 height 13
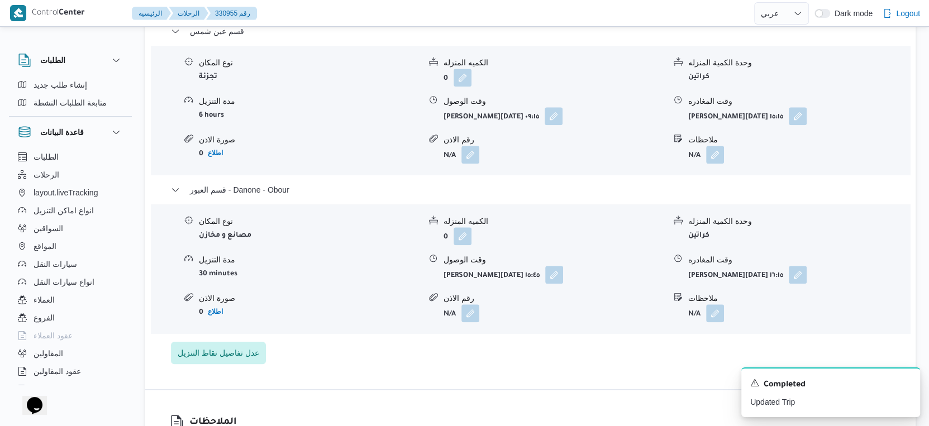
select select "ar"
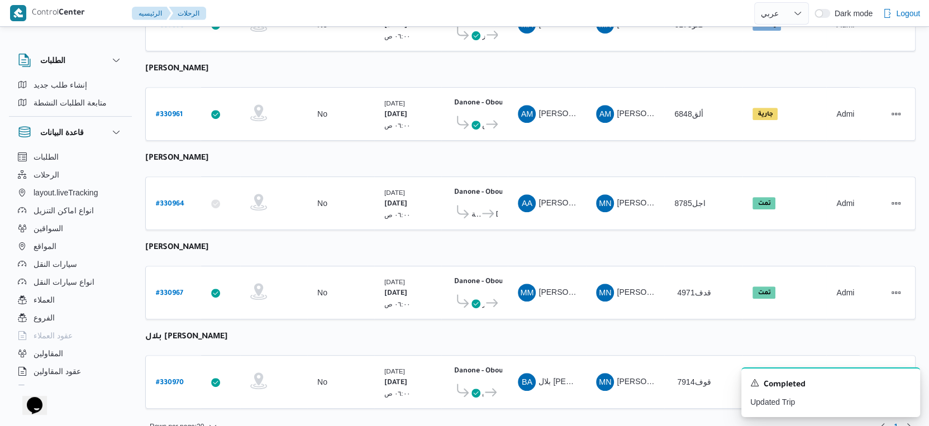
scroll to position [387, 0]
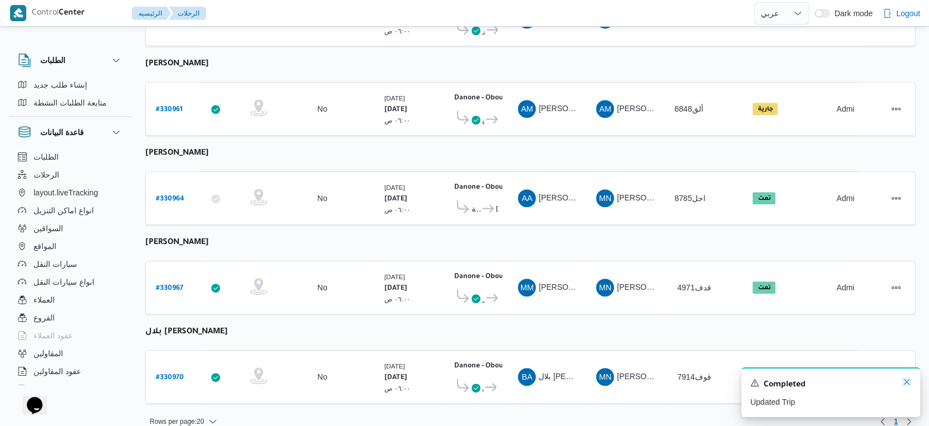
click at [904, 382] on icon "Dismiss toast" at bounding box center [906, 382] width 9 height 9
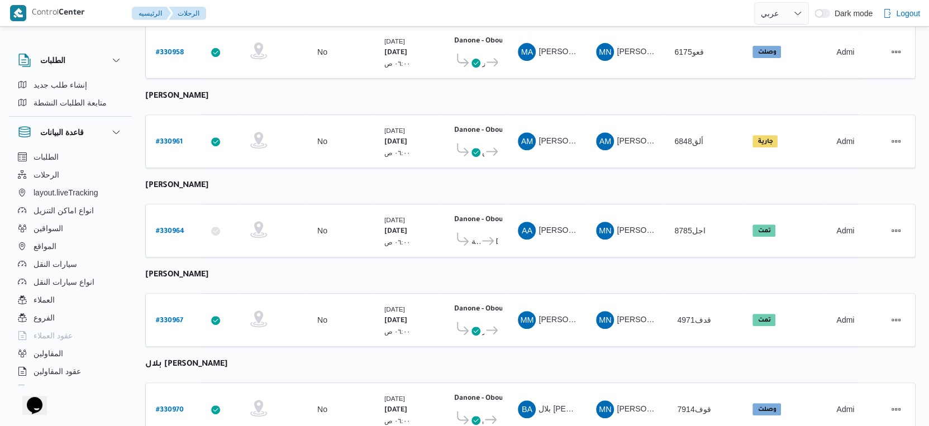
scroll to position [346, 0]
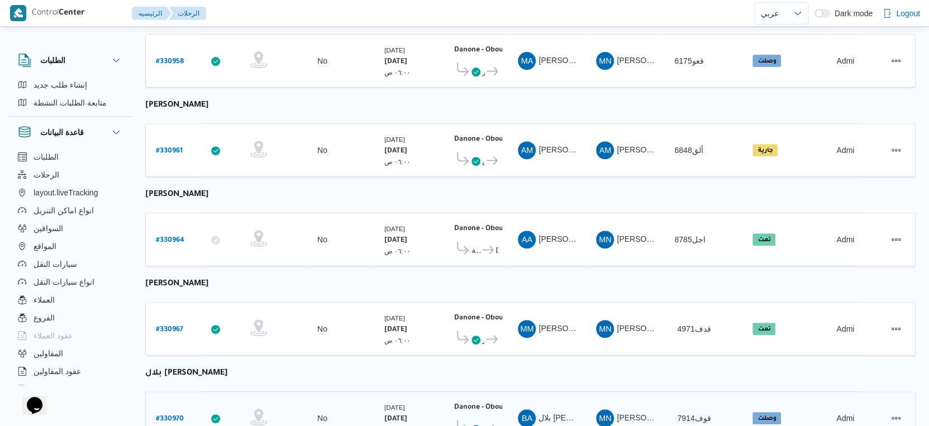
click at [175, 416] on b "# 330970" at bounding box center [170, 420] width 28 height 8
select select "ar"
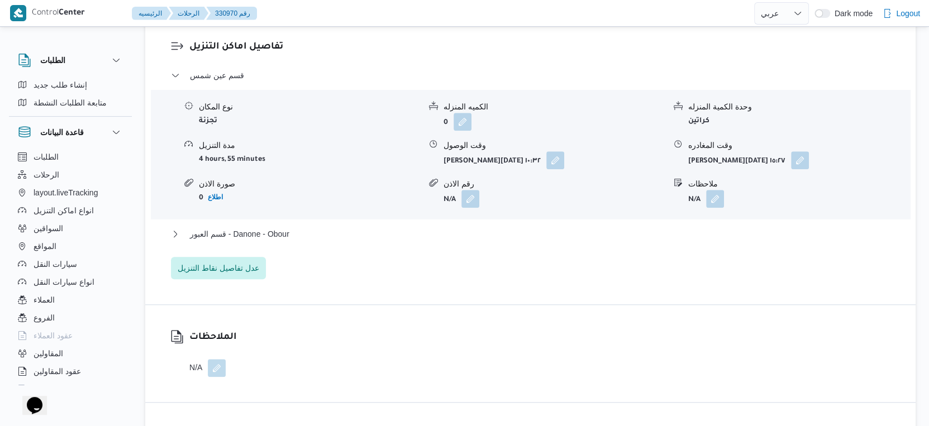
scroll to position [910, 0]
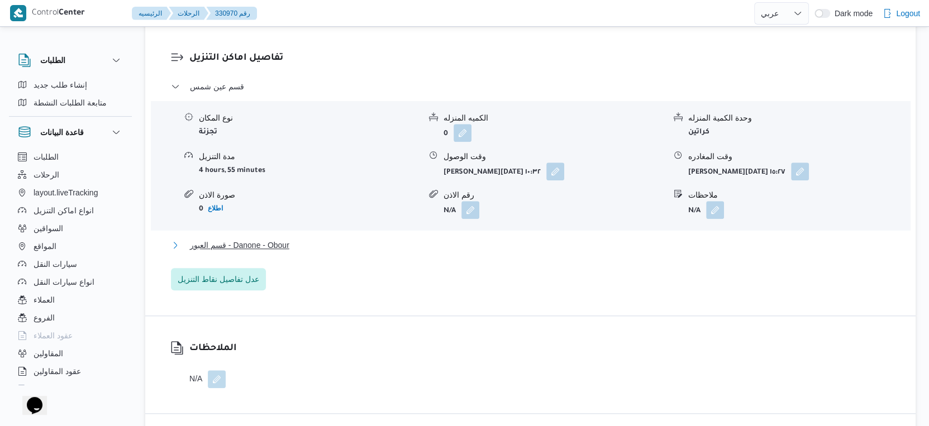
click at [405, 252] on button "قسم العبور - Danone - Obour" at bounding box center [531, 245] width 720 height 13
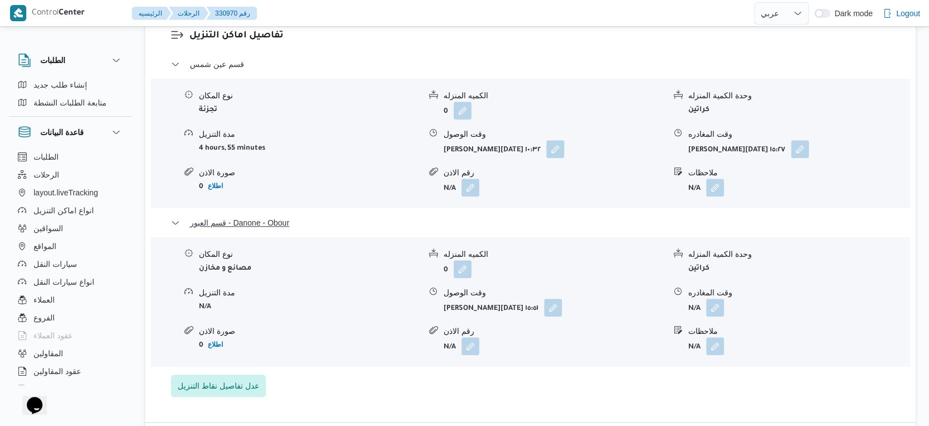
scroll to position [915, 0]
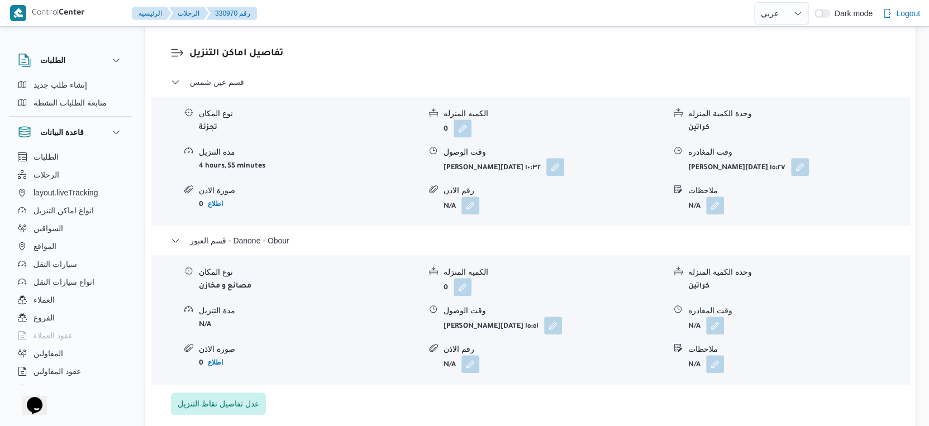
select select "ar"
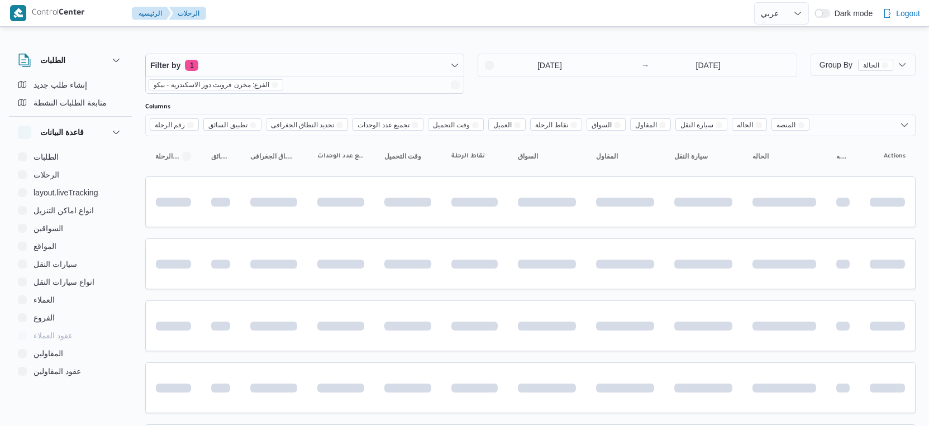
select select "ar"
click at [559, 56] on input "[DATE]" at bounding box center [541, 65] width 127 height 22
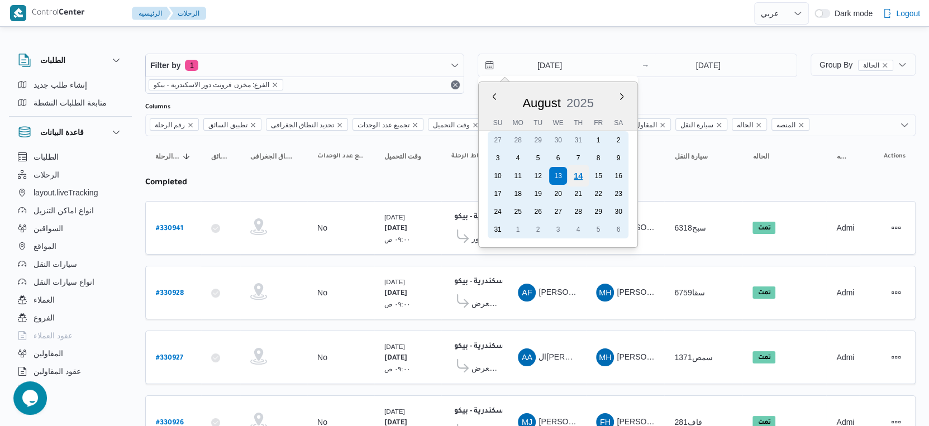
click at [583, 176] on div "14" at bounding box center [578, 175] width 21 height 21
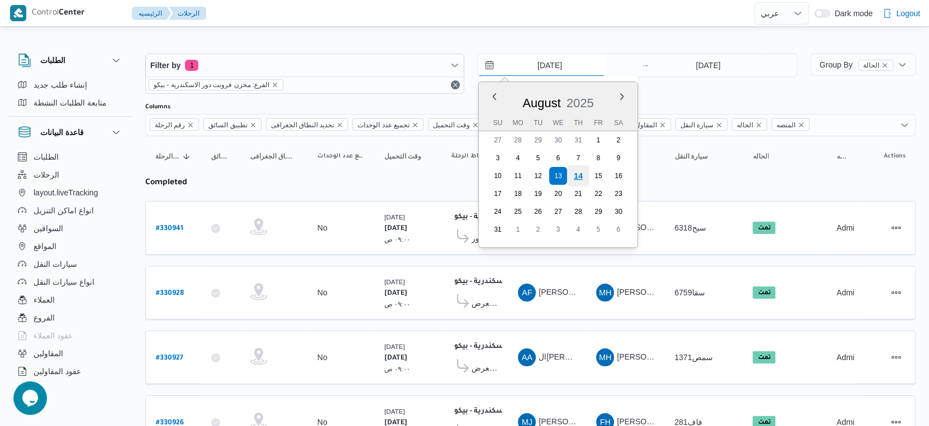
type input "[DATE]"
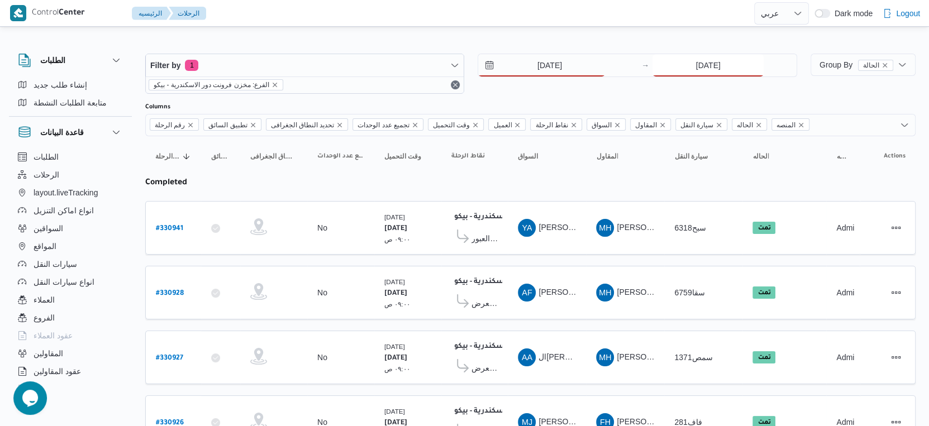
click at [702, 67] on input "[DATE]" at bounding box center [708, 65] width 111 height 22
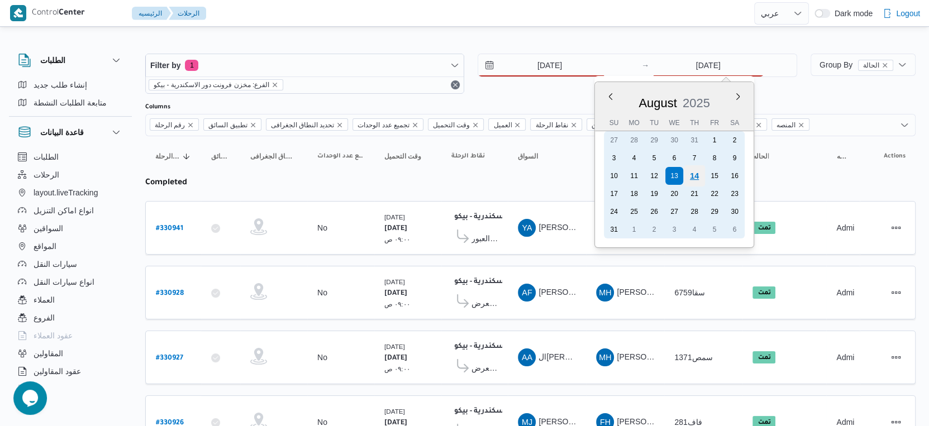
click at [694, 175] on div "14" at bounding box center [694, 175] width 21 height 21
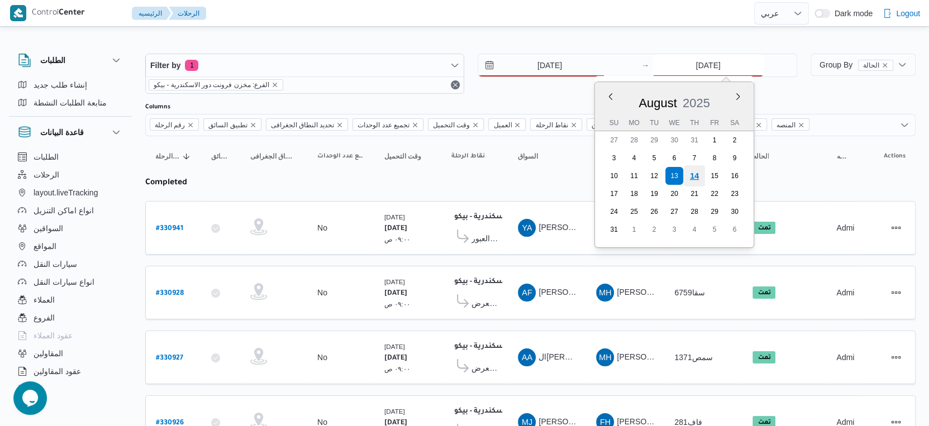
type input "[DATE]"
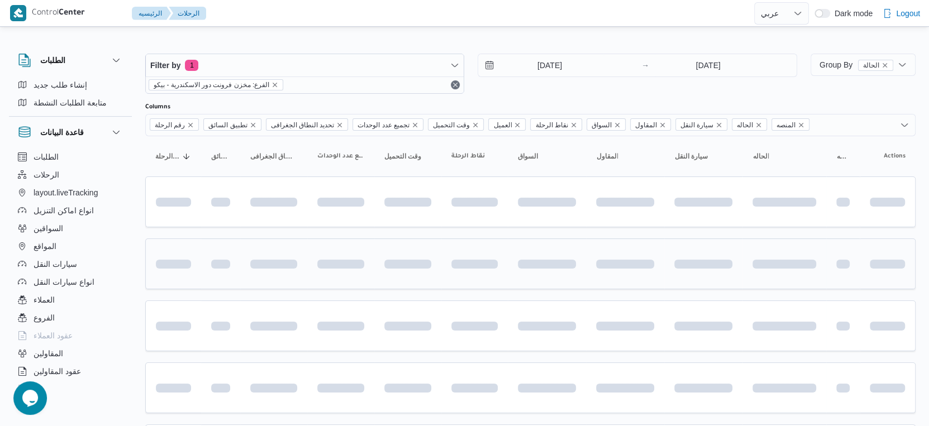
click at [442, 241] on td at bounding box center [474, 264] width 66 height 51
select select "ar"
click at [492, 268] on span at bounding box center [474, 263] width 46 height 35
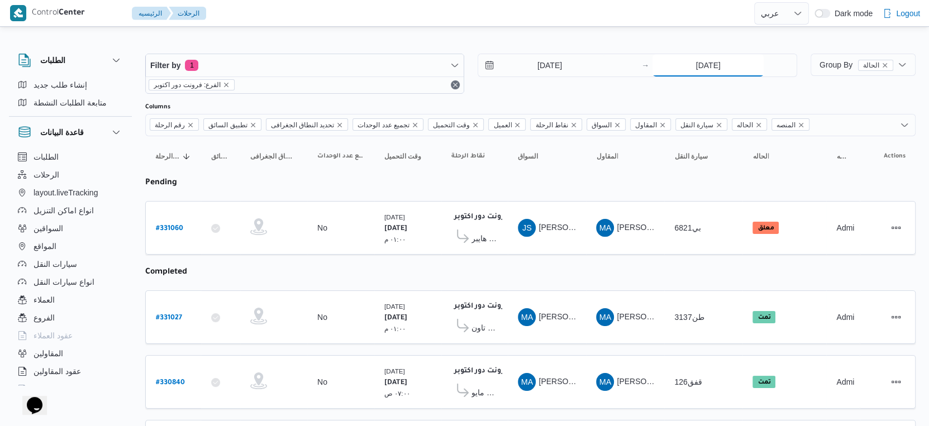
click at [731, 58] on input "[DATE]" at bounding box center [708, 65] width 111 height 22
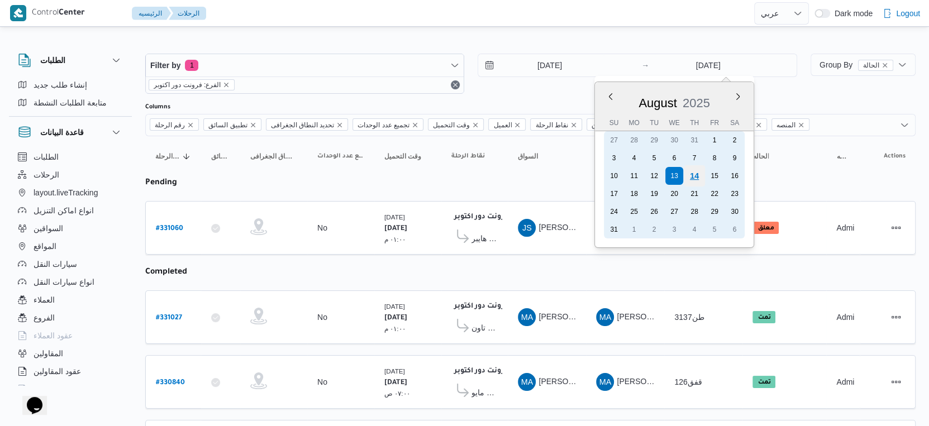
click at [697, 173] on div "14" at bounding box center [694, 175] width 21 height 21
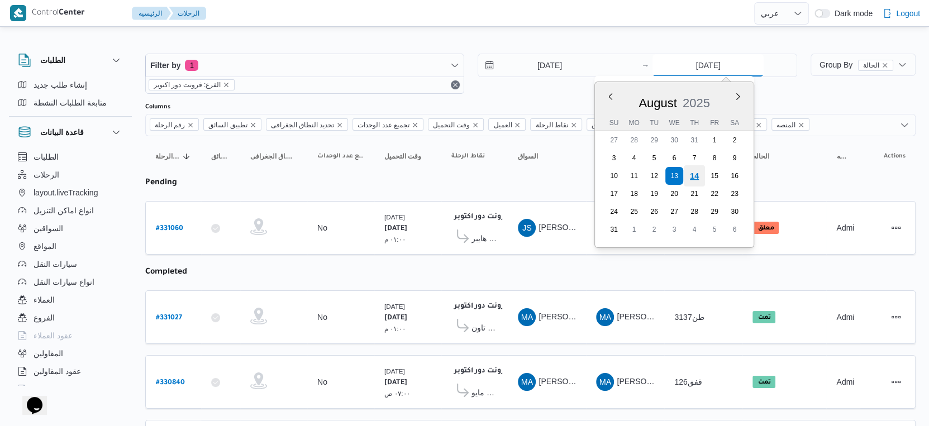
type input "[DATE]"
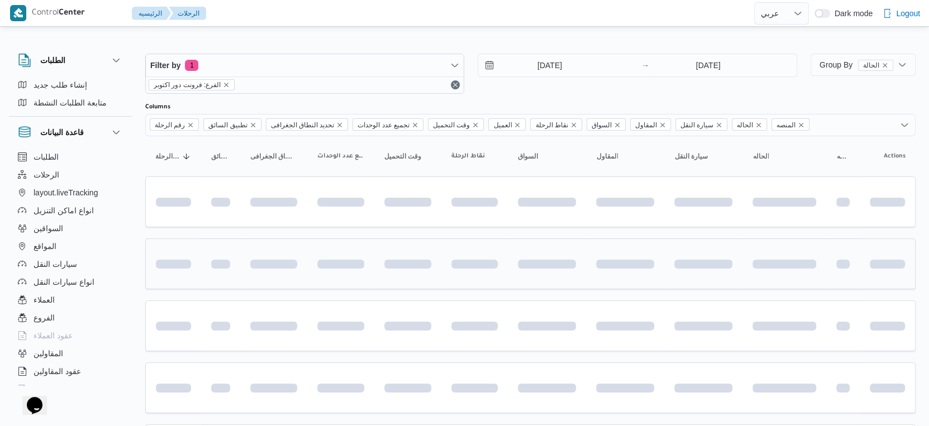
click at [541, 261] on span at bounding box center [522, 264] width 128 height 9
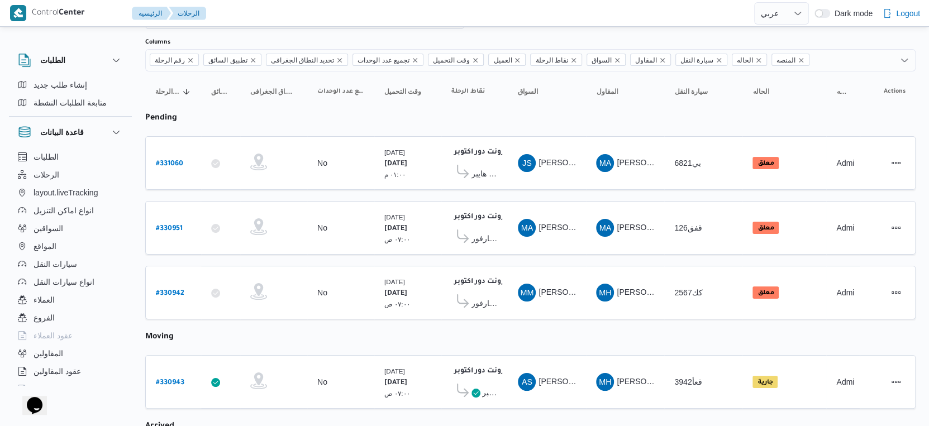
scroll to position [116, 0]
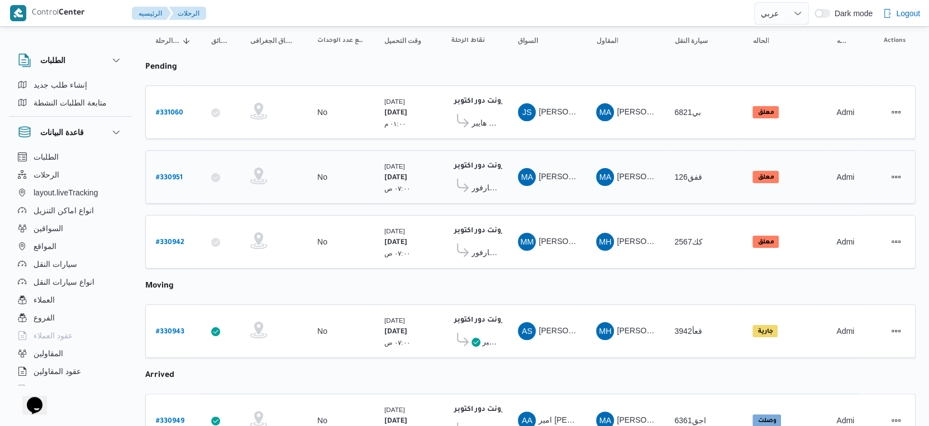
click at [494, 184] on span "كارفور [PERSON_NAME]" at bounding box center [484, 187] width 26 height 13
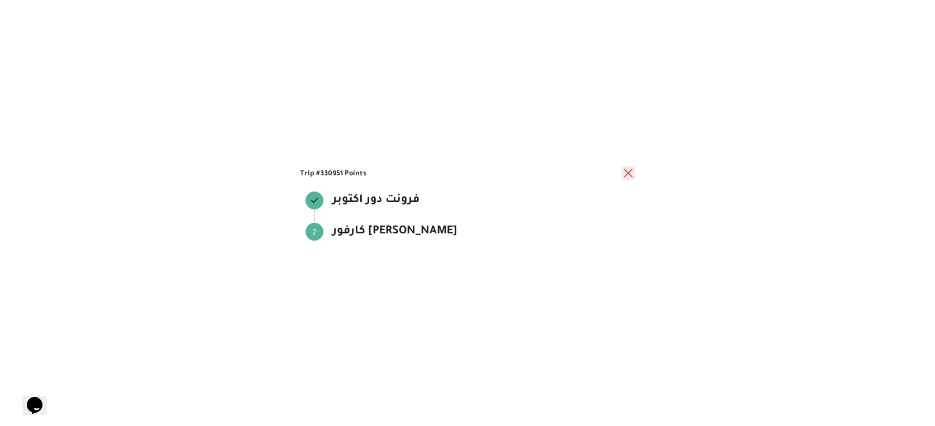
click at [631, 170] on button "close" at bounding box center [628, 172] width 13 height 13
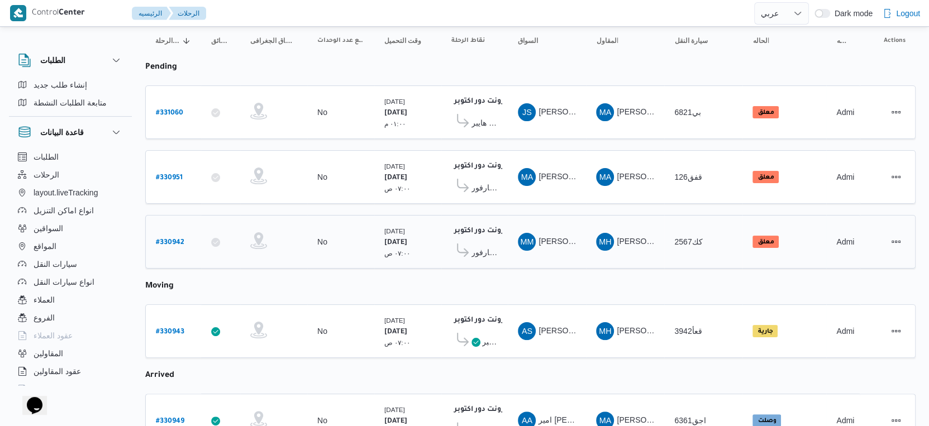
click at [489, 246] on span "كارفور [PERSON_NAME]" at bounding box center [484, 252] width 26 height 13
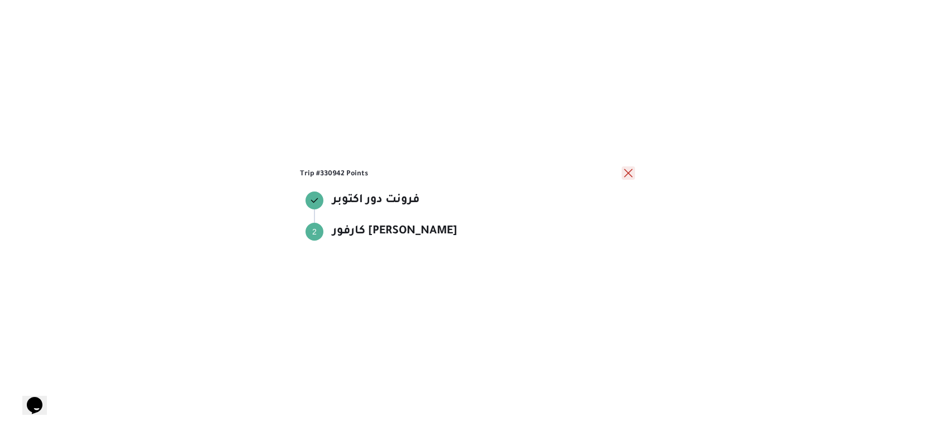
click at [625, 172] on button "close" at bounding box center [628, 172] width 13 height 13
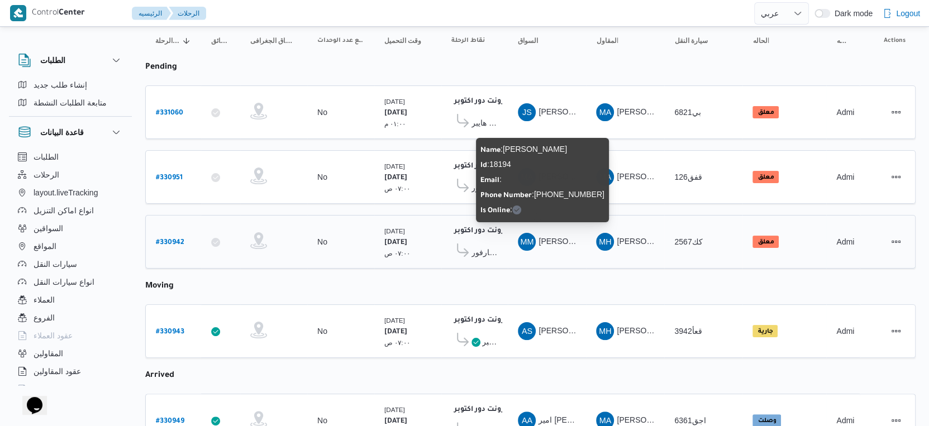
click at [546, 237] on span "[PERSON_NAME]" at bounding box center [571, 241] width 64 height 9
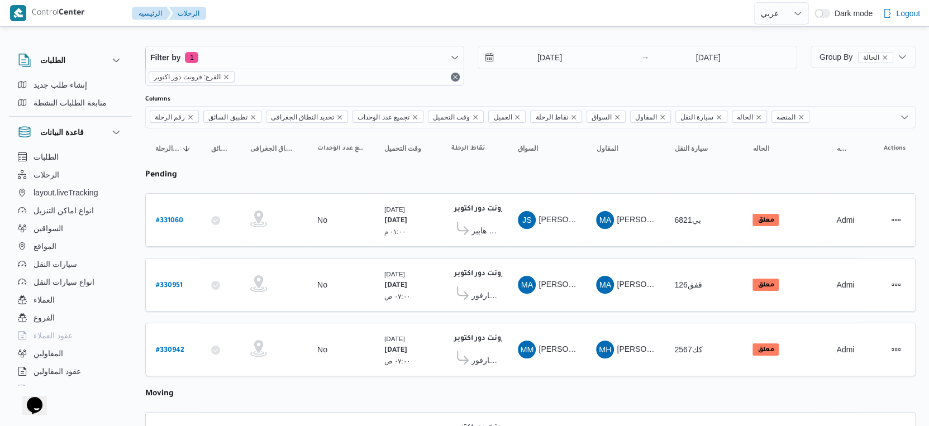
scroll to position [0, 0]
